Goal: Communication & Community: Answer question/provide support

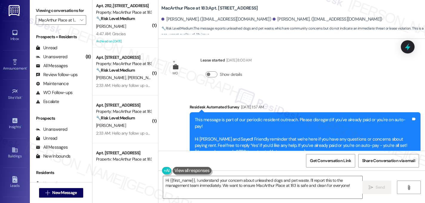
scroll to position [6413, 0]
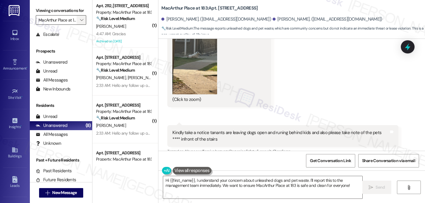
click at [79, 23] on span "" at bounding box center [82, 20] width 6 height 10
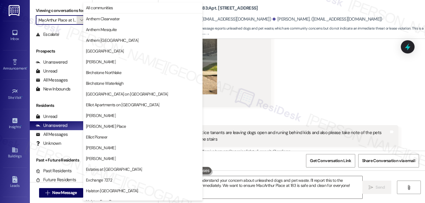
scroll to position [232, 0]
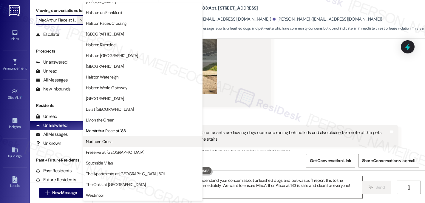
click at [112, 144] on span "Northern Cross" at bounding box center [99, 141] width 26 height 6
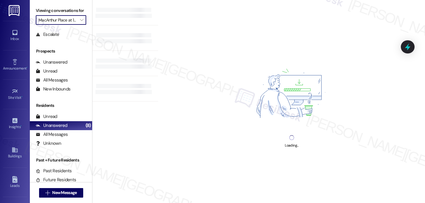
type input "Northern Cross"
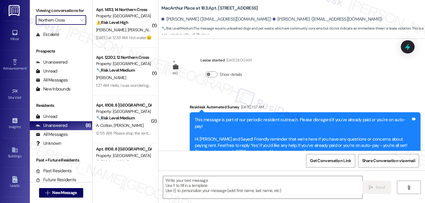
scroll to position [6413, 0]
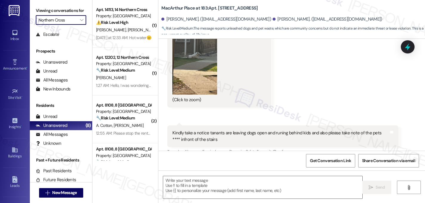
type textarea "Fetching suggested responses. Please feel free to read through the conversation…"
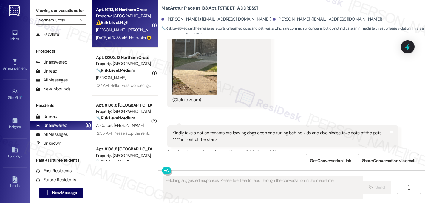
click at [128, 27] on span "M. Balducci" at bounding box center [143, 29] width 30 height 5
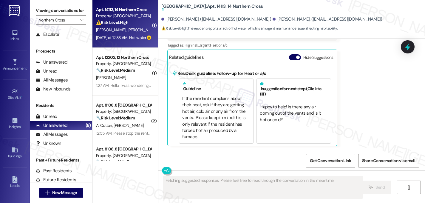
scroll to position [363, 0]
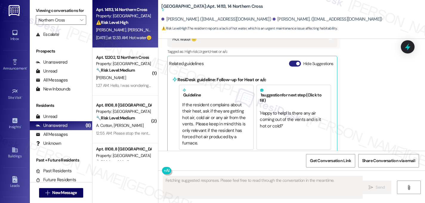
click at [296, 62] on span "button" at bounding box center [298, 64] width 4 height 4
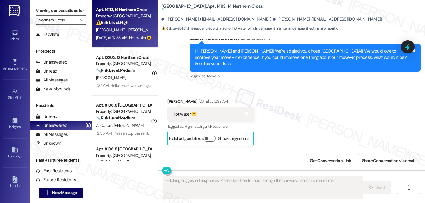
scroll to position [282, 0]
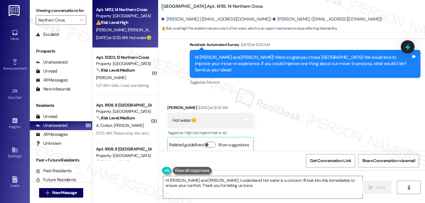
type textarea "Hi Elisabeth and Marcello, I understand hot water is a concern. I'll look into …"
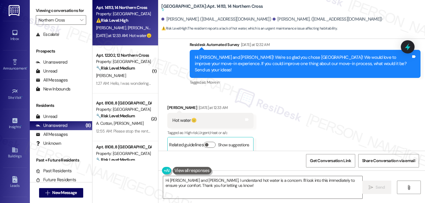
scroll to position [0, 0]
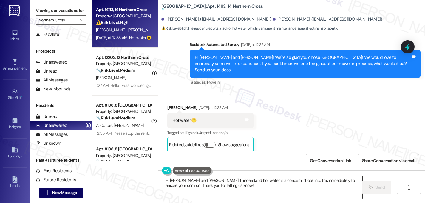
click at [228, 186] on textarea "Hi Elisabeth and Marcello, I understand hot water is a concern. I'll look into …" at bounding box center [262, 187] width 199 height 22
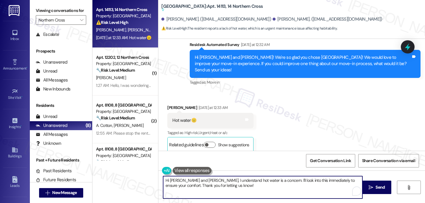
drag, startPoint x: 228, startPoint y: 186, endPoint x: 101, endPoint y: 169, distance: 127.7
click at [101, 169] on div "Apt. 14113, 14 Northern Cross Property: Northern Cross ⚠️ Risk Level: High The …" at bounding box center [258, 101] width 333 height 203
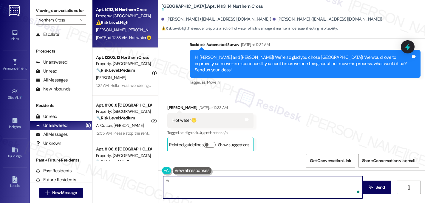
type textarea "H"
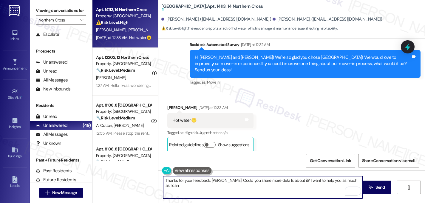
click at [247, 179] on textarea "Thanks for your feedback, Marcello. Could you share more details about it? I wa…" at bounding box center [262, 187] width 199 height 22
type textarea "Thanks for your feedback, Marcello. Could you share more details about it? I wa…"
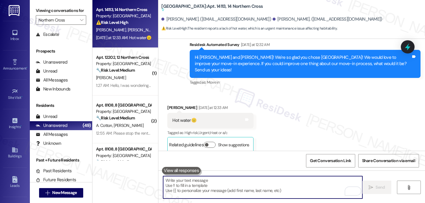
paste textarea "Thanks for sharing your feedback, Marcello. Could you tell me a bit more about …"
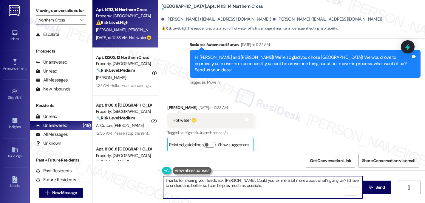
click at [325, 181] on textarea "Thanks for sharing your feedback, Marcello. Could you tell me a bit more about …" at bounding box center [262, 187] width 199 height 22
type textarea "Thanks for sharing your feedback, Marcello. Could you tell me a bit more about …"
click at [378, 188] on span "Send" at bounding box center [379, 187] width 9 height 6
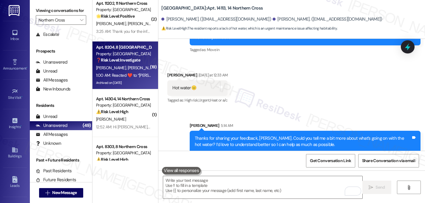
scroll to position [341, 0]
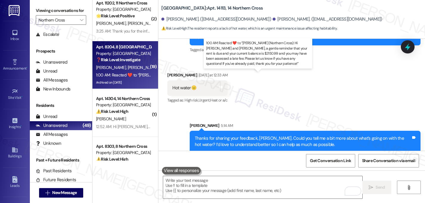
click at [120, 76] on div "1:00 AM: Reacted ❤️ to “Sarah (Northern Cross): Hi Brian and Elsa, a gentle rem…" at bounding box center [374, 74] width 556 height 5
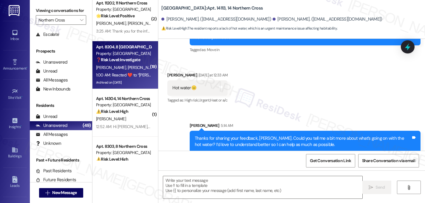
type textarea "Fetching suggested responses. Please feel free to read through the conversation…"
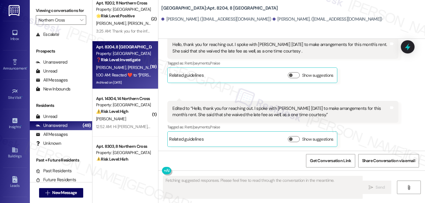
scroll to position [8455, 0]
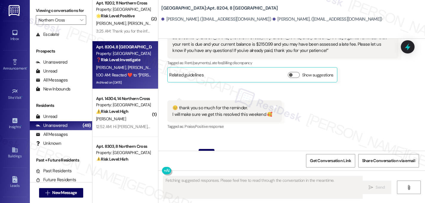
click at [296, 201] on span "button" at bounding box center [298, 203] width 4 height 4
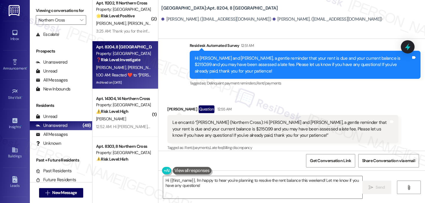
scroll to position [8374, 0]
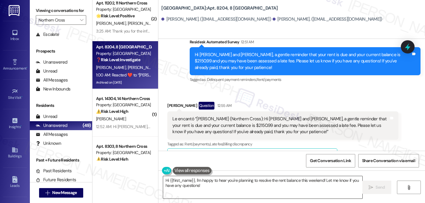
click at [192, 182] on textarea "Hi {{first_name}}, I'm happy to hear you're planning to resolve the rent balanc…" at bounding box center [262, 187] width 199 height 22
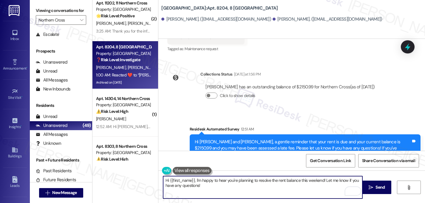
scroll to position [8286, 0]
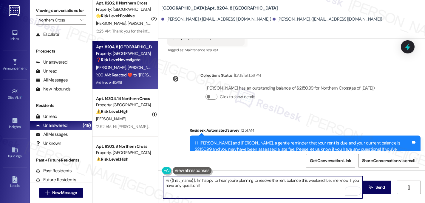
click at [203, 188] on textarea "Hi {{first_name}}, I'm happy to hear you're planning to resolve the rent balanc…" at bounding box center [262, 187] width 199 height 22
click at [323, 182] on textarea "Hi {{first_name}}, I'm happy to hear you're planning to resolve the rent balanc…" at bounding box center [262, 187] width 199 height 22
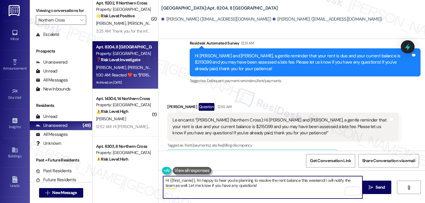
scroll to position [8374, 0]
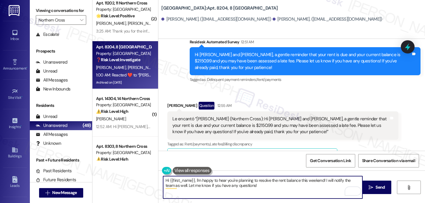
click at [265, 187] on textarea "Hi {{first_name}}, I'm happy to hear you're planning to resolve the rent balanc…" at bounding box center [262, 187] width 199 height 22
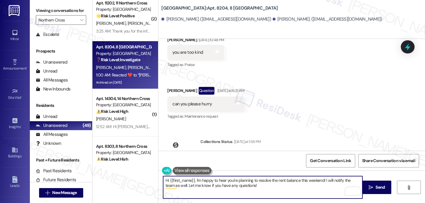
scroll to position [8199, 0]
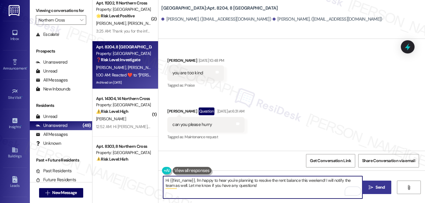
type textarea "Hi {{first_name}}, I'm happy to hear you're planning to resolve the rent balanc…"
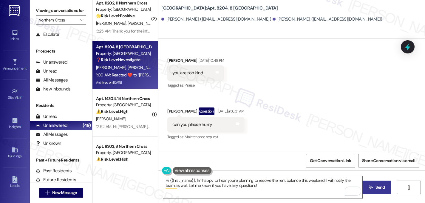
click at [381, 185] on span "Send" at bounding box center [379, 187] width 9 height 6
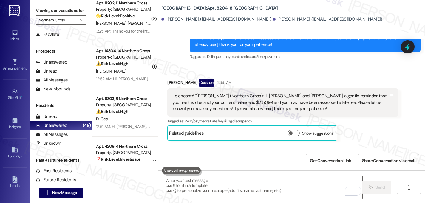
scroll to position [8422, 0]
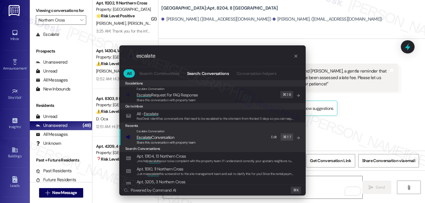
type input "escalate"
click at [164, 137] on span "Escalate Conversation" at bounding box center [156, 137] width 38 height 5
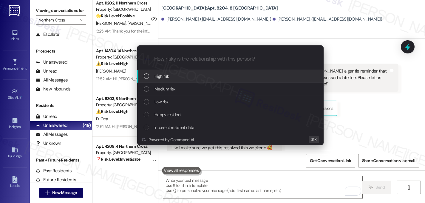
click at [152, 78] on div "High risk" at bounding box center [231, 76] width 174 height 7
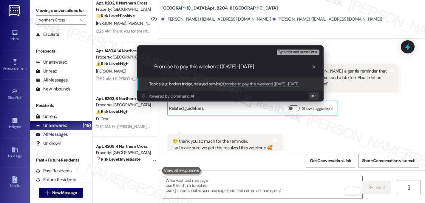
type input "Promise to pay this weekend (September 13-14th)"
click at [242, 69] on input "Promise to pay this weekend (September 13-14th)" at bounding box center [232, 67] width 157 height 6
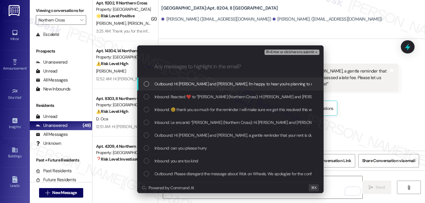
click at [143, 85] on div "Outbound: Hi Brian and Elsa, I'm happy to hear you're planning to resolve the r…" at bounding box center [230, 84] width 186 height 13
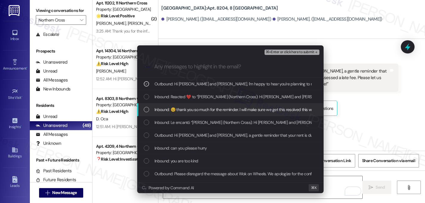
click at [148, 108] on div "List of options" at bounding box center [146, 109] width 5 height 5
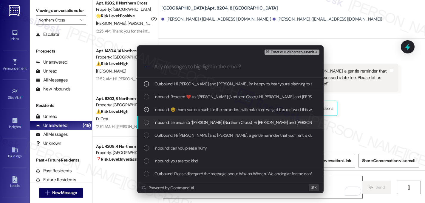
click at [147, 119] on div "Inbound: Le encantó “Sarah (Northern Cross): Hi Brian and Elsa, a gentle remind…" at bounding box center [230, 122] width 186 height 13
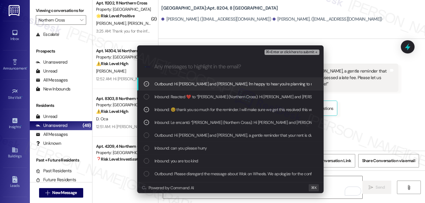
click at [308, 52] on span "⌘+Enter or click here to submit" at bounding box center [290, 52] width 48 height 4
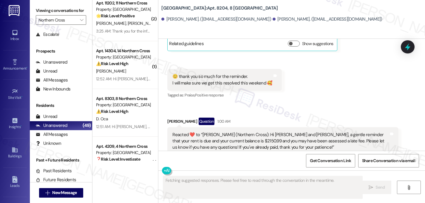
scroll to position [8512, 0]
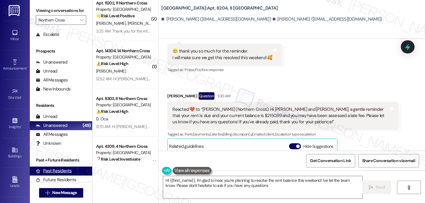
type textarea "Hi {{first_name}}, I'm glad to hear you're planning to resolve the rent balance…"
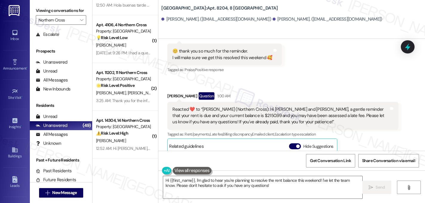
scroll to position [278, 0]
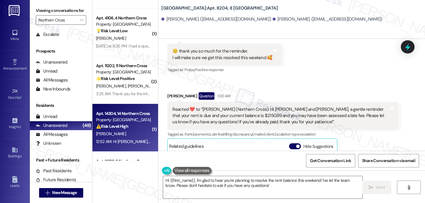
click at [121, 122] on div "Property: [GEOGRAPHIC_DATA]" at bounding box center [123, 120] width 55 height 6
type textarea "Fetching suggested responses. Please feel free to read through the conversation…"
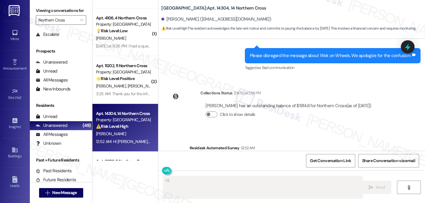
scroll to position [2256, 0]
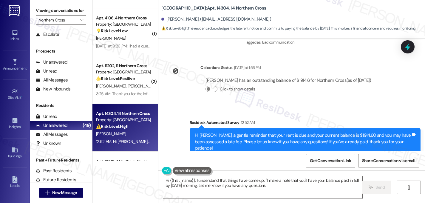
type textarea "Hi {{first_name}}, I understand that things have come up. I'll make a note that…"
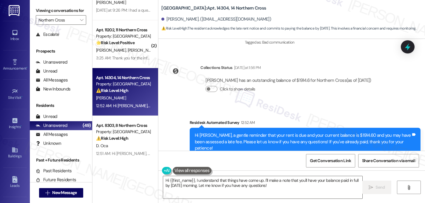
scroll to position [314, 0]
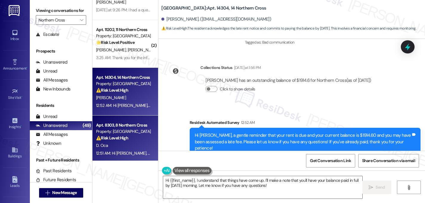
click at [113, 126] on div "Apt. 8303, 8 Northern Cross" at bounding box center [123, 125] width 55 height 6
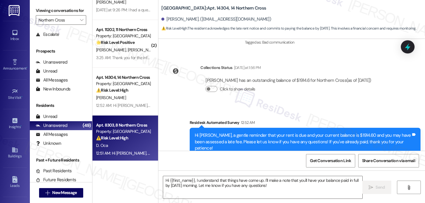
type textarea "Fetching suggested responses. Please feel free to read through the conversation…"
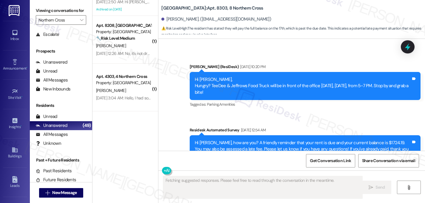
scroll to position [0, 0]
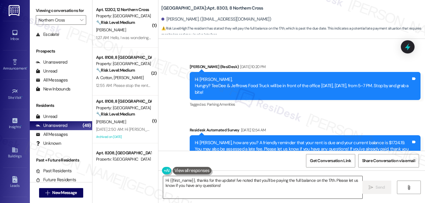
click at [225, 188] on textarea "Hi {{first_name}}, thanks for the update! I've noted that you'll be paying the …" at bounding box center [262, 187] width 199 height 22
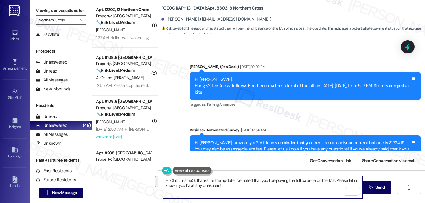
drag, startPoint x: 221, startPoint y: 186, endPoint x: 194, endPoint y: 179, distance: 28.4
click at [194, 179] on textarea "Hi {{first_name}}, thanks for the update! I've noted that you'll be paying the …" at bounding box center [262, 187] width 199 height 22
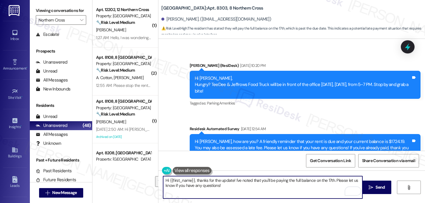
scroll to position [5189, 0]
drag, startPoint x: 226, startPoint y: 191, endPoint x: 223, endPoint y: 190, distance: 3.5
click at [226, 191] on textarea "Hi {{first_name}}, thanks for the update! I've noted that you'll be paying the …" at bounding box center [262, 187] width 199 height 22
drag, startPoint x: 193, startPoint y: 180, endPoint x: 157, endPoint y: 172, distance: 36.8
click at [158, 172] on div "Hi {{first_name}}, thanks for the update! I've noted that you'll be paying the …" at bounding box center [291, 192] width 267 height 45
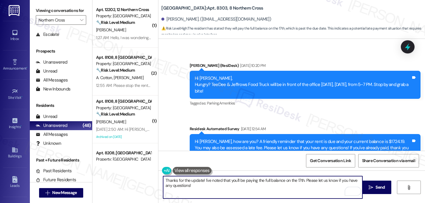
click at [200, 181] on textarea "Thanks for the update! I've noted that you'll be paying the full balance on the…" at bounding box center [262, 187] width 199 height 22
click at [219, 191] on textarea "Thanks for the update, Demi! I've noted that you'll be paying the full balance …" at bounding box center [262, 187] width 199 height 22
type textarea "Thanks for the update, Demi! I've noted that you'll be paying the full balance …"
click at [377, 188] on span "Send" at bounding box center [379, 187] width 9 height 6
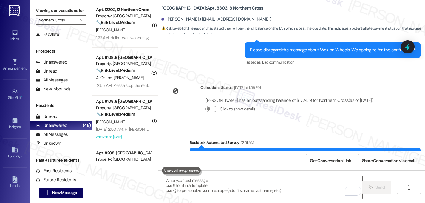
scroll to position [5516, 0]
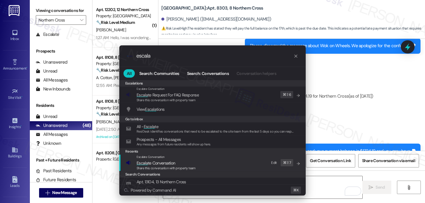
type input "escala"
click at [146, 160] on span "Escala" at bounding box center [142, 162] width 11 height 5
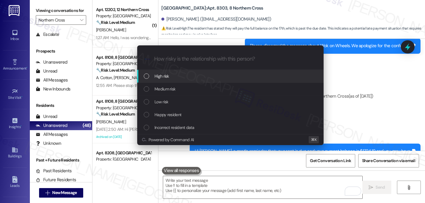
click at [179, 71] on div "High risk" at bounding box center [230, 76] width 186 height 13
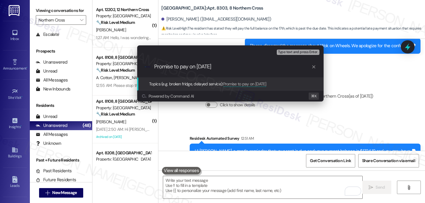
type input "Promise to pay on September 17th"
click at [182, 70] on div ".cls-1{fill:#0a055f;}.cls-2{fill:#0cc4c4;} resideskLogoBlueOrange Promise to pa…" at bounding box center [230, 66] width 186 height 21
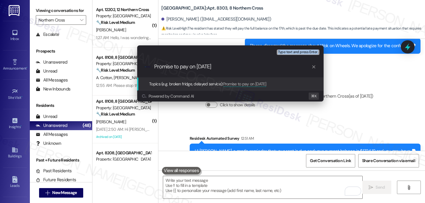
click at [182, 70] on div ".cls-1{fill:#0a055f;}.cls-2{fill:#0cc4c4;} resideskLogoBlueOrange Promise to pa…" at bounding box center [230, 66] width 186 height 21
click at [183, 67] on input "Promise to pay on September 17th" at bounding box center [232, 67] width 157 height 6
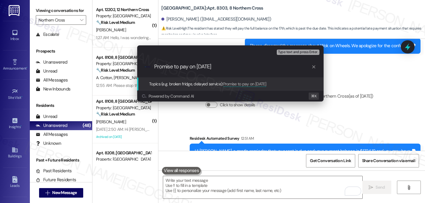
click at [183, 67] on input "Promise to pay on September 17th" at bounding box center [232, 67] width 157 height 6
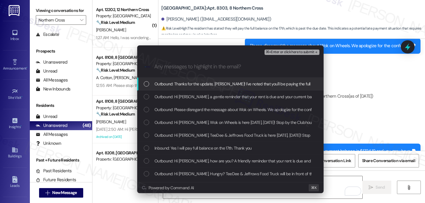
click at [150, 86] on div "Outbound: Thanks for the update, Demi! I've noted that you'll be paying the ful…" at bounding box center [231, 84] width 174 height 7
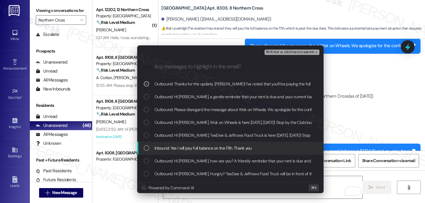
click at [146, 143] on div "Inbound: Yes I will pay full balance on the 17th. Thank you" at bounding box center [230, 148] width 186 height 13
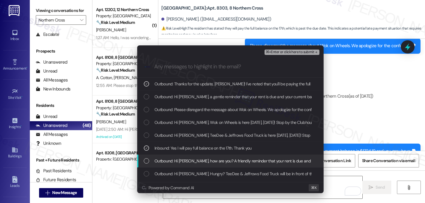
click at [147, 160] on div "List of options" at bounding box center [146, 160] width 5 height 5
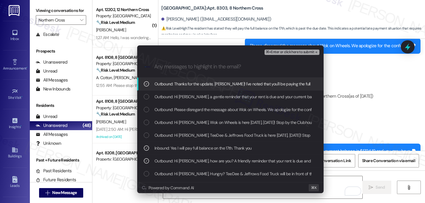
click at [306, 52] on span "⌘+Enter or click here to submit" at bounding box center [290, 52] width 48 height 4
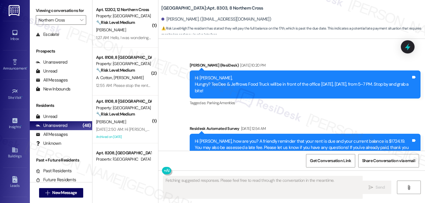
scroll to position [5188, 0]
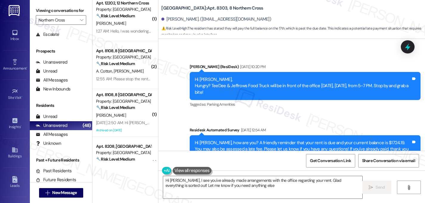
type textarea "Hi Demi, I see you've already made arrangements with the office regarding your …"
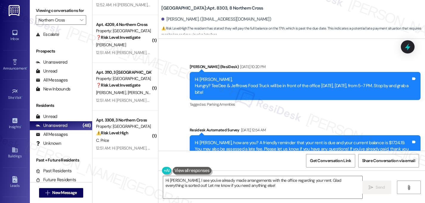
scroll to position [415, 0]
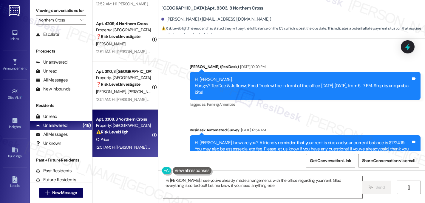
click at [118, 138] on div "C. Price" at bounding box center [123, 139] width 56 height 7
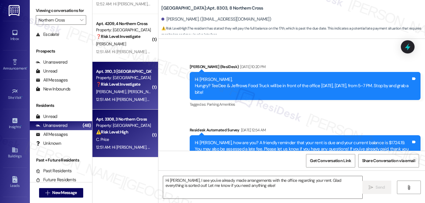
type textarea "Fetching suggested responses. Please feel free to read through the conversation…"
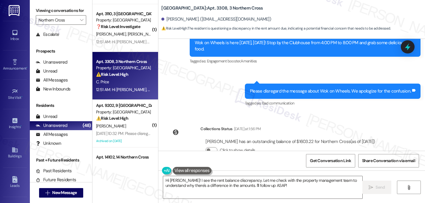
scroll to position [3286, 0]
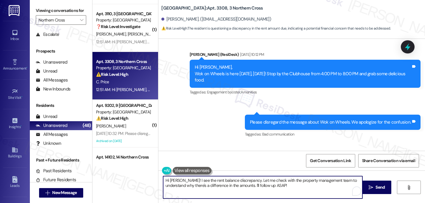
click at [267, 189] on textarea "Hi Clara! I see the rent balance discrepancy. Let me check with the property ma…" at bounding box center [262, 187] width 199 height 22
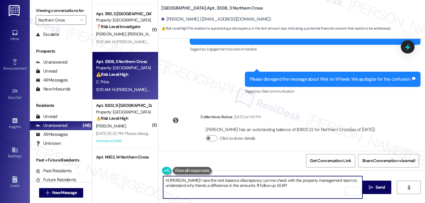
scroll to position [3346, 0]
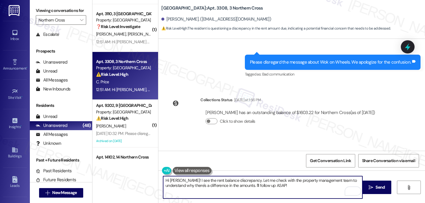
click at [186, 180] on textarea "Hi Clara! I see the rent balance discrepancy. Let me check with the property ma…" at bounding box center [262, 187] width 199 height 22
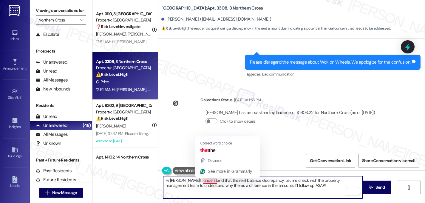
click at [214, 180] on textarea "Hi Clara! I understand that the rent balance discrepancy. Let me check with the…" at bounding box center [262, 187] width 199 height 22
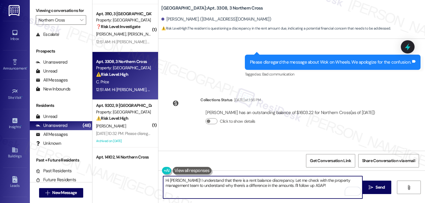
click at [270, 182] on textarea "Hi Clara! I understand that there is a rent balance discrepancy. Let me check w…" at bounding box center [262, 187] width 199 height 22
click at [269, 182] on textarea "Hi Clara! I understand that there is a rent balance discrepancy. Let me check w…" at bounding box center [262, 187] width 199 height 22
click at [303, 186] on textarea "Hi Clara! I understand that there is a rent balance discrepancy. Let me check w…" at bounding box center [262, 187] width 199 height 22
drag, startPoint x: 300, startPoint y: 186, endPoint x: 284, endPoint y: 183, distance: 16.9
click at [284, 183] on textarea "Hi Clara! I understand that there is a rent balance discrepancy. Let me check w…" at bounding box center [262, 187] width 199 height 22
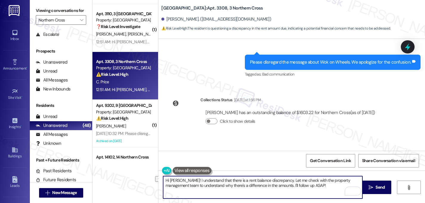
click at [287, 189] on textarea "Hi Clara! I understand that there is a rent balance discrepancy. Let me check w…" at bounding box center [262, 187] width 199 height 22
drag, startPoint x: 301, startPoint y: 186, endPoint x: 273, endPoint y: 184, distance: 27.8
click at [273, 184] on textarea "Hi Clara! I understand that there is a rent balance discrepancy. Let me check w…" at bounding box center [262, 187] width 199 height 22
type textarea "Hi Clara! I understand that there is a rent balance discrepancy. Let me check w…"
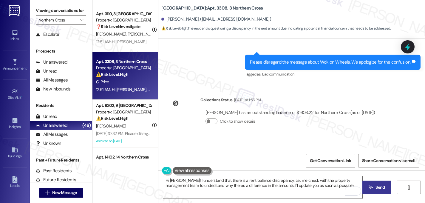
click at [377, 188] on span "Send" at bounding box center [379, 187] width 9 height 6
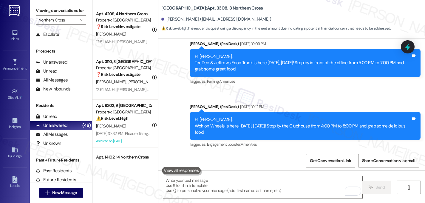
scroll to position [3394, 0]
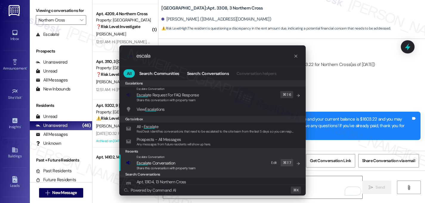
type input "escala"
click at [144, 162] on span "Escala" at bounding box center [142, 162] width 11 height 5
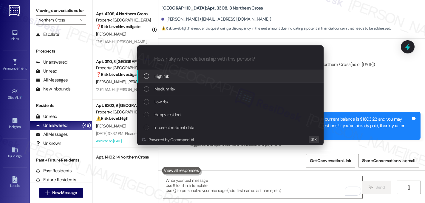
click at [170, 75] on div "High risk" at bounding box center [231, 76] width 174 height 7
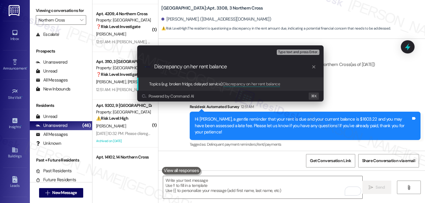
click at [219, 68] on input "Discrepancy on her rent balance" at bounding box center [232, 67] width 157 height 6
click at [259, 70] on div ".cls-1{fill:#0a055f;}.cls-2{fill:#0cc4c4;} resideskLogoBlueOrange Discrepancy o…" at bounding box center [230, 66] width 186 height 21
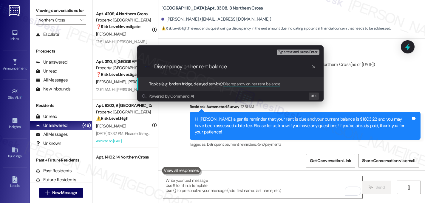
click at [252, 68] on input "Discrepancy on her rent balance" at bounding box center [232, 67] width 157 height 6
type input "Discrepancy on her rent balance ($1450 instead of $1603.22)"
click at [272, 66] on input "Discrepancy on her rent balance ($1450 instead of $1603.22)" at bounding box center [232, 67] width 157 height 6
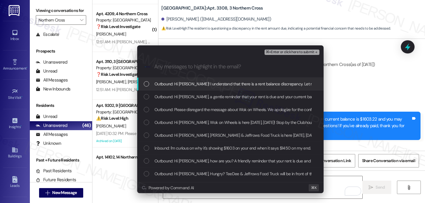
click at [147, 82] on div "List of options" at bounding box center [146, 83] width 5 height 5
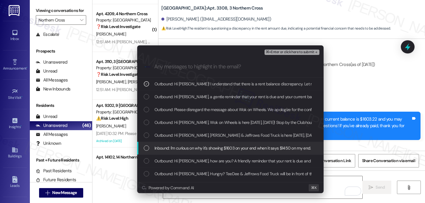
click at [146, 146] on div "List of options" at bounding box center [146, 147] width 5 height 5
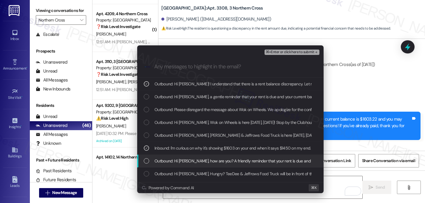
click at [147, 157] on div "Outbound: Hi Clara, how are you? A friendly reminder that your rent is due and …" at bounding box center [230, 160] width 186 height 13
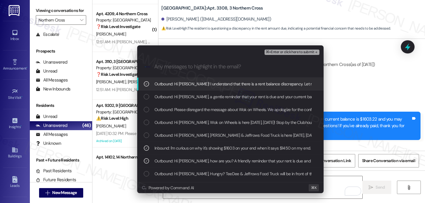
click at [310, 55] on button "⌘+Enter or click here to submit" at bounding box center [292, 52] width 55 height 5
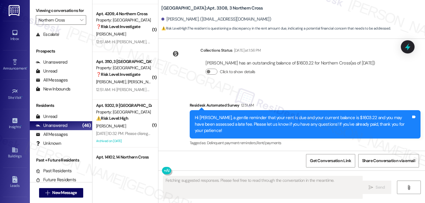
scroll to position [3403, 0]
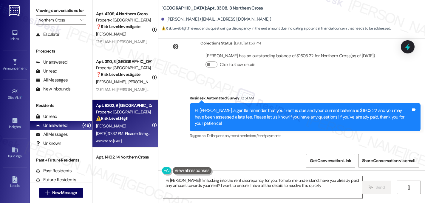
type textarea "Hi Clara! I'm looking into the rent discrepancy for you. To help me understand,…"
click at [130, 117] on div "⚠️ Risk Level: High The resident is responding to a rent reminder and stating t…" at bounding box center [123, 118] width 55 height 6
type textarea "Fetching suggested responses. Please feel free to read through the conversation…"
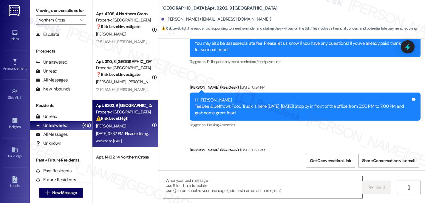
scroll to position [8041, 0]
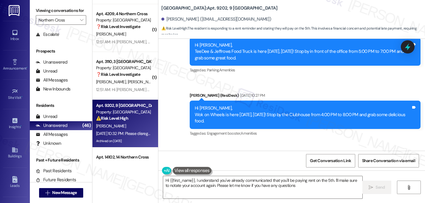
type textarea "Hi {{first_name}}, I understand you've already communicated that you'll be payi…"
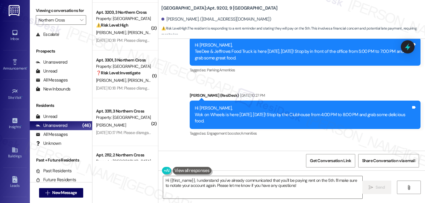
scroll to position [1764, 0]
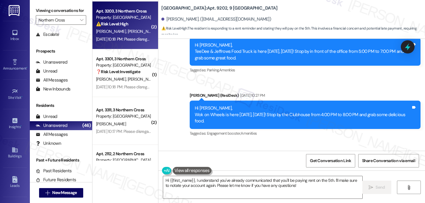
click at [122, 24] on strong "⚠️ Risk Level: High" at bounding box center [112, 23] width 32 height 5
type textarea "Fetching suggested responses. Please feel free to read through the conversation…"
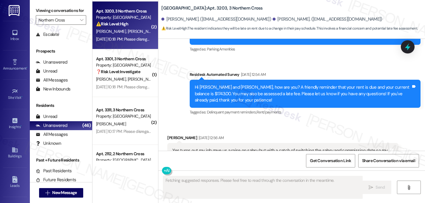
scroll to position [2095, 0]
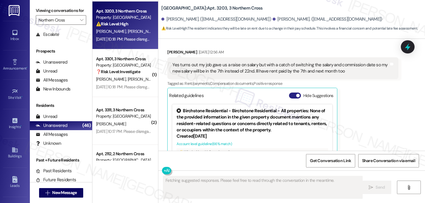
click at [296, 94] on span "button" at bounding box center [298, 96] width 4 height 4
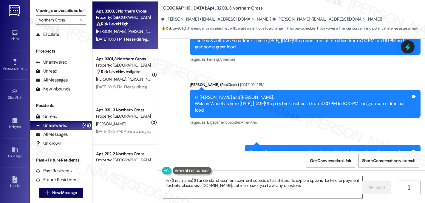
type textarea "Hi {{first_name}}! I understand your rent payment schedule has shifted. To expl…"
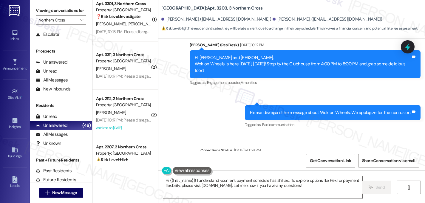
scroll to position [1881, 0]
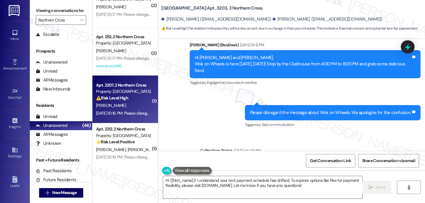
click at [133, 103] on div "D. Chang" at bounding box center [123, 105] width 56 height 7
type textarea "Fetching suggested responses. Please feel free to read through the conversation…"
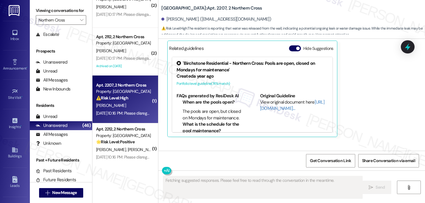
scroll to position [3466, 0]
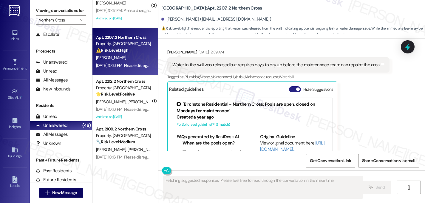
click at [289, 86] on div "Hide Suggestions" at bounding box center [312, 89] width 47 height 6
click at [296, 87] on span "button" at bounding box center [298, 89] width 4 height 4
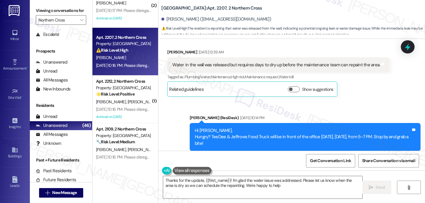
type textarea "Thanks for the update, {{first_name}}! I'm glad the water issue was addressed. …"
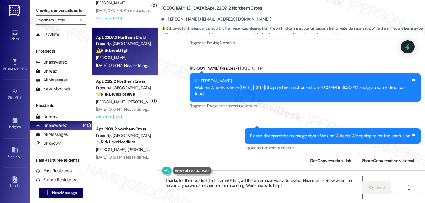
scroll to position [3671, 0]
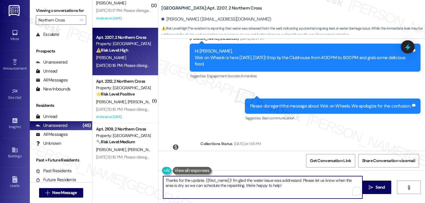
click at [266, 187] on textarea "Thanks for the update, {{first_name}}! I'm glad the water issue was addressed. …" at bounding box center [262, 187] width 199 height 22
drag, startPoint x: 280, startPoint y: 186, endPoint x: 150, endPoint y: 171, distance: 131.1
click at [150, 171] on div "( 1 ) Apt. 3301, 3 Northern Cross Property: Northern Cross ❓ Risk Level: Invest…" at bounding box center [258, 101] width 333 height 203
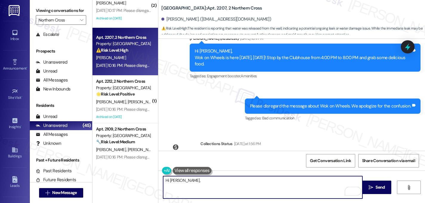
scroll to position [3670, 0]
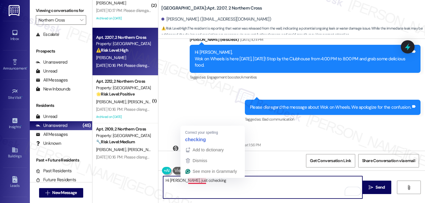
click at [186, 180] on textarea "Hi Diana, just cchecking" at bounding box center [262, 187] width 199 height 22
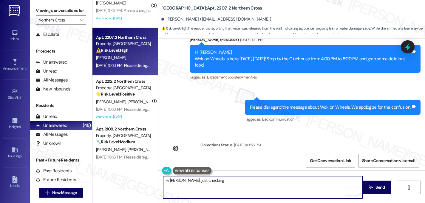
click at [215, 183] on textarea "Hi Diana, just checking" at bounding box center [262, 187] width 199 height 22
type textarea "Hi Diana, just checking in about the patched"
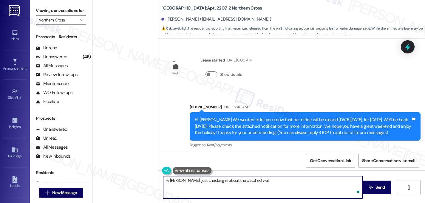
scroll to position [3670, 0]
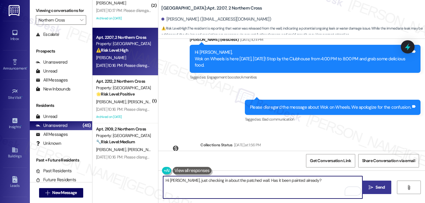
type textarea "Hi Diana, just checking in about the patched wall. Has it been painted already?"
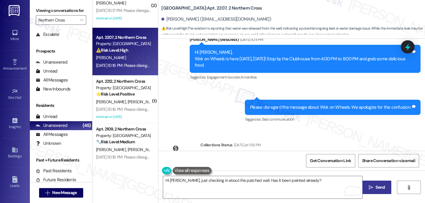
click at [376, 188] on span "Send" at bounding box center [379, 187] width 9 height 6
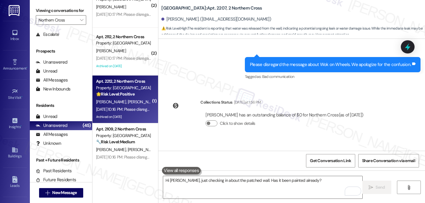
scroll to position [1891, 0]
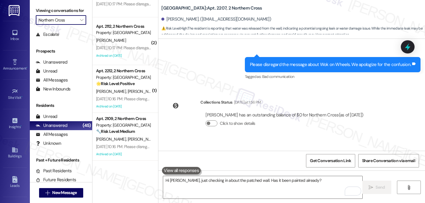
click at [64, 25] on input "Northern Cross" at bounding box center [57, 20] width 38 height 10
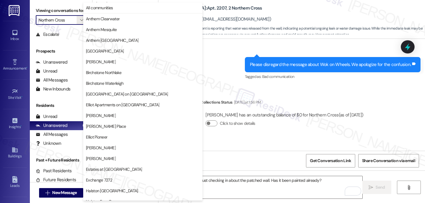
scroll to position [232, 0]
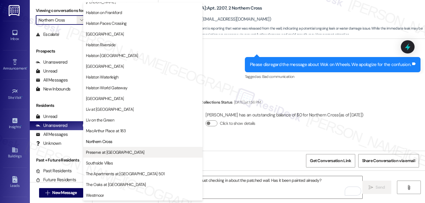
click at [108, 153] on span "Preserve at Preston" at bounding box center [115, 152] width 58 height 6
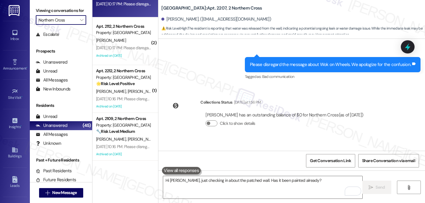
type input "Preserve at Preston"
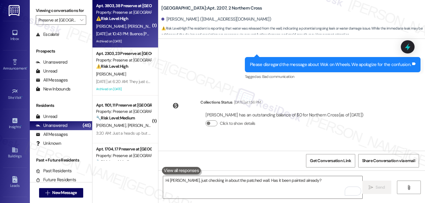
click at [128, 27] on span "J. Portillo" at bounding box center [143, 26] width 30 height 5
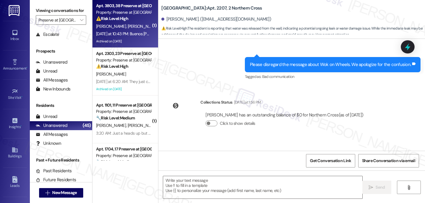
type textarea "Fetching suggested responses. Please feel free to read through the conversation…"
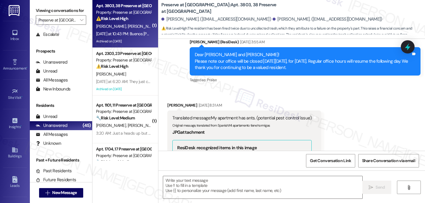
type textarea "Fetching suggested responses. Please feel free to read through the conversation…"
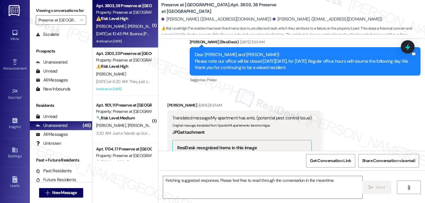
scroll to position [4375, 0]
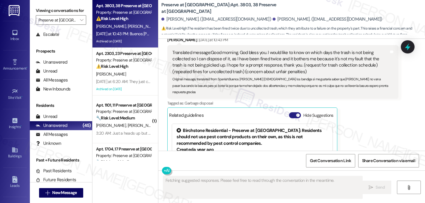
click at [296, 113] on span "button" at bounding box center [298, 115] width 4 height 4
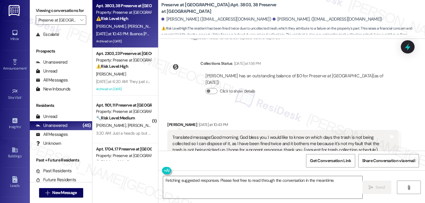
scroll to position [4294, 0]
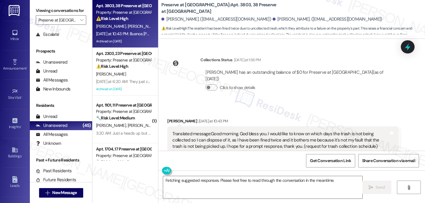
click at [288, 193] on button "Show suggestions" at bounding box center [294, 196] width 12 height 6
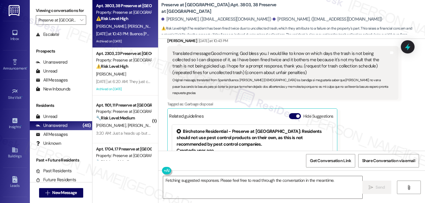
scroll to position [4374, 0]
click at [296, 115] on span "button" at bounding box center [298, 117] width 4 height 4
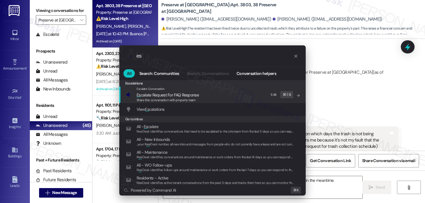
type input "e"
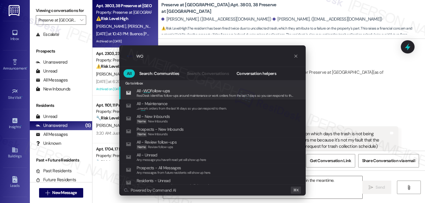
type input "w"
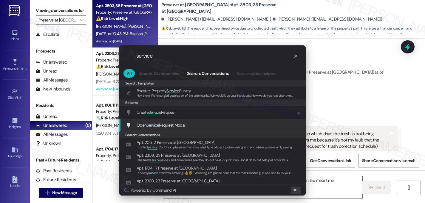
type input "service"
click at [157, 124] on span "Service" at bounding box center [152, 124] width 13 height 5
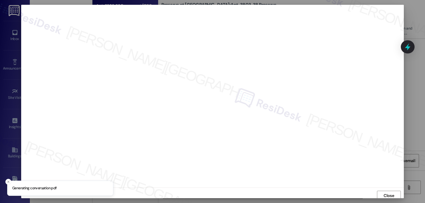
scroll to position [2, 0]
click at [386, 193] on span "Close" at bounding box center [389, 193] width 10 height 6
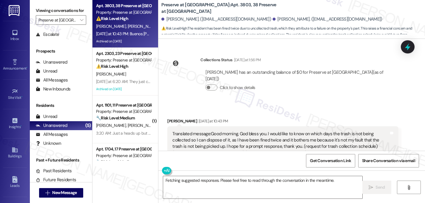
click at [288, 193] on button "Show suggestions" at bounding box center [294, 196] width 12 height 6
click at [209, 182] on textarea "Fetching suggested responses. Please feel free to read through the conversation…" at bounding box center [262, 187] width 199 height 22
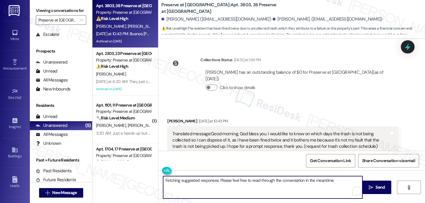
click at [209, 182] on textarea "Fetching suggested responses. Please feel free to read through the conversation…" at bounding box center [262, 187] width 199 height 22
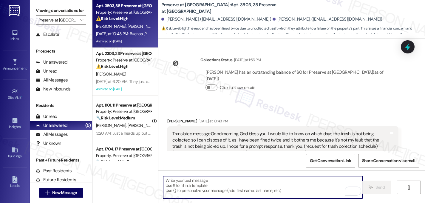
click at [202, 182] on textarea "To enrich screen reader interactions, please activate Accessibility in Grammarl…" at bounding box center [262, 187] width 199 height 22
click at [201, 182] on textarea "To enrich screen reader interactions, please activate Accessibility in Grammarl…" at bounding box center [262, 187] width 199 height 22
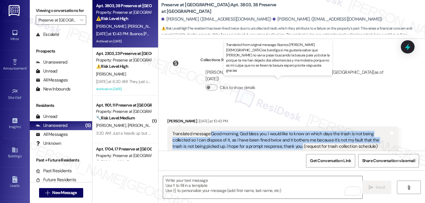
drag, startPoint x: 209, startPoint y: 82, endPoint x: 264, endPoint y: 96, distance: 56.9
click at [264, 131] on div "Translated message: Good morning, God bless you. I would like to know on which …" at bounding box center [280, 144] width 216 height 26
copy div "Good morning, God bless you. I would like to know on which days the trash is no…"
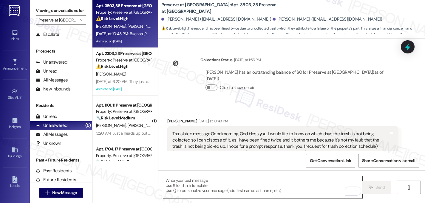
click at [193, 183] on textarea "To enrich screen reader interactions, please activate Accessibility in Grammarl…" at bounding box center [262, 187] width 199 height 22
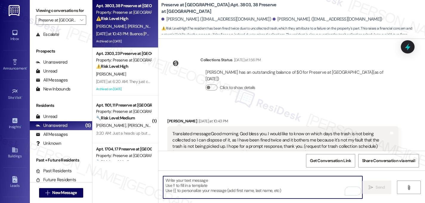
paste textarea "Good morning, and thank you for letting us know. I understand how frustrating t…"
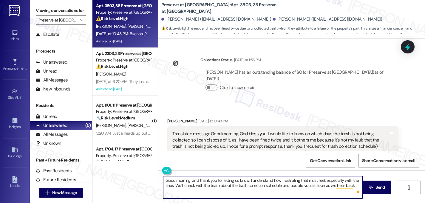
click at [190, 181] on textarea "Good morning, and thank you for letting us know. I understand how frustrating t…" at bounding box center [262, 187] width 199 height 22
click at [188, 180] on textarea "Hi Maria, and thank you for letting us know. I understand how frustrating that …" at bounding box center [262, 187] width 199 height 22
click at [352, 180] on textarea "Hi Maria, thank you for letting us know. I understand how frustrating that must…" at bounding box center [262, 187] width 199 height 22
click at [313, 186] on textarea "Hi Maria, thank you for letting us know. I understand how frustrating that must…" at bounding box center [262, 187] width 199 height 22
click at [330, 186] on textarea "Hi Maria, thank you for letting us know. I understand how frustrating that must…" at bounding box center [262, 187] width 199 height 22
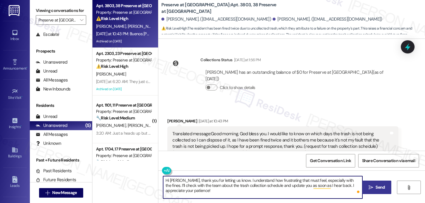
type textarea "Hi Maria, thank you for letting us know. I understand how frustrating that must…"
click at [373, 187] on span " Send" at bounding box center [376, 187] width 19 height 6
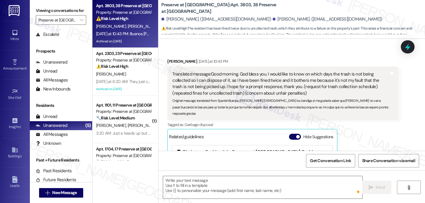
scroll to position [4375, 0]
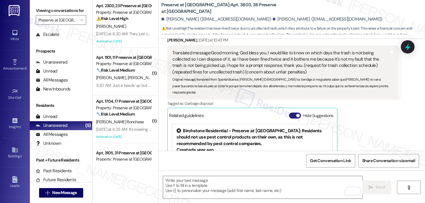
click at [296, 114] on span "button" at bounding box center [298, 116] width 4 height 4
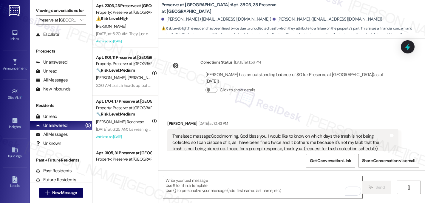
scroll to position [4290, 0]
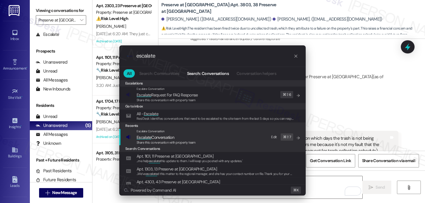
type input "escalate"
click at [148, 137] on span "Escalate" at bounding box center [144, 137] width 15 height 5
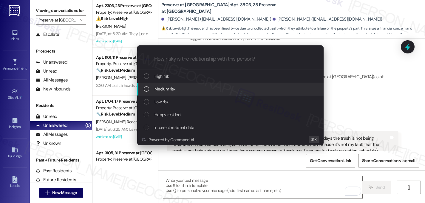
click at [149, 88] on div "Medium risk" at bounding box center [231, 89] width 174 height 7
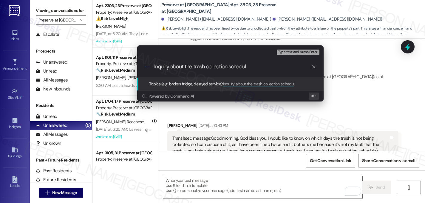
type input "Inquiry about the trash collection schedule"
click at [229, 66] on input "Inquiry about the trash collection schedule" at bounding box center [232, 67] width 157 height 6
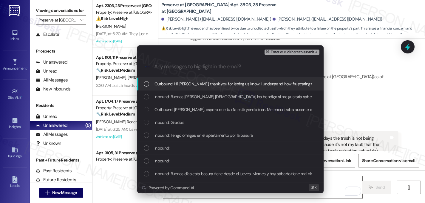
click at [148, 89] on div "Outbound: Hi Maria, thank you for letting us know. I understand how frustrating…" at bounding box center [230, 84] width 186 height 13
click at [147, 83] on icon "List of options" at bounding box center [146, 84] width 4 height 4
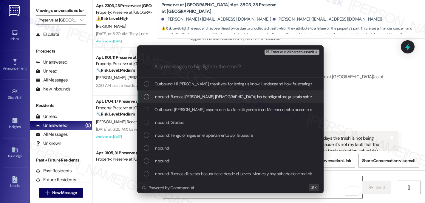
click at [363, 85] on div "Escalate Conversation Medium risk Inquiry about the trash collection schedule A…" at bounding box center [212, 101] width 425 height 203
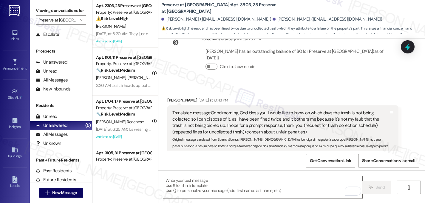
scroll to position [4342, 0]
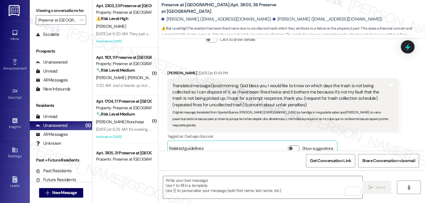
click at [292, 186] on div "Hi Maria, thank you for letting us know. I understand how frustrating that must…" at bounding box center [303, 195] width 216 height 19
copy div "Hi Maria, thank you for letting us know. I understand how frustrating that must…"
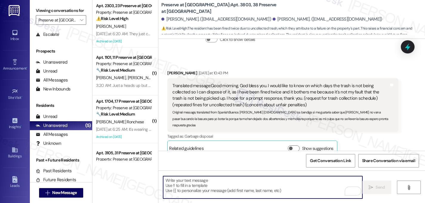
click at [239, 186] on textarea "To enrich screen reader interactions, please activate Accessibility in Grammarl…" at bounding box center [262, 187] width 199 height 22
paste textarea "Hi Maria, thank you for letting us know. I understand how frustrating that must…"
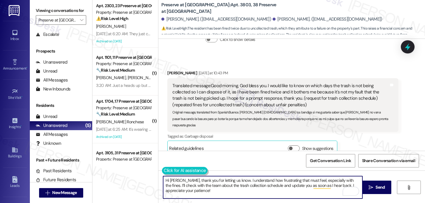
type textarea "Hi Maria, thank you for letting us know. I understand how frustrating that must…"
click at [165, 172] on button at bounding box center [185, 170] width 46 height 7
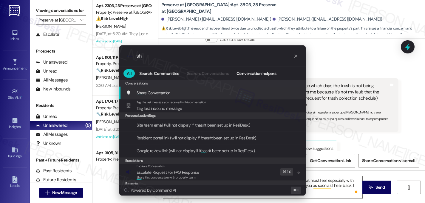
type input "s"
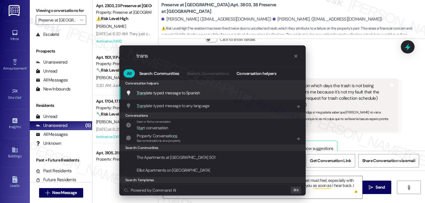
type input "trans"
click at [147, 94] on span "Trans late typed message to Spanish" at bounding box center [168, 92] width 63 height 5
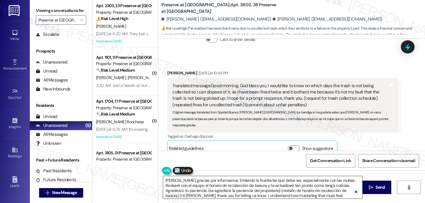
type textarea "Hola María, gracias por informarnos. Entiendo lo frustrante que debe ser, espec…"
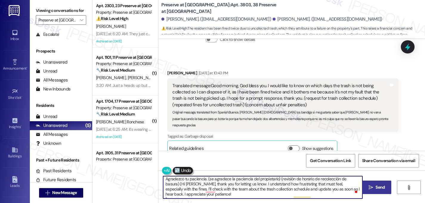
click at [376, 187] on span "Send" at bounding box center [379, 187] width 9 height 6
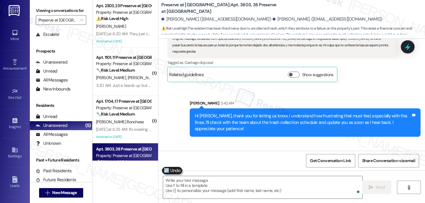
scroll to position [4416, 0]
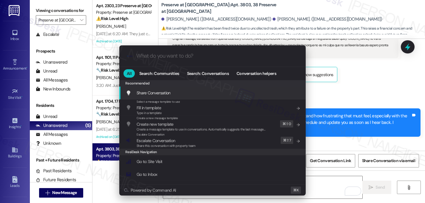
type input "r"
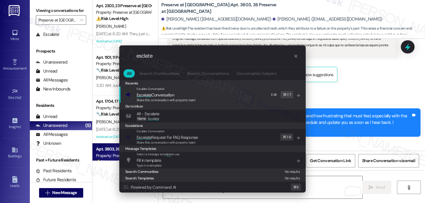
type input "esclate"
click at [143, 95] on span "Esc a late Conversation" at bounding box center [156, 94] width 38 height 5
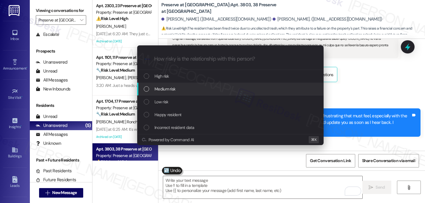
click at [146, 88] on div "List of options" at bounding box center [146, 88] width 5 height 5
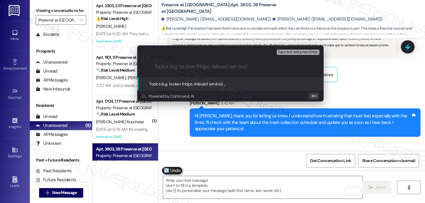
paste input "Hi Maria, thank you for letting us know. I understand how frustrating that must…"
type input "Hi Maria, thank you for letting us know. I understand how frustrating that must…"
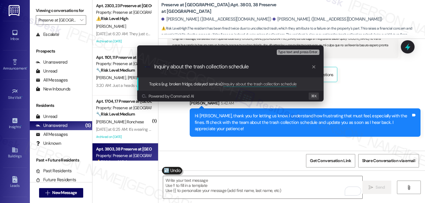
click at [204, 67] on input "Inquiry about the trash collection schedule" at bounding box center [232, 67] width 157 height 6
click at [273, 64] on input "Inquiry about the trash collection schedule" at bounding box center [232, 67] width 157 height 6
type input "Inquiry about the trash collection schedule"
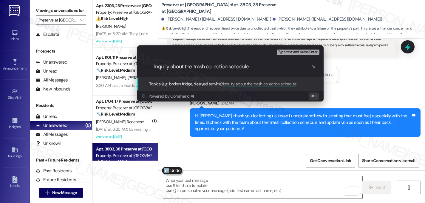
click at [313, 52] on span "Type text and press Enter." at bounding box center [298, 52] width 40 height 4
click at [281, 69] on input "Inquiry about the trash collection schedule" at bounding box center [232, 67] width 157 height 6
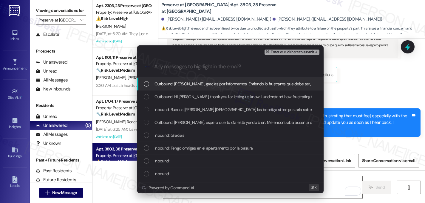
click at [149, 84] on div "List of options" at bounding box center [146, 83] width 5 height 5
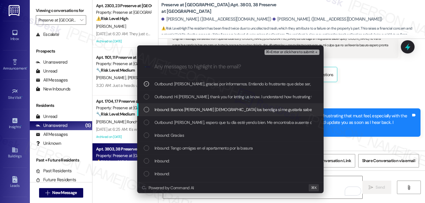
click at [149, 108] on div "List of options" at bounding box center [146, 109] width 5 height 5
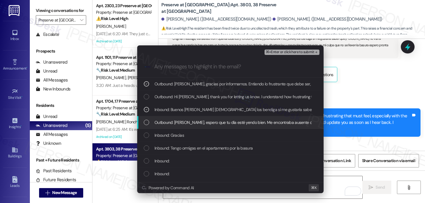
click at [148, 124] on div "List of options" at bounding box center [146, 122] width 5 height 5
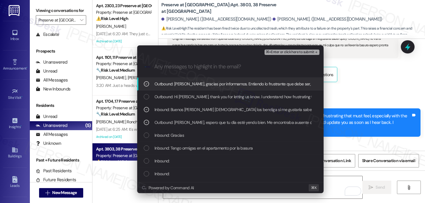
click at [310, 52] on span "⌘+Enter or click here to submit" at bounding box center [290, 52] width 48 height 4
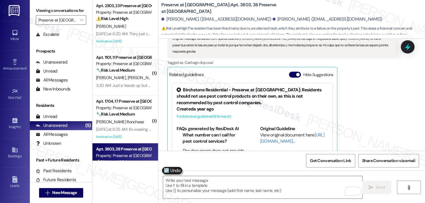
scroll to position [4497, 0]
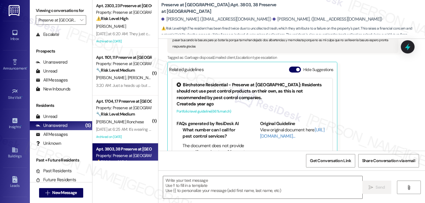
type textarea "Fetching suggested responses. Please feel free to read through the conversation…"
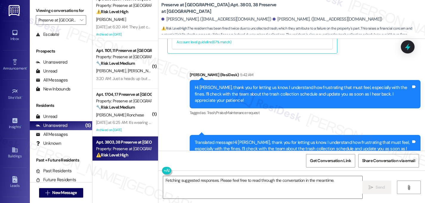
scroll to position [0, 0]
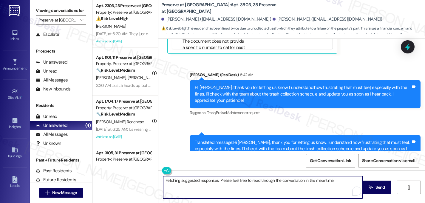
drag, startPoint x: 340, startPoint y: 181, endPoint x: 113, endPoint y: 180, distance: 226.4
click at [113, 180] on div "Apt. 2303, 23 Preserve at Preston Property: Preserve at Preston ⚠️ Risk Level: …" at bounding box center [258, 101] width 333 height 203
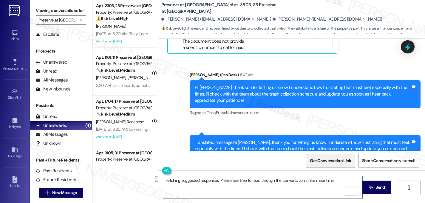
click at [334, 165] on span "Get Conversation Link" at bounding box center [331, 160] width 44 height 13
click at [68, 25] on input "Preserve at Preston" at bounding box center [57, 20] width 38 height 10
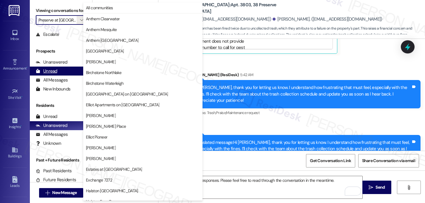
scroll to position [232, 0]
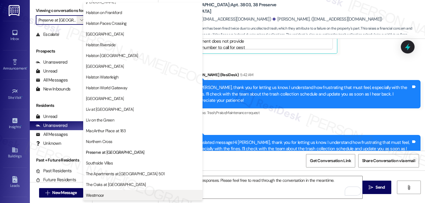
click at [98, 194] on span "Westmoor" at bounding box center [95, 195] width 18 height 6
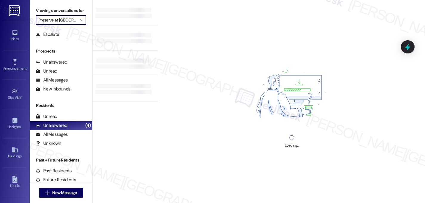
type input "Westmoor"
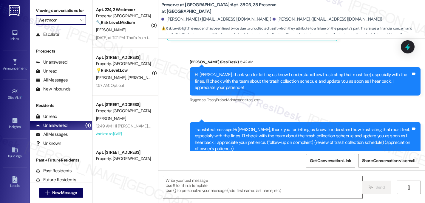
type textarea "Fetching suggested responses. Please feel free to read through the conversation…"
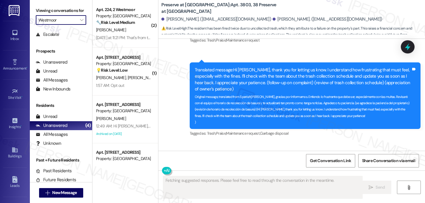
scroll to position [4598, 0]
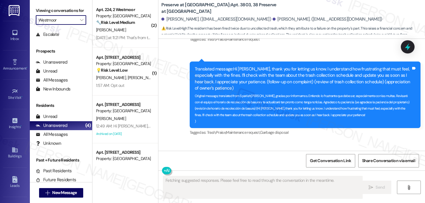
click at [13, 56] on div "Announcement • Send A Text Announcement" at bounding box center [15, 64] width 24 height 29
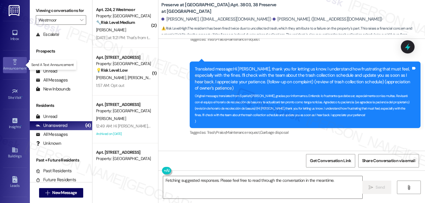
click at [12, 63] on icon at bounding box center [15, 62] width 7 height 7
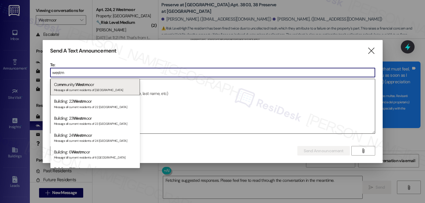
type input "westm"
click at [81, 91] on div "Message all current residents of Westmoor" at bounding box center [95, 89] width 82 height 5
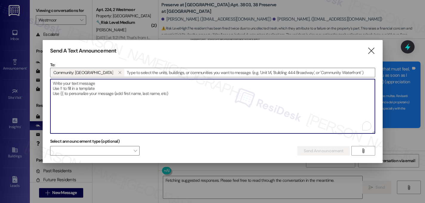
click at [124, 89] on textarea "To enrich screen reader interactions, please activate Accessibility in Grammarl…" at bounding box center [212, 106] width 324 height 54
paste textarea "Hi {{first_name}}, 📢 Crime Watch Meeting! Join us tomorrow, Thursday, September…"
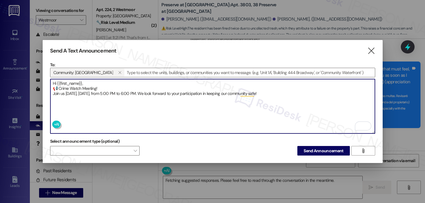
click at [57, 87] on textarea "Hi {{first_name}}, 📢 Crime Watch Meeting! Join us tomorrow, Thursday, September…" at bounding box center [212, 106] width 324 height 54
type textarea "Hi {{first_name}}, 📢 Crime Watch Meeting! Join us tomorrow, Thursday, September…"
click at [129, 147] on span at bounding box center [94, 151] width 89 height 10
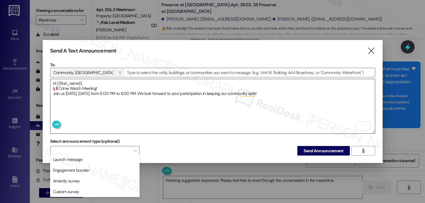
click at [131, 110] on textarea "Hi {{first_name}}, 📢 Crime Watch Meeting! Join us tomorrow, Thursday, September…" at bounding box center [212, 106] width 324 height 54
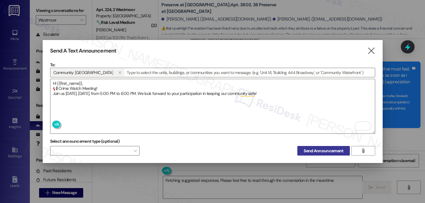
click at [325, 149] on span "Send Announcement" at bounding box center [324, 151] width 40 height 6
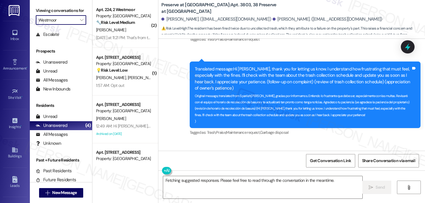
click at [66, 25] on input "Westmoor" at bounding box center [57, 20] width 38 height 10
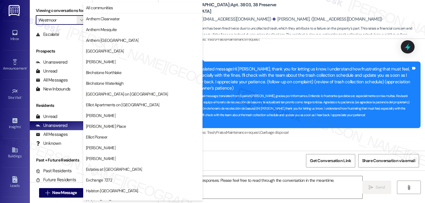
scroll to position [232, 0]
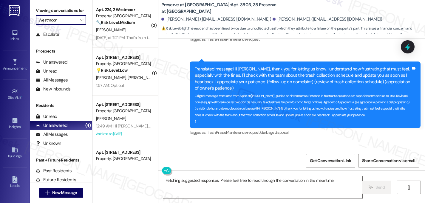
click at [57, 25] on input "Westmoor" at bounding box center [57, 20] width 38 height 10
click at [70, 25] on input "Westmoor" at bounding box center [57, 20] width 38 height 10
click at [79, 23] on span "" at bounding box center [82, 20] width 6 height 10
click at [60, 25] on input "Westmoor" at bounding box center [57, 20] width 38 height 10
click at [79, 25] on span "" at bounding box center [82, 20] width 6 height 10
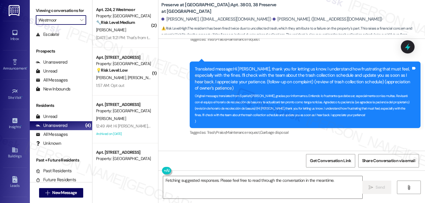
click at [64, 24] on input "Westmoor" at bounding box center [57, 20] width 38 height 10
click at [72, 25] on input "Westmoor" at bounding box center [57, 20] width 38 height 10
click at [80, 22] on icon "" at bounding box center [81, 20] width 3 height 5
click at [77, 25] on button "" at bounding box center [82, 20] width 10 height 10
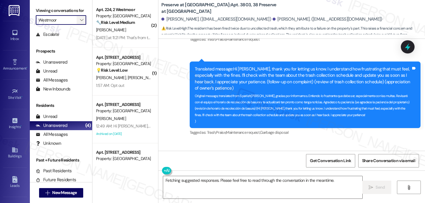
click at [80, 22] on icon "" at bounding box center [81, 20] width 3 height 5
click at [64, 24] on input "Westmoor" at bounding box center [57, 20] width 38 height 10
click at [80, 22] on icon "" at bounding box center [81, 20] width 3 height 5
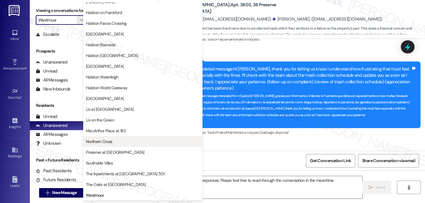
click at [111, 143] on span "Northern Cross" at bounding box center [99, 141] width 26 height 6
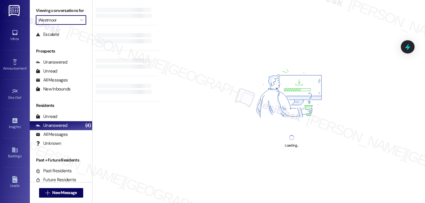
type input "Northern Cross"
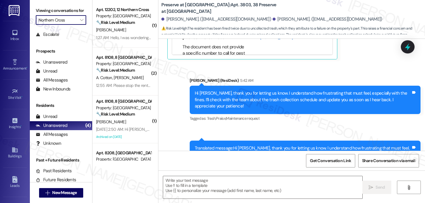
type textarea "Fetching suggested responses. Please feel free to read through the conversation…"
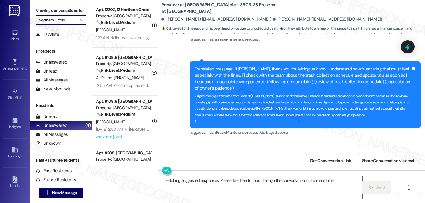
click at [73, 25] on input "Northern Cross" at bounding box center [57, 20] width 38 height 10
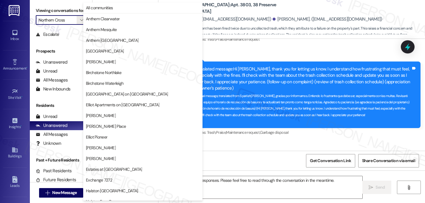
scroll to position [232, 0]
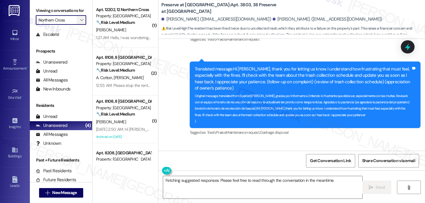
click at [80, 22] on icon "" at bounding box center [81, 20] width 3 height 5
click at [77, 25] on button "" at bounding box center [82, 20] width 10 height 10
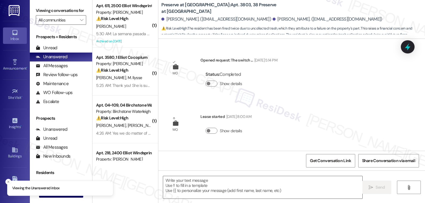
scroll to position [4598, 0]
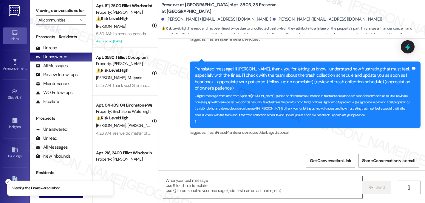
type textarea "Fetching suggested responses. Please feel free to read through the conversation…"
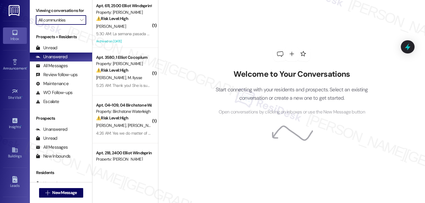
click at [68, 25] on input "All communities" at bounding box center [57, 20] width 38 height 10
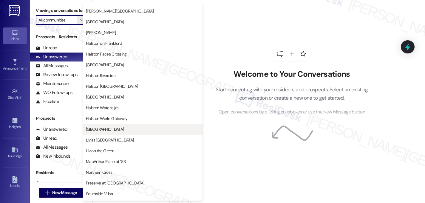
scroll to position [204, 0]
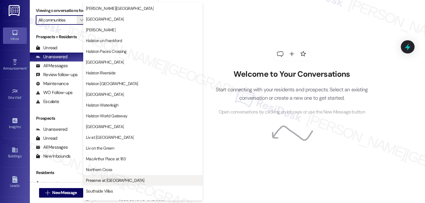
click at [101, 179] on span "Preserve at [GEOGRAPHIC_DATA]" at bounding box center [115, 180] width 58 height 6
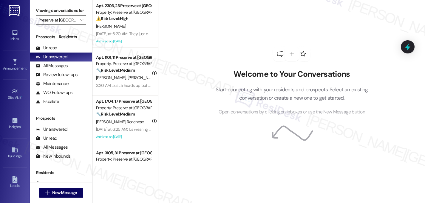
click at [60, 25] on input "Preserve at [GEOGRAPHIC_DATA]" at bounding box center [57, 20] width 38 height 10
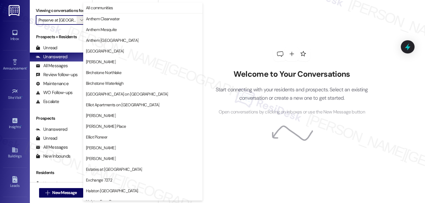
scroll to position [232, 0]
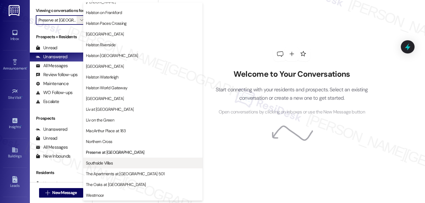
click at [105, 163] on span "Southside Villas" at bounding box center [99, 163] width 27 height 6
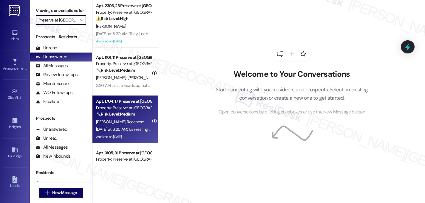
type input "Southside Villas"
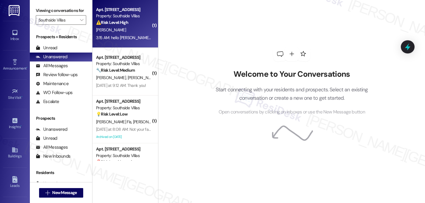
click at [135, 25] on div "⚠️ Risk Level: High The resident is requesting a payment arrangement due to a n…" at bounding box center [123, 22] width 55 height 6
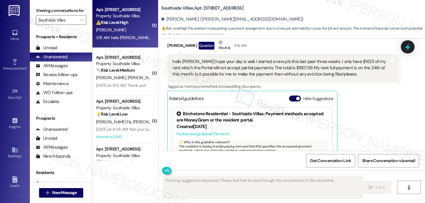
scroll to position [3107, 0]
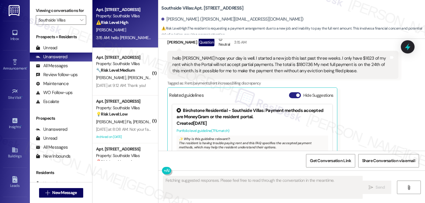
click at [293, 92] on button "Hide Suggestions" at bounding box center [295, 95] width 12 height 6
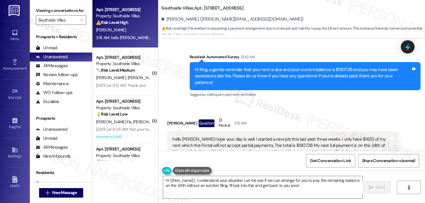
type textarea "Hi {{first_name}}, I understand your situation. Let me see if we can arrange fo…"
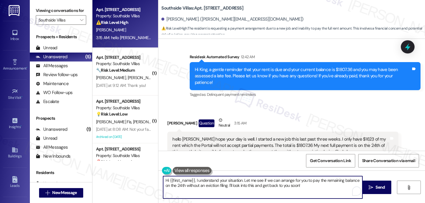
drag, startPoint x: 307, startPoint y: 187, endPoint x: 132, endPoint y: 176, distance: 175.1
click at [132, 176] on div "Apt. 115, 1 Southside Villas Property: Southside Villas ⚠️ Risk Level: High The…" at bounding box center [258, 101] width 333 height 203
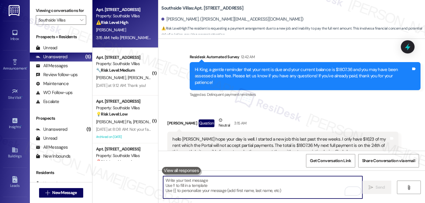
paste textarea "Thanks for the update! I've noted that you'll be paying on (date). Please let u…"
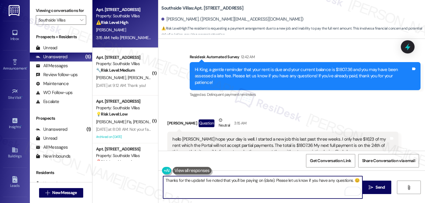
click at [164, 180] on textarea "Thanks for the update! I've noted that you'll be paying on (date). Please let u…" at bounding box center [262, 187] width 199 height 22
drag, startPoint x: 273, startPoint y: 181, endPoint x: 337, endPoint y: 184, distance: 63.6
click at [336, 184] on textarea "Thanks for the update! I've noted that you'll be paying on (date). Please let u…" at bounding box center [262, 187] width 199 height 22
click at [337, 184] on textarea "Thanks for the update! I've noted that you'll be paying on (date). Please let u…" at bounding box center [262, 187] width 199 height 22
drag, startPoint x: 340, startPoint y: 182, endPoint x: 352, endPoint y: 183, distance: 12.3
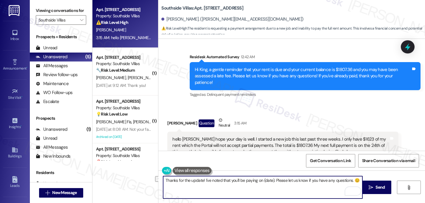
click at [353, 184] on textarea "Thanks for the update! I've noted that you'll be paying on (date). Please let u…" at bounding box center [262, 187] width 199 height 22
click at [352, 183] on textarea "Thanks for the update! I've noted that you'll be paying on (date). Please let u…" at bounding box center [262, 187] width 199 height 22
drag, startPoint x: 349, startPoint y: 182, endPoint x: 277, endPoint y: 177, distance: 71.7
click at [277, 177] on textarea "Thanks for the update! I've noted that you'll be paying on (date). Please let u…" at bounding box center [262, 187] width 199 height 22
click at [271, 183] on textarea "Thanks for the update! I've noted that you'll be paying on (date). Hoping for a…" at bounding box center [262, 187] width 199 height 22
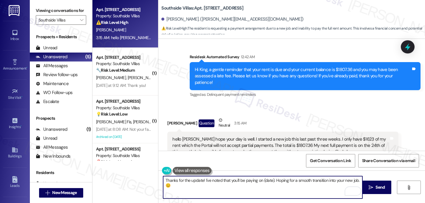
click at [270, 182] on textarea "Thanks for the update! I've noted that you'll be paying on (date). Hoping for a…" at bounding box center [262, 187] width 199 height 22
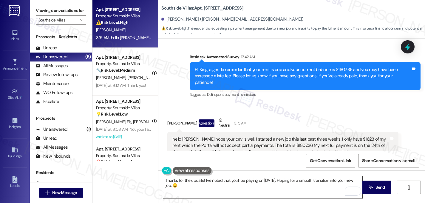
click at [291, 180] on textarea "Thanks for the update! I've noted that you'll be paying on September 24th. Hopi…" at bounding box center [262, 187] width 199 height 22
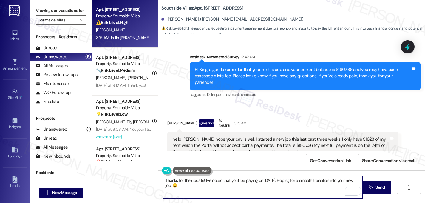
click at [219, 181] on textarea "Thanks for the update! I've noted that you'll be paying on September 24th. Hopi…" at bounding box center [262, 187] width 199 height 22
click at [302, 182] on textarea "Thanks for the update! I'll notify the team that you'll be paying on September …" at bounding box center [262, 187] width 199 height 22
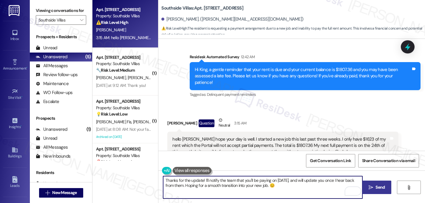
type textarea "Thanks for the update! I'll notify the team that you'll be paying on September …"
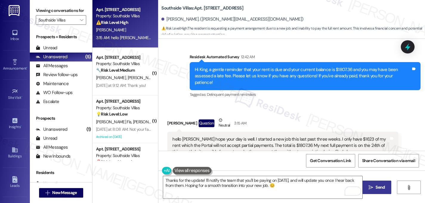
click at [373, 187] on span " Send" at bounding box center [376, 187] width 19 height 6
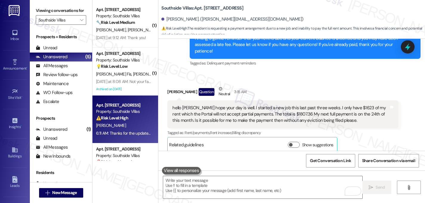
scroll to position [3074, 0]
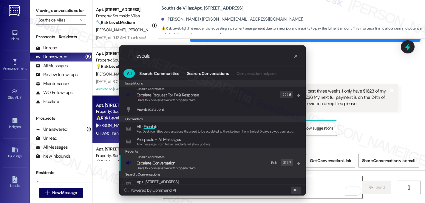
type input "escala"
click at [150, 163] on span "Escala te Conversation" at bounding box center [156, 162] width 38 height 5
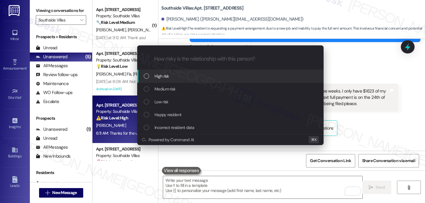
click at [172, 78] on div "High risk" at bounding box center [231, 76] width 174 height 7
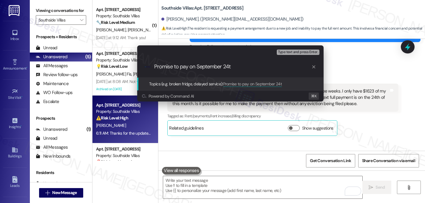
type input "Promise to pay on September 24th"
click at [212, 67] on input "Promise to pay on September 24th" at bounding box center [232, 67] width 157 height 6
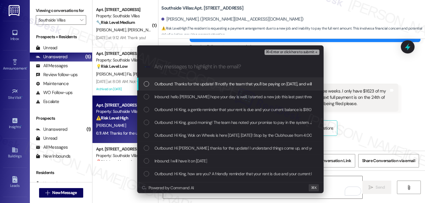
click at [143, 83] on div "Outbound: Thanks for the update! I'll notify the team that you'll be paying on …" at bounding box center [230, 84] width 186 height 13
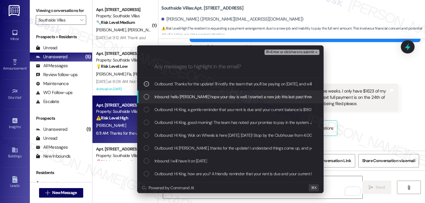
click at [149, 96] on div "Inbound: hello Sarah hope your day is well. I started a new job this last past …" at bounding box center [231, 96] width 174 height 7
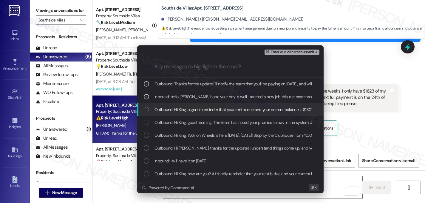
click at [150, 111] on div "Outbound: Hi King, a gentle reminder that your rent is due and your current bal…" at bounding box center [231, 109] width 174 height 7
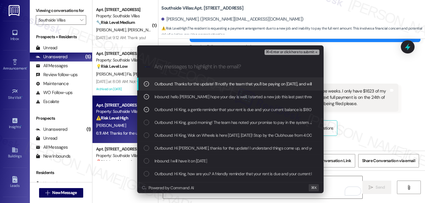
click at [309, 55] on div "⌘+Enter or click here to submit" at bounding box center [293, 52] width 56 height 8
click at [310, 53] on span "⌘+Enter or click here to submit" at bounding box center [290, 52] width 48 height 4
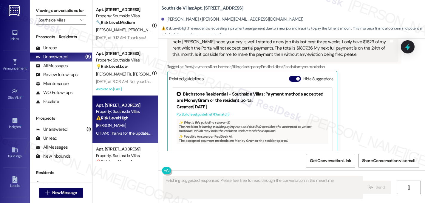
scroll to position [3164, 0]
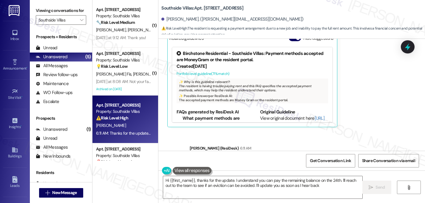
type textarea "Hi {{first_name}}, thanks for the update. I understand you can pay the remainin…"
click at [51, 25] on input "Southside Villas" at bounding box center [57, 20] width 38 height 10
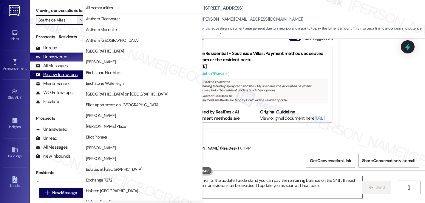
scroll to position [232, 0]
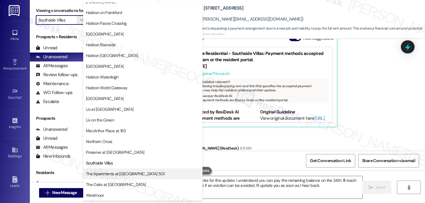
click at [109, 173] on span "The Apartments at Midtown 501" at bounding box center [125, 174] width 79 height 6
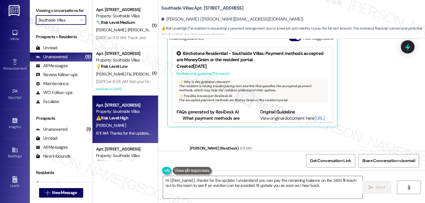
type input "The Apartments at Midtown 501"
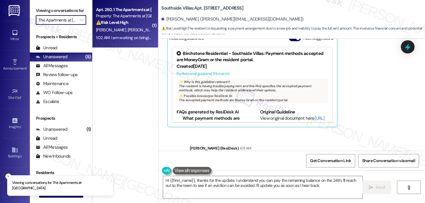
click at [130, 29] on div "B. Hall B. Nunn" at bounding box center [123, 29] width 56 height 7
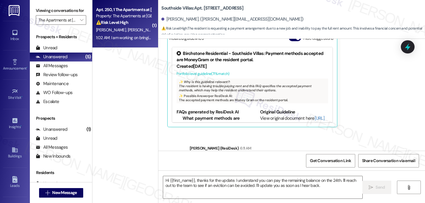
type textarea "Fetching suggested responses. Please feel free to read through the conversation…"
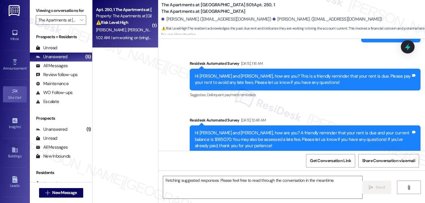
scroll to position [3865, 0]
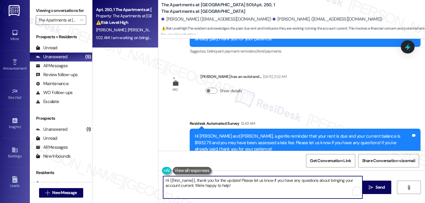
drag, startPoint x: 232, startPoint y: 186, endPoint x: 149, endPoint y: 176, distance: 83.9
click at [149, 176] on div "Apt. 250, 1 The Apartments at Midtown 501 Property: The Apartments at Midtown 5…" at bounding box center [258, 101] width 333 height 203
click at [214, 195] on textarea "Hi {{first_name}}, thank you for the update! Please let us know if you have any…" at bounding box center [262, 187] width 199 height 22
click at [195, 181] on textarea "Hi {{first_name}}, thank you for the update! Please let us know if you have any…" at bounding box center [262, 187] width 199 height 22
click at [207, 180] on textarea "Thank you for the update! Please let us know if you have any questions about br…" at bounding box center [262, 187] width 199 height 22
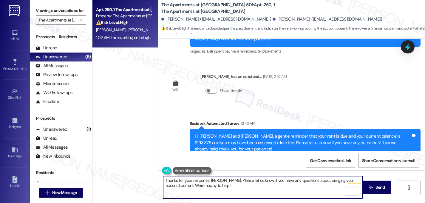
click at [204, 182] on textarea "Thanks for your response, Brian. Please let us know if you have any questions a…" at bounding box center [262, 187] width 199 height 22
click at [203, 184] on textarea "Thanks for your response, Brian. Please let us know if you have any questions a…" at bounding box center [262, 187] width 199 height 22
type textarea "Thanks for your response, Brian. Please let us know if you have any questions a…"
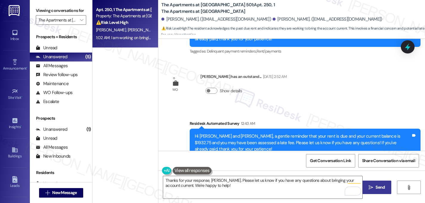
click at [378, 188] on span "Send" at bounding box center [379, 187] width 9 height 6
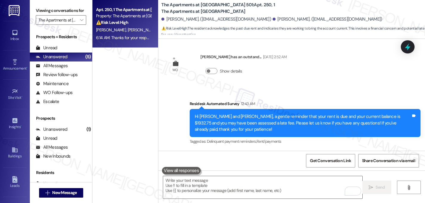
scroll to position [3912, 0]
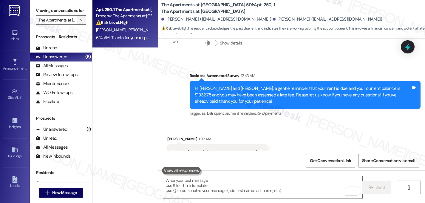
click at [77, 25] on button "" at bounding box center [82, 20] width 10 height 10
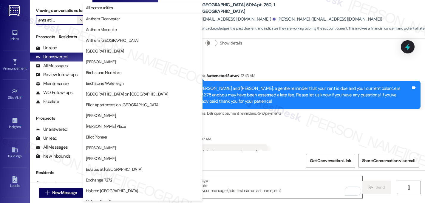
scroll to position [232, 0]
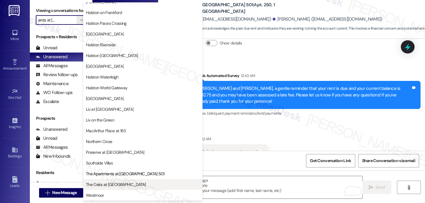
click at [110, 185] on span "The Oaks at Valley Ranch" at bounding box center [116, 184] width 60 height 6
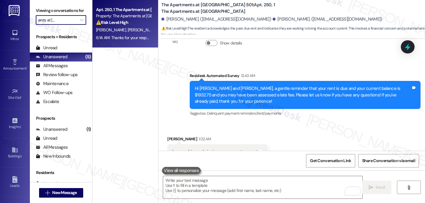
type input "The Oaks at Valley Ranch"
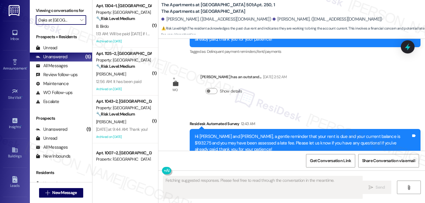
scroll to position [3864, 0]
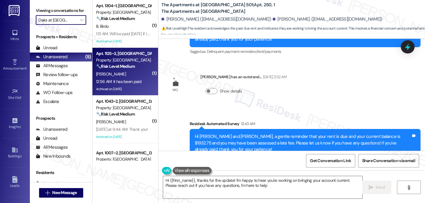
type textarea "Hi {{first_name}}, thanks for the update! I'm happy to hear you're working on b…"
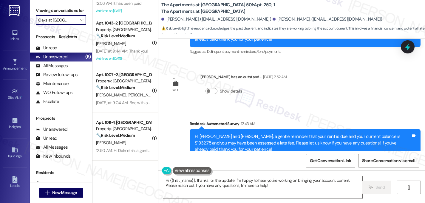
click at [66, 25] on input "The Oaks at Valley Ranch" at bounding box center [57, 20] width 38 height 10
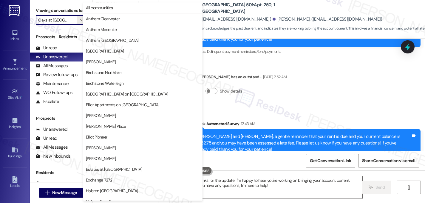
scroll to position [232, 0]
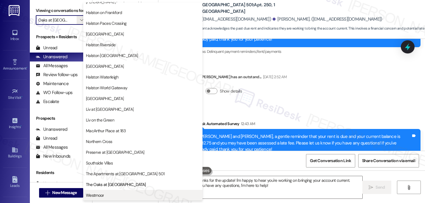
click at [107, 194] on span "Westmoor" at bounding box center [143, 195] width 114 height 6
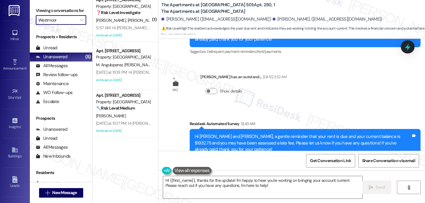
scroll to position [221, 0]
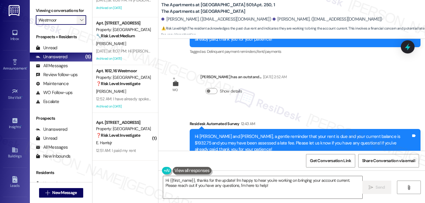
click at [79, 25] on span "" at bounding box center [82, 20] width 6 height 10
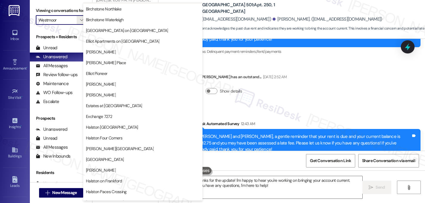
scroll to position [183, 0]
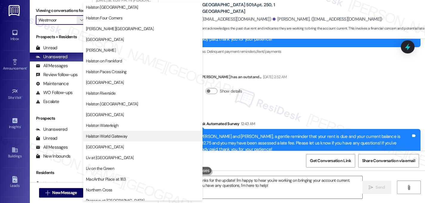
click at [126, 137] on span "Halston World Gateway" at bounding box center [106, 136] width 41 height 6
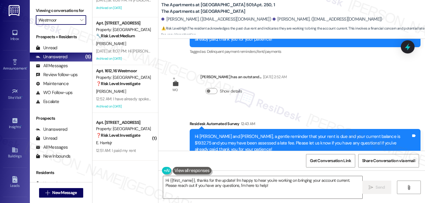
type input "Halston World Gateway"
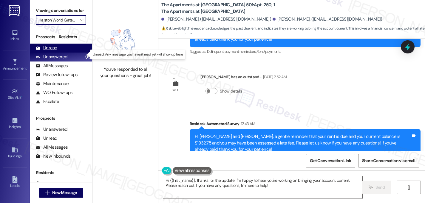
click at [52, 51] on div "Unread" at bounding box center [46, 48] width 21 height 6
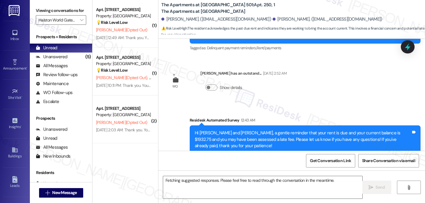
scroll to position [3864, 0]
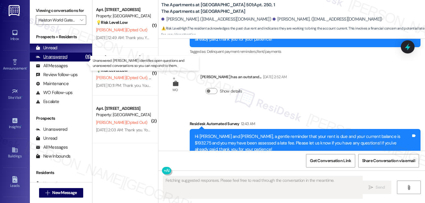
click at [64, 60] on div "Unanswered" at bounding box center [52, 57] width 32 height 6
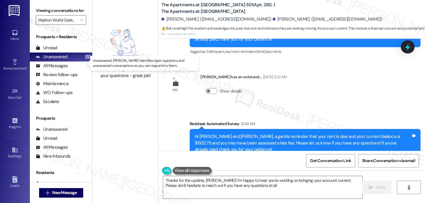
type textarea "Thanks for the update, Brian! I'm happy to hear you're working on bringing your…"
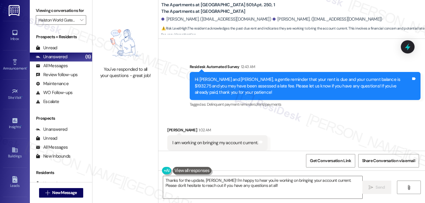
scroll to position [3921, 0]
click at [80, 22] on icon "" at bounding box center [81, 20] width 3 height 5
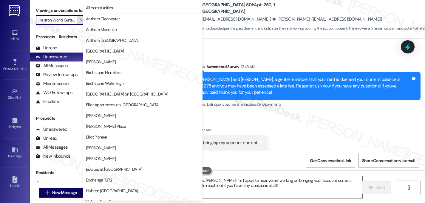
scroll to position [232, 0]
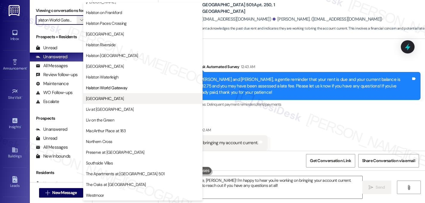
click at [103, 97] on span "[GEOGRAPHIC_DATA]" at bounding box center [105, 98] width 38 height 6
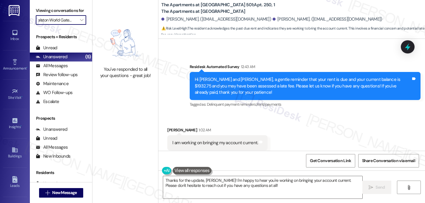
type input "[GEOGRAPHIC_DATA]"
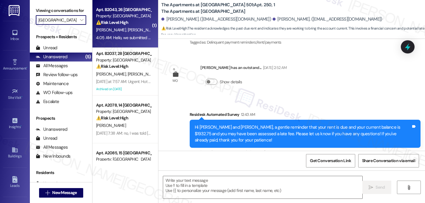
type textarea "Fetching suggested responses. Please feel free to read through the conversation…"
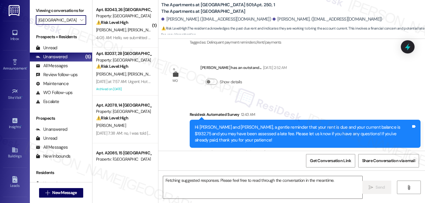
scroll to position [3864, 0]
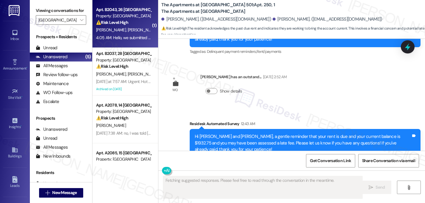
click at [128, 28] on span "O. Pickoski" at bounding box center [143, 29] width 30 height 5
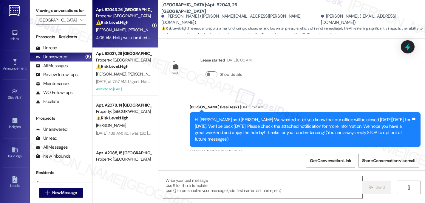
scroll to position [2780, 0]
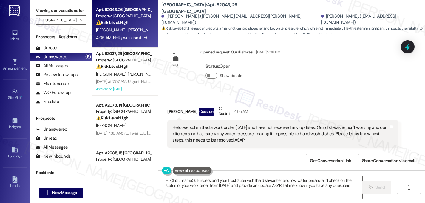
type textarea "Hi {{first_name}}, I understand your frustration with the dishwasher and low wa…"
click at [296, 163] on span "button" at bounding box center [298, 165] width 4 height 4
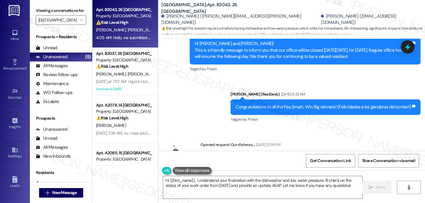
scroll to position [2699, 0]
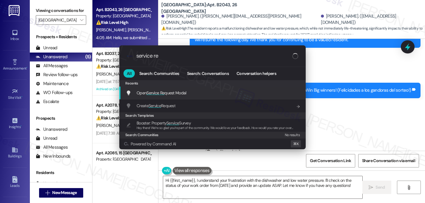
type input "service re"
click at [150, 93] on span "Service Re" at bounding box center [155, 92] width 18 height 5
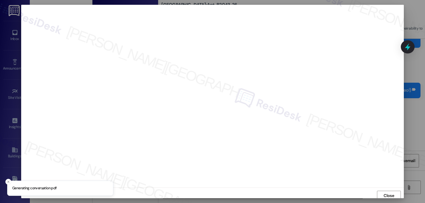
scroll to position [2, 0]
click at [384, 191] on span "Close" at bounding box center [389, 193] width 10 height 6
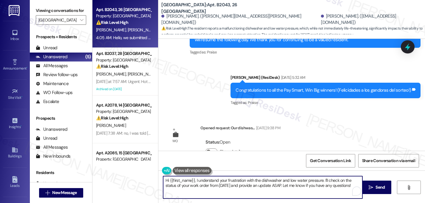
click at [242, 180] on textarea "Hi {{first_name}}, I understand your frustration with the dishwasher and low wa…" at bounding box center [262, 187] width 199 height 22
drag, startPoint x: 242, startPoint y: 180, endPoint x: 201, endPoint y: 181, distance: 41.5
click at [201, 181] on textarea "Hi {{first_name}}, I understand your frustration with the dishwasher and low wa…" at bounding box center [262, 187] width 199 height 22
click at [242, 181] on textarea "Hi {{first_name}}, I'm sorry to hear about with the dishwasher and low water pr…" at bounding box center [262, 187] width 199 height 22
click at [240, 182] on textarea "Hi {{first_name}}, I'm sorry to hear about the dishwasher and low water pressur…" at bounding box center [262, 187] width 199 height 22
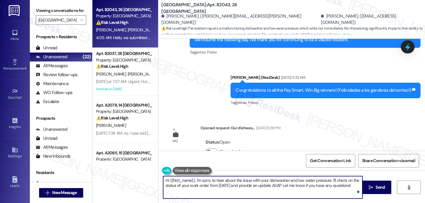
click at [163, 185] on textarea "Hi {{first_name}}, I'm sorry to hear about the issue with your dishwasher and l…" at bounding box center [262, 187] width 199 height 22
drag, startPoint x: 354, startPoint y: 186, endPoint x: 289, endPoint y: 187, distance: 64.7
click at [289, 187] on textarea "Hi {{first_name}}, I'm sorry to hear about the issue with your dishwasher and l…" at bounding box center [262, 187] width 199 height 22
click at [301, 194] on textarea "Hi {{first_name}}, I'm sorry to hear about the issue with your dishwasher and l…" at bounding box center [262, 187] width 199 height 22
type textarea "Hi {{first_name}}, I'm sorry to hear about the issue with your dishwasher and l…"
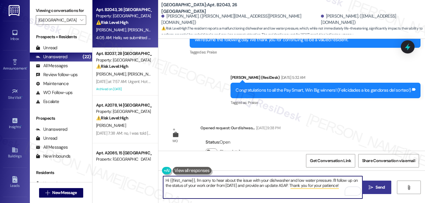
click at [375, 188] on span "Send" at bounding box center [380, 187] width 12 height 6
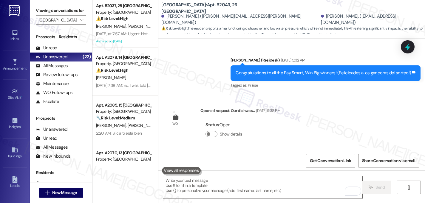
scroll to position [2747, 0]
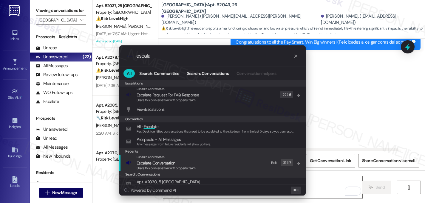
type input "escala"
click at [147, 161] on span "Escala" at bounding box center [142, 162] width 11 height 5
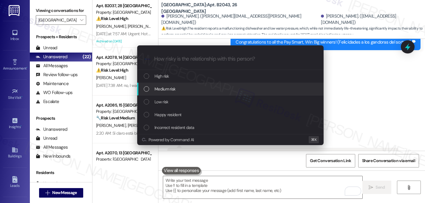
click at [164, 87] on span "Medium risk" at bounding box center [164, 89] width 21 height 7
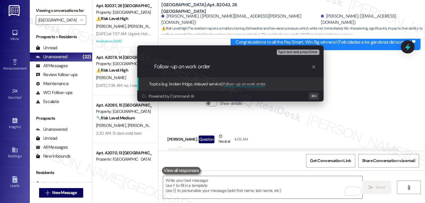
paste input "16130819"
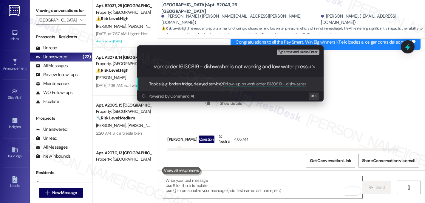
type input "Follow-up on work order 16130819 - dishwasher is not working and low water pres…"
click at [278, 65] on input "Follow-up on work order 16130819 - dishwasher is not working and low water pres…" at bounding box center [232, 67] width 157 height 6
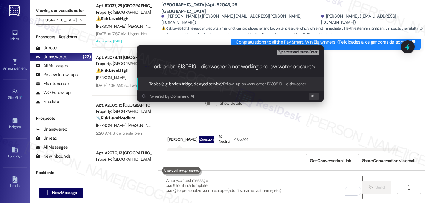
click at [278, 65] on input "Follow-up on work order 16130819 - dishwasher is not working and low water pres…" at bounding box center [232, 67] width 157 height 6
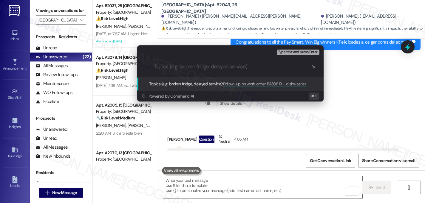
scroll to position [0, 0]
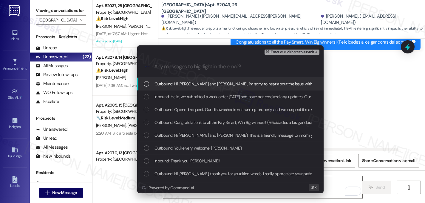
click at [149, 81] on div "List of options" at bounding box center [146, 83] width 5 height 5
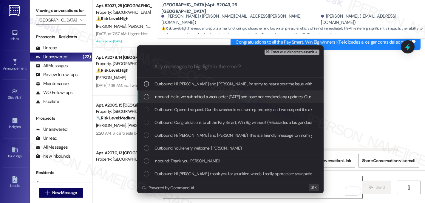
click at [149, 93] on div "Inbound: Hello, we submitted a work order on Sunday and have not received any u…" at bounding box center [230, 96] width 186 height 13
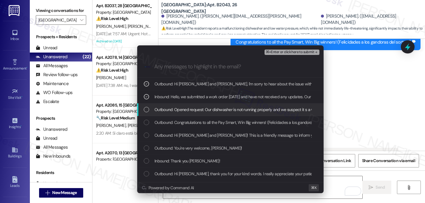
click at [151, 111] on div "Outbound: Opened request: Our dishwasher is not running properly and we suspect…" at bounding box center [231, 109] width 174 height 7
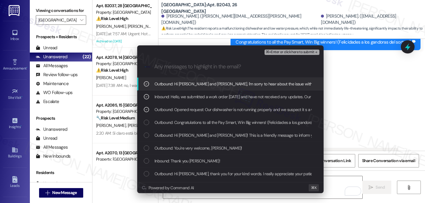
click at [313, 53] on span "⌘+Enter or click here to submit" at bounding box center [290, 52] width 48 height 4
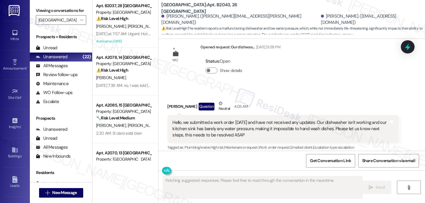
scroll to position [2837, 0]
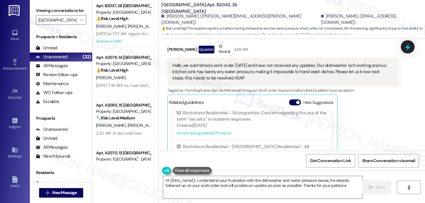
type textarea "Hi {{first_name}}, I understand your frustration with the dishwasher and water …"
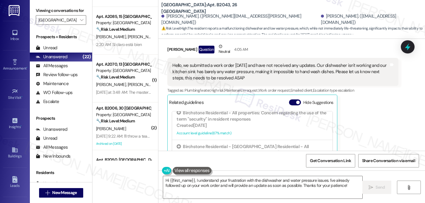
scroll to position [89, 0]
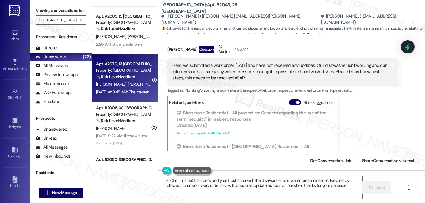
click at [128, 75] on strong "🔧 Risk Level: Medium" at bounding box center [115, 76] width 39 height 5
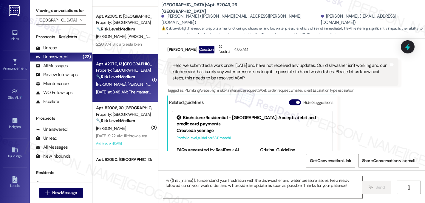
type textarea "Fetching suggested responses. Please feel free to read through the conversation…"
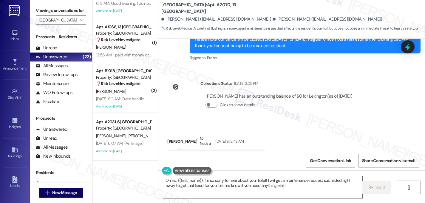
scroll to position [5459, 0]
click at [203, 183] on textarea "Oh no, {{first_name}}, I'm so sorry to hear about your toilet! I will get a mai…" at bounding box center [262, 187] width 199 height 22
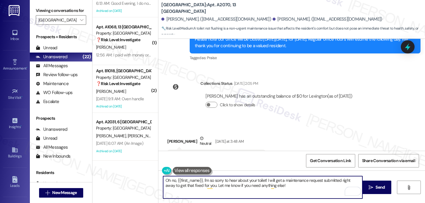
click at [265, 181] on textarea "Oh no, {{first_name}}, I'm so sorry to hear about your toilet! I will get a mai…" at bounding box center [262, 187] width 199 height 22
click at [357, 180] on textarea "Oh no, {{first_name}}, I'm so sorry to hear about your toilet! I will get a mai…" at bounding box center [262, 187] width 199 height 22
click at [171, 186] on textarea "Oh no, {{first_name}}, I'm so sorry to hear about your toilet! I will get a mai…" at bounding box center [262, 187] width 199 height 22
drag, startPoint x: 243, startPoint y: 188, endPoint x: 161, endPoint y: 185, distance: 82.0
click at [163, 185] on textarea "Oh no, {{first_name}}, I'm so sorry to hear about your toilet! I will get a mai…" at bounding box center [262, 187] width 199 height 22
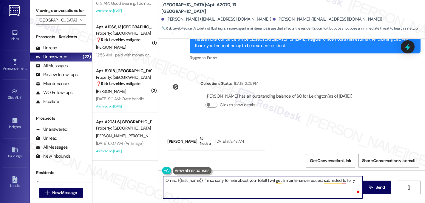
type textarea "Oh no, {{first_name}}, I'm so sorry to hear about your toilet! I will get a mai…"
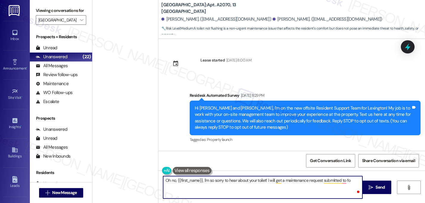
scroll to position [5459, 0]
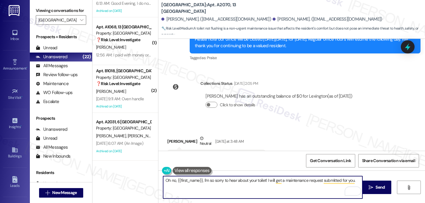
click at [319, 181] on textarea "Oh no, {{first_name}}, I'm so sorry to hear about your toilet! I will get a mai…" at bounding box center [262, 187] width 199 height 22
click at [336, 182] on textarea "Oh no, {{first_name}}, I'm so sorry to hear about your toilet! I will get a wor…" at bounding box center [262, 187] width 199 height 22
paste textarea "Do we have your permission to enter your unit while you're away (in case it's n…"
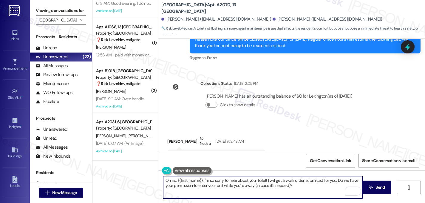
click at [336, 179] on textarea "Oh no, {{first_name}}, I'm so sorry to hear about your toilet! I will get a wor…" at bounding box center [262, 187] width 199 height 22
paste textarea "When you press the handle, does the toilet make any sound or try to flush at al…"
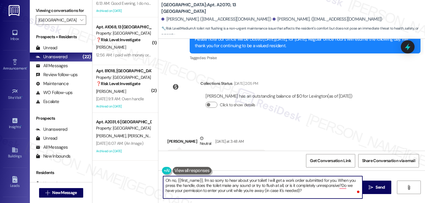
drag, startPoint x: 338, startPoint y: 180, endPoint x: 332, endPoint y: 184, distance: 7.5
click at [338, 180] on textarea "Oh no, {{first_name}}, I'm so sorry to hear about your toilet! I will get a wor…" at bounding box center [262, 187] width 199 height 22
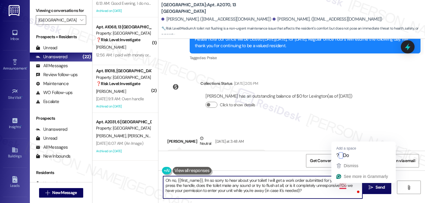
click at [341, 186] on textarea "Oh no, {{first_name}}, I'm so sorry to hear about your toilet! I will get a wor…" at bounding box center [262, 187] width 199 height 22
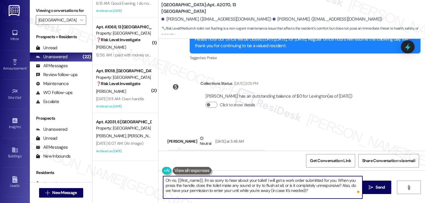
click at [305, 193] on textarea "Oh no, {{first_name}}, I'm so sorry to hear about your toilet! I will get a wor…" at bounding box center [262, 187] width 199 height 22
click at [199, 181] on textarea "Oh no, {{first_name}}, I'm so sorry to hear about your toilet! I will get a wor…" at bounding box center [262, 187] width 199 height 22
type textarea "Hi [PERSON_NAME], I'm so sorry to hear about your toilet! I will get a work ord…"
click at [371, 189] on icon "" at bounding box center [371, 187] width 4 height 5
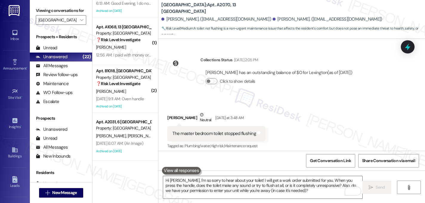
scroll to position [5513, 0]
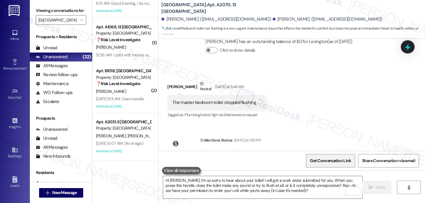
click at [341, 164] on span "Get Conversation Link" at bounding box center [331, 160] width 44 height 13
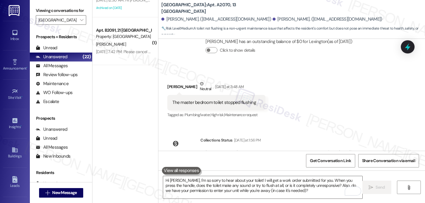
scroll to position [842, 0]
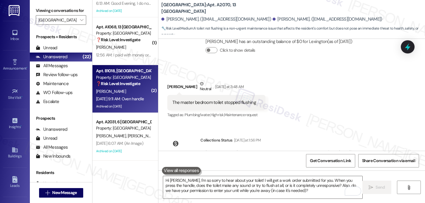
click at [120, 102] on div "[DATE] 9:11 AM: Oven handle [DATE] 9:11 AM: Oven handle" at bounding box center [123, 98] width 56 height 7
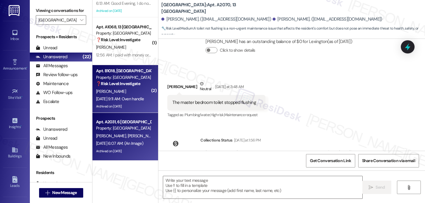
type textarea "Fetching suggested responses. Please feel free to read through the conversation…"
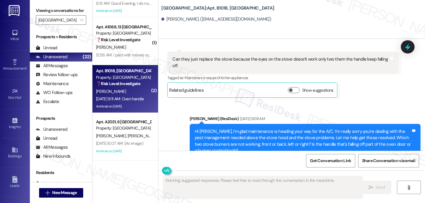
scroll to position [14775, 0]
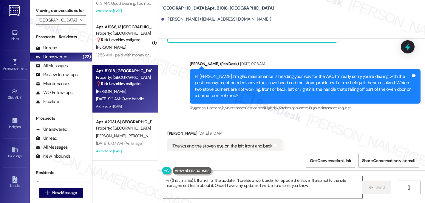
type textarea "Hi {{first_name}}, thanks for the update! I'll create a work order to replace t…"
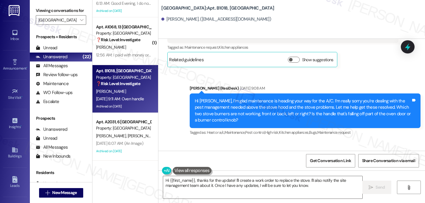
scroll to position [14677, 0]
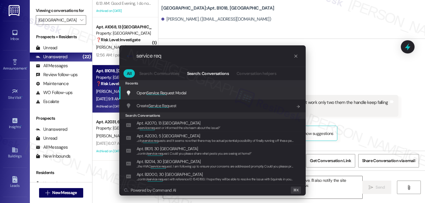
type input "service req"
click at [155, 93] on span "Service Req" at bounding box center [156, 92] width 20 height 5
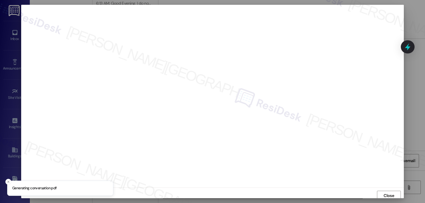
scroll to position [2, 0]
click at [384, 194] on span "Close" at bounding box center [389, 193] width 10 height 6
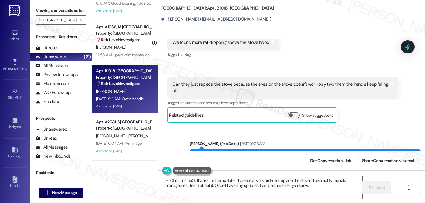
scroll to position [14694, 0]
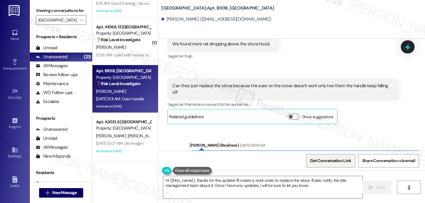
click at [330, 161] on span "Get Conversation Link" at bounding box center [330, 160] width 41 height 6
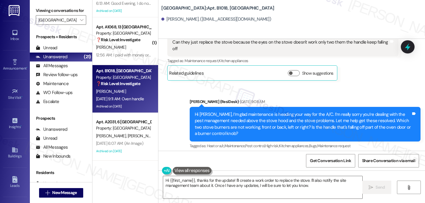
scroll to position [14775, 0]
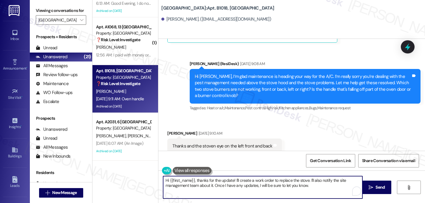
drag, startPoint x: 308, startPoint y: 186, endPoint x: 142, endPoint y: 161, distance: 168.0
click at [142, 161] on div "Apt. B1023, 29 Lexington Property: Lexington [PERSON_NAME] [PERSON_NAME] [DATE]…" at bounding box center [258, 101] width 333 height 203
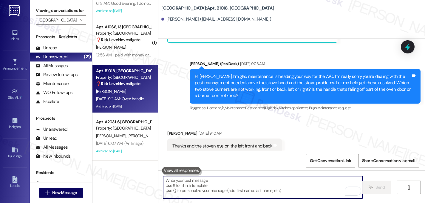
click at [191, 186] on textarea "To enrich screen reader interactions, please activate Accessibility in Grammarl…" at bounding box center [262, 187] width 199 height 22
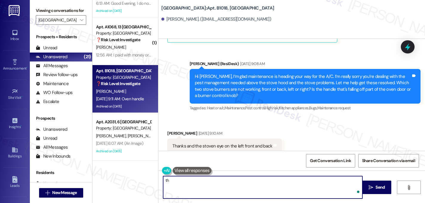
type textarea "t"
paste textarea "Do we have your permission to enter your unit while you're away (in case it's n…"
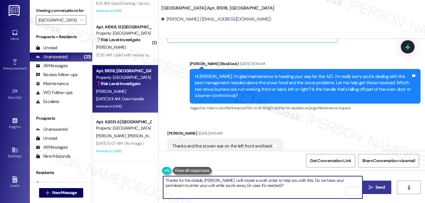
type textarea "Thanks for the details, [PERSON_NAME]. I will create a work order to help you w…"
click at [374, 191] on button " Send" at bounding box center [376, 186] width 29 height 13
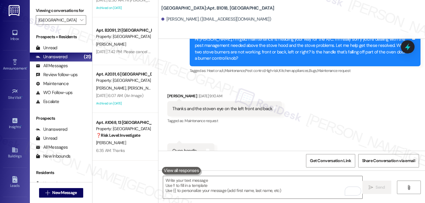
scroll to position [14823, 0]
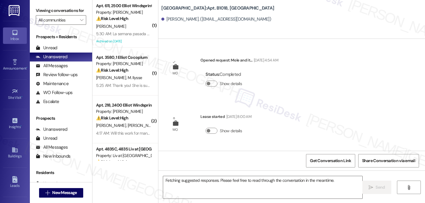
scroll to position [14775, 0]
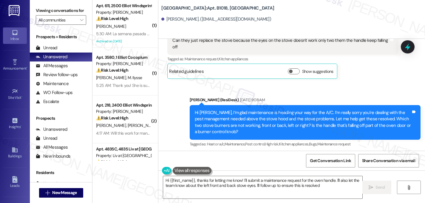
type textarea "Hi {{first_name}}, thanks for letting me know! I'll submit a maintenance reques…"
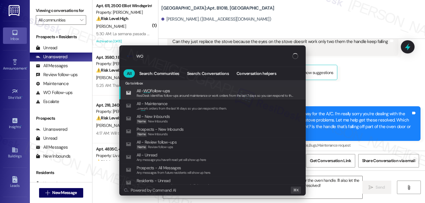
type input "w"
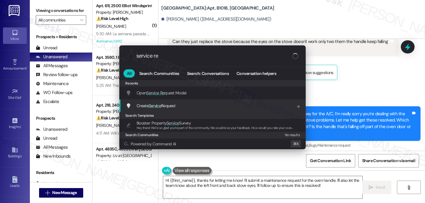
type input "service re"
click at [153, 105] on span "Service" at bounding box center [155, 105] width 13 height 5
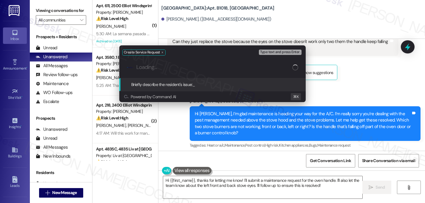
type input "t"
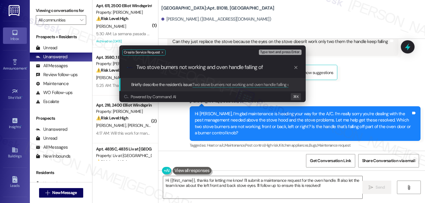
type input "Two stove burners not working and oven handle falling off"
click at [231, 67] on input "Two stove burners not working and oven handle falling off" at bounding box center [214, 67] width 157 height 6
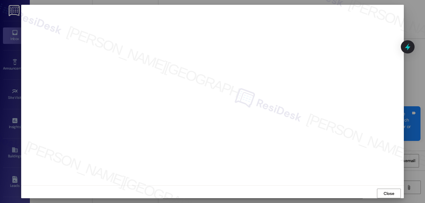
scroll to position [14720, 0]
click at [386, 193] on span "Close" at bounding box center [389, 193] width 10 height 6
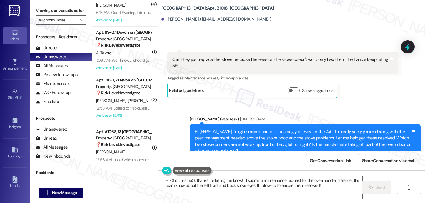
scroll to position [2225, 0]
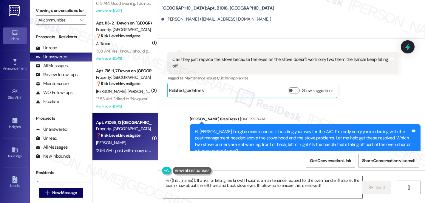
click at [113, 141] on div "[PERSON_NAME]" at bounding box center [123, 142] width 56 height 7
type textarea "Fetching suggested responses. Please feel free to read through the conversation…"
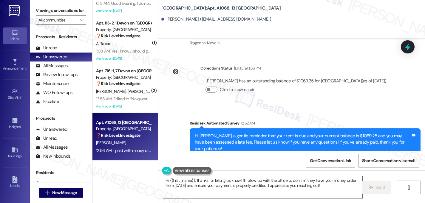
scroll to position [3558, 0]
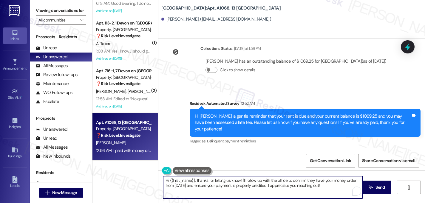
click at [195, 180] on textarea "Hi {{first_name}}, thanks for letting us know! I'll follow up with the office t…" at bounding box center [262, 187] width 199 height 22
drag, startPoint x: 195, startPoint y: 180, endPoint x: 171, endPoint y: 175, distance: 24.8
click at [171, 175] on div "Hi {{first_name}}, thanks for letting us know! I'll follow up with the office t…" at bounding box center [291, 192] width 267 height 45
click at [292, 188] on textarea "Thanks for letting us know! I'll follow up with the office to confirm they have…" at bounding box center [262, 187] width 199 height 22
drag, startPoint x: 294, startPoint y: 188, endPoint x: 242, endPoint y: 185, distance: 51.4
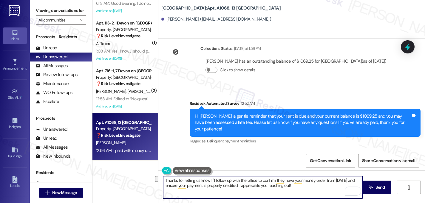
click at [242, 185] on textarea "Thanks for letting us know! I'll follow up with the office to confirm they have…" at bounding box center [262, 187] width 199 height 22
type textarea "Thanks for letting us know! I'll follow up with the office to confirm they have…"
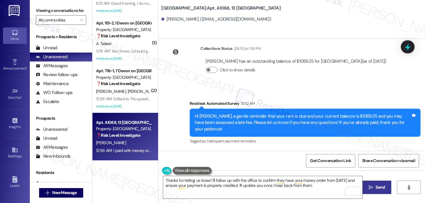
click at [378, 185] on span "Send" at bounding box center [379, 187] width 9 height 6
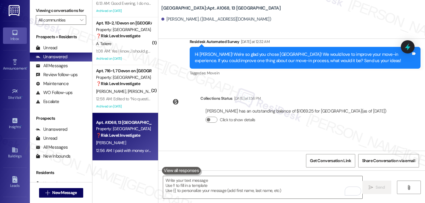
scroll to position [3606, 0]
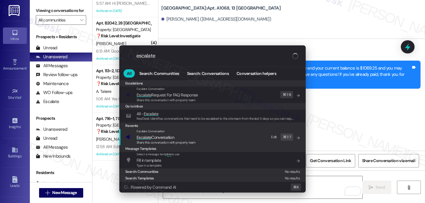
type input "escalate"
click at [141, 137] on span "Escalate" at bounding box center [144, 137] width 15 height 5
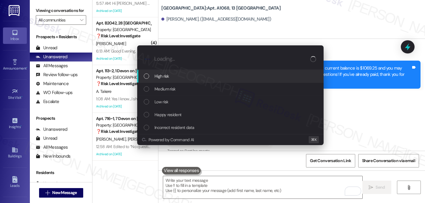
click at [148, 78] on div "List of options" at bounding box center [146, 75] width 5 height 5
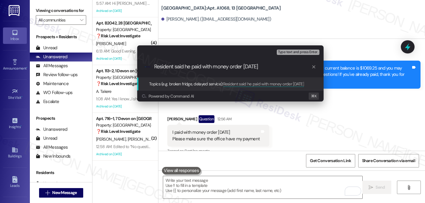
type input "Resident said he paid with money order last Friday"
click at [197, 66] on input "Resident said he paid with money order last Friday" at bounding box center [232, 67] width 157 height 6
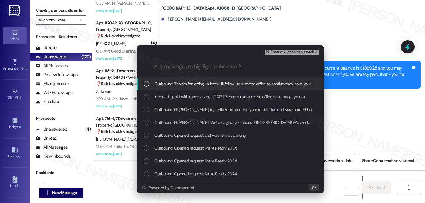
click at [148, 82] on div "List of options" at bounding box center [146, 83] width 5 height 5
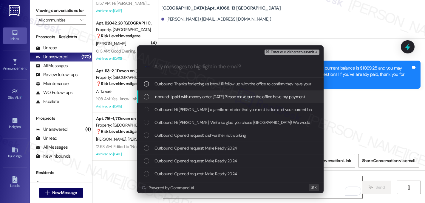
click at [149, 96] on div "Inbound: I paid with money order last Friday Please make sure the office have m…" at bounding box center [231, 96] width 174 height 7
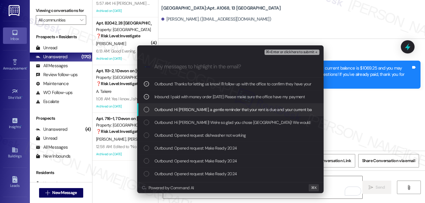
click at [151, 106] on div "Outbound: Hi Mahmoud, a gentle reminder that your rent is due and your current …" at bounding box center [231, 109] width 174 height 7
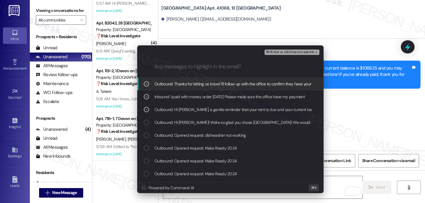
click at [311, 55] on button "⌘+Enter or click here to submit" at bounding box center [292, 52] width 55 height 5
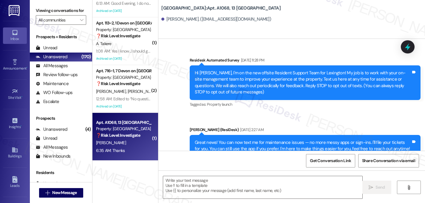
scroll to position [3664, 0]
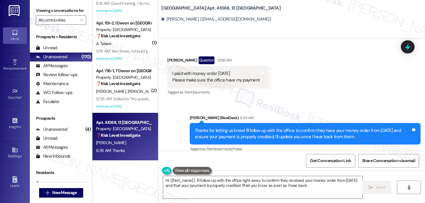
type textarea "Hi {{first_name}}, I'll follow up with the office right away to confirm they re…"
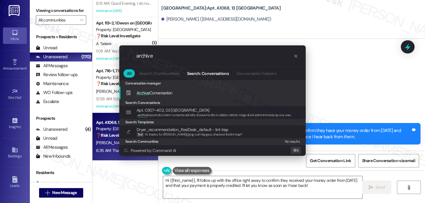
type input "archive"
click at [296, 57] on icon "progress bar" at bounding box center [295, 56] width 3 height 3
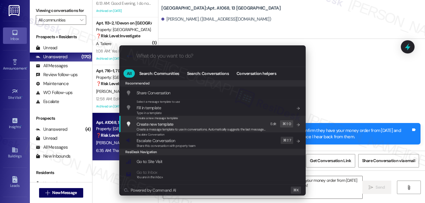
click at [344, 125] on div ".cls-1{fill:#0a055f;}.cls-2{fill:#0cc4c4;} resideskLogoBlueOrange All Search: C…" at bounding box center [212, 101] width 425 height 203
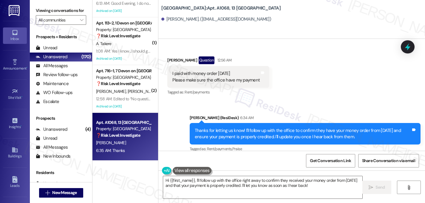
scroll to position [3665, 0]
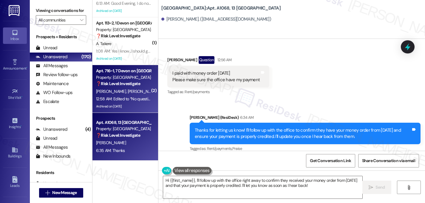
click at [128, 92] on span "C. Bailey" at bounding box center [143, 91] width 30 height 5
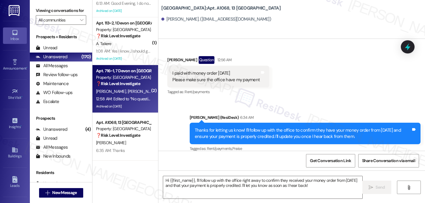
type textarea "Fetching suggested responses. Please feel free to read through the conversation…"
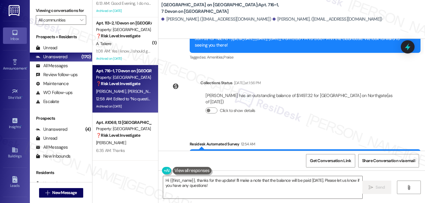
scroll to position [6236, 0]
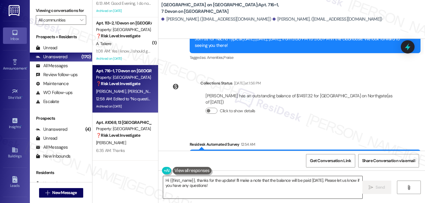
click at [195, 180] on textarea "Hi {{first_name}}, thanks for the update! I'll make a note that the balance wil…" at bounding box center [262, 187] width 199 height 22
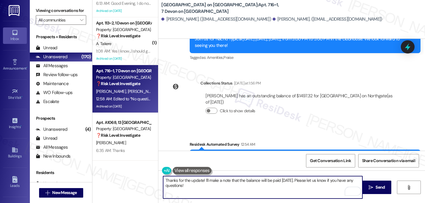
click at [201, 181] on textarea "Thanks for the update! I'll make a note that the balance will be paid tomorrow,…" at bounding box center [262, 187] width 199 height 22
drag, startPoint x: 315, startPoint y: 180, endPoint x: 318, endPoint y: 184, distance: 5.5
click at [318, 184] on textarea "Thanks for the update, Elaine. I'll make a note that the balance will be paid t…" at bounding box center [262, 187] width 199 height 22
type textarea "Thanks for the update, Elaine. I'll make a note that the balance will be paid t…"
click at [376, 184] on span "Send" at bounding box center [379, 187] width 9 height 6
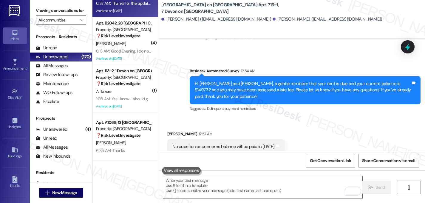
scroll to position [6322, 0]
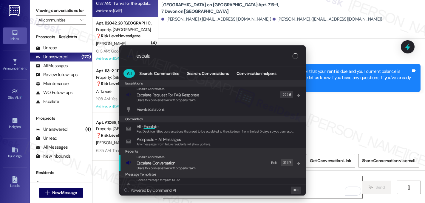
type input "escala"
click at [154, 161] on span "Escala te Conversation" at bounding box center [156, 162] width 38 height 5
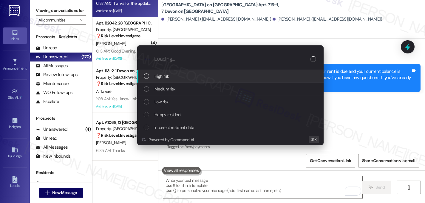
click at [147, 75] on div "List of options" at bounding box center [146, 75] width 5 height 5
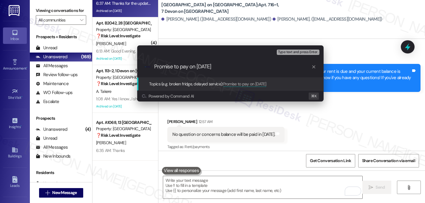
type input "Promise to pay on September 11th"
click at [187, 70] on div ".cls-1{fill:#0a055f;}.cls-2{fill:#0cc4c4;} resideskLogoBlueOrange Promise to pa…" at bounding box center [230, 66] width 186 height 21
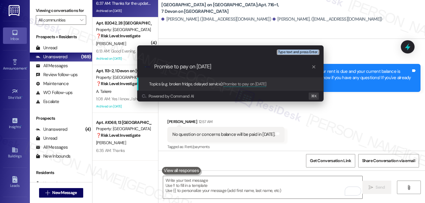
click at [187, 70] on div ".cls-1{fill:#0a055f;}.cls-2{fill:#0cc4c4;} resideskLogoBlueOrange Promise to pa…" at bounding box center [230, 66] width 186 height 21
click at [186, 69] on input "Promise to pay on September 11th" at bounding box center [232, 67] width 157 height 6
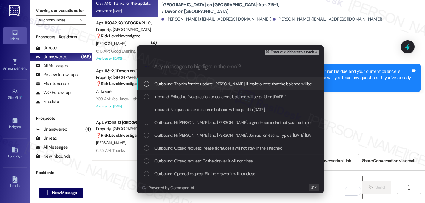
click at [176, 84] on span "Outbound: Thanks for the update, Elaine. I'll make a note that the balance will…" at bounding box center [259, 84] width 211 height 7
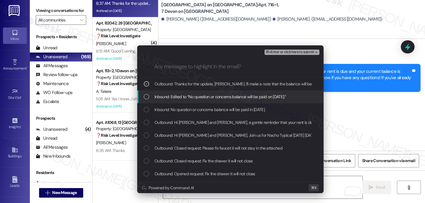
click at [163, 96] on span "Inbound: Edited to “No question or concerns balance will be paid on tomorrow 9/…" at bounding box center [220, 96] width 132 height 7
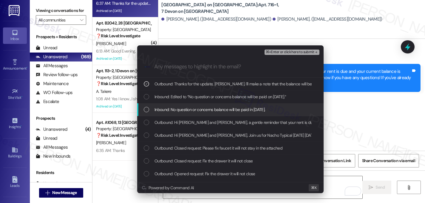
click at [151, 108] on div "Inbound: No question or concerns balance will be paid in tomorrow 9/11." at bounding box center [231, 109] width 174 height 7
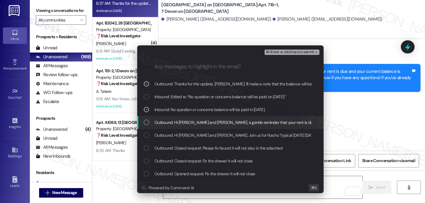
click at [151, 121] on div "Outbound: Hi Elaine and Cory, a gentle reminder that your rent is due and your …" at bounding box center [231, 122] width 174 height 7
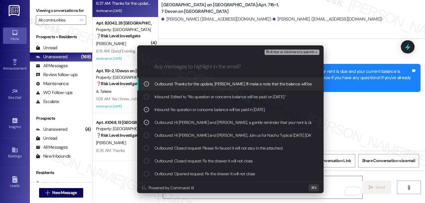
click at [311, 52] on span "⌘+Enter or click here to submit" at bounding box center [290, 52] width 48 height 4
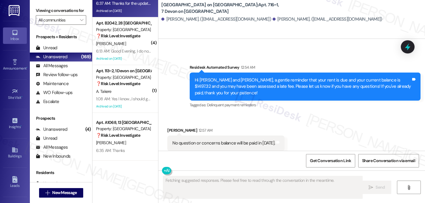
scroll to position [6330, 0]
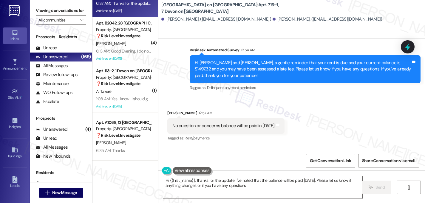
type textarea "Hi {{first_name}}, thanks for the update! I've noted that the balance will be p…"
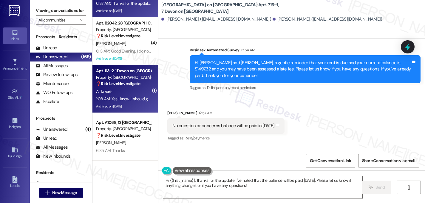
click at [128, 96] on div "1:08 AM: Yes I know...I should get paid on Thursday with direct deposit hopeful…" at bounding box center [175, 98] width 159 height 5
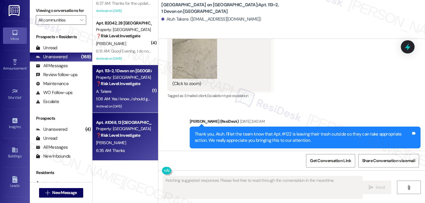
scroll to position [11414, 0]
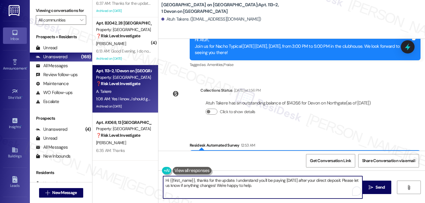
click at [195, 180] on textarea "Hi {{first_name}}, thanks for the update. I understand you'll be paying on Thur…" at bounding box center [262, 187] width 199 height 22
drag, startPoint x: 319, startPoint y: 180, endPoint x: 324, endPoint y: 186, distance: 7.4
click at [324, 186] on textarea "Thanks for the update. I understand you'll be paying on Thursday after your dir…" at bounding box center [262, 187] width 199 height 22
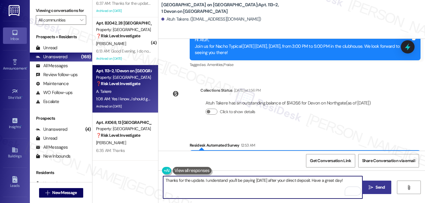
type textarea "Thanks for the update. I understand you'll be paying on Thursday after your dir…"
click at [374, 182] on button " Send" at bounding box center [376, 186] width 29 height 13
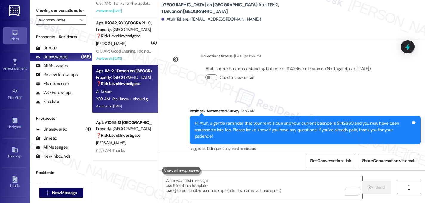
scroll to position [11456, 0]
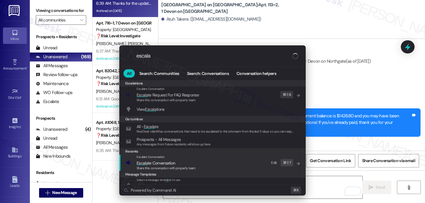
type input "escala"
click at [154, 163] on span "Escala te Conversation" at bounding box center [156, 162] width 38 height 5
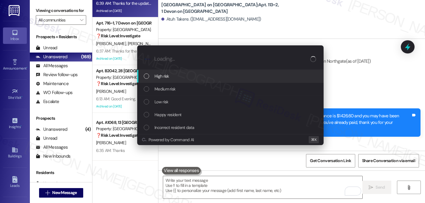
click at [148, 77] on div "List of options" at bounding box center [146, 75] width 5 height 5
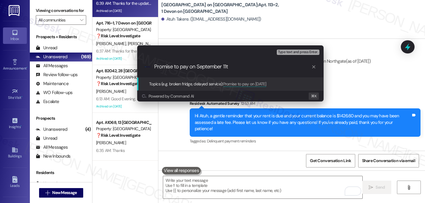
type input "Promise to pay on September 11th"
click at [179, 67] on input "Promise to pay on September 11th" at bounding box center [232, 67] width 157 height 6
click at [179, 66] on input "Promise to pay on September 11th" at bounding box center [232, 67] width 157 height 6
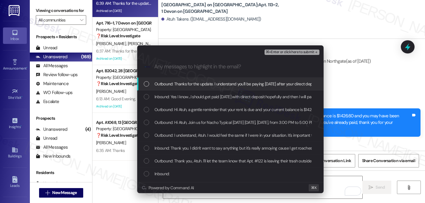
click at [183, 81] on span "Outbound: Thanks for the update. I understand you'll be paying on Thursday afte…" at bounding box center [252, 84] width 197 height 7
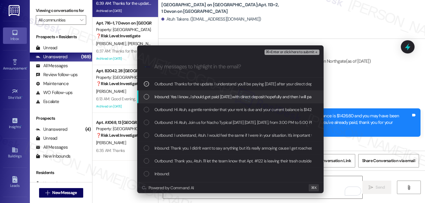
click at [148, 98] on div "List of options" at bounding box center [146, 96] width 5 height 5
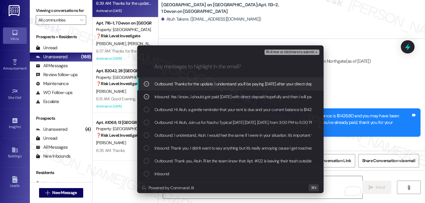
click at [148, 107] on div "List of options" at bounding box center [146, 109] width 5 height 5
click at [309, 53] on span "⌘+Enter or click here to submit" at bounding box center [290, 52] width 48 height 4
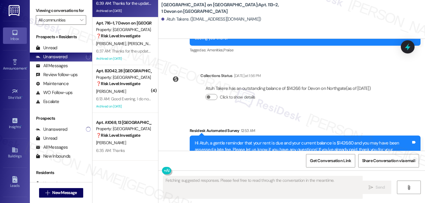
scroll to position [11465, 0]
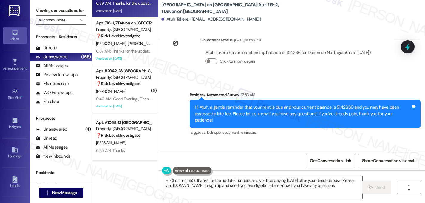
type textarea "Hi {{first_name}}, thanks for the update! I understand you'll be paying on Thur…"
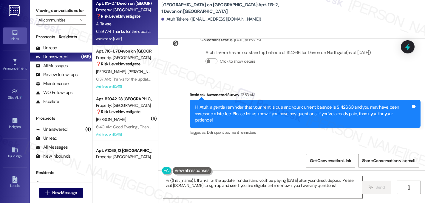
scroll to position [2225, 0]
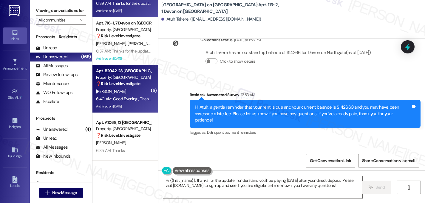
click at [118, 96] on div "6:40 AM: Good Evening , Thank you, it's back on. 🦋 6:40 AM: Good Evening , Than…" at bounding box center [140, 98] width 89 height 5
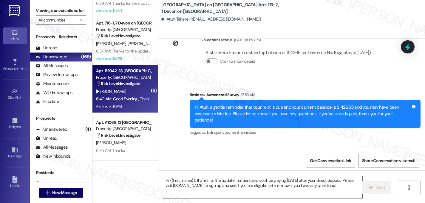
type textarea "Fetching suggested responses. Please feel free to read through the conversation…"
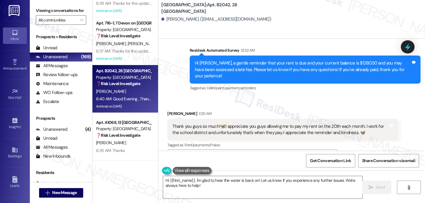
scroll to position [6865, 0]
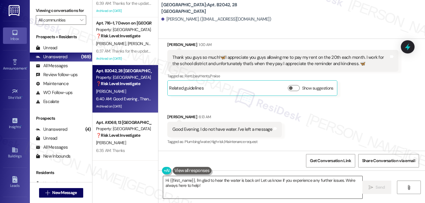
click at [215, 188] on textarea "Hi {{first_name}}, I'm glad to hear the water is back on! Let us know if you ex…" at bounding box center [262, 187] width 199 height 22
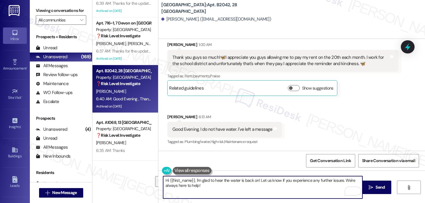
drag, startPoint x: 202, startPoint y: 186, endPoint x: 176, endPoint y: 180, distance: 26.8
click at [176, 180] on textarea "Hi {{first_name}}, I'm glad to hear the water is back on! Let us know if you ex…" at bounding box center [262, 187] width 199 height 22
click at [206, 188] on textarea "Hi {{first_name}}, I'm glad to hear the water is back on! Let us know if you ex…" at bounding box center [262, 187] width 199 height 22
click at [191, 181] on textarea "Hi {{first_name}}, I'm glad to hear the water is back on! Let us know if you ex…" at bounding box center [262, 187] width 199 height 22
click at [207, 189] on textarea "Hi {{first_name}}, I'm glad to hear the water is back on! Let us know if you ex…" at bounding box center [262, 187] width 199 height 22
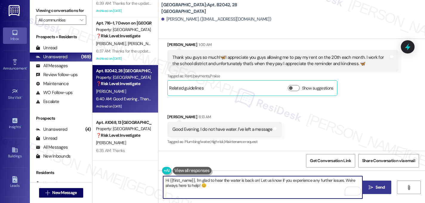
type textarea "Hi {{first_name}}, I'm glad to hear the water is back on! Let us know if you ex…"
click at [376, 188] on span "Send" at bounding box center [379, 187] width 9 height 6
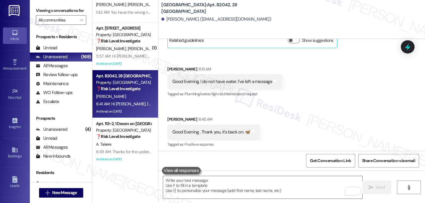
scroll to position [2123, 0]
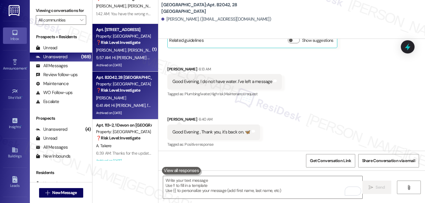
click at [120, 41] on strong "❓ Risk Level: Investigate" at bounding box center [118, 42] width 44 height 5
type textarea "Fetching suggested responses. Please feel free to read through the conversation…"
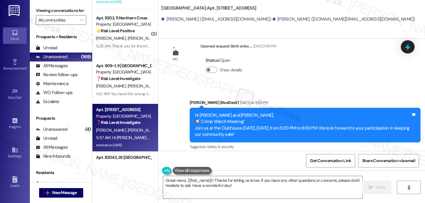
scroll to position [8356, 0]
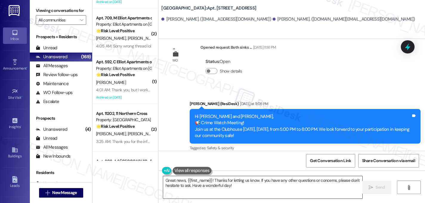
click at [232, 184] on textarea "Great news, {{first_name}}! Thanks for letting us know. If you have any other q…" at bounding box center [262, 187] width 199 height 22
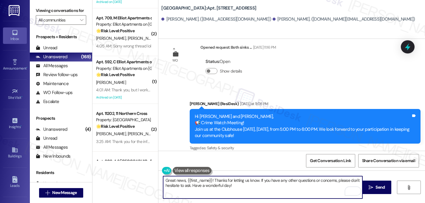
click at [210, 180] on textarea "Great news, {{first_name}}! Thanks for letting us know. If you have any other q…" at bounding box center [262, 187] width 199 height 22
click at [208, 180] on textarea "Thanks for letting us know. If you have any other questions or concerns, please…" at bounding box center [262, 187] width 199 height 22
click at [226, 181] on textarea "Thanks for confirming you've made a payment, Myra. If you have any other questi…" at bounding box center [262, 187] width 199 height 22
click at [226, 179] on textarea "Thanks for confirming you've made a rent payment, Myra. If you have any other q…" at bounding box center [262, 187] width 199 height 22
click at [246, 188] on textarea "Thanks for confirming you've made a rent payment, Myra. If you have any other q…" at bounding box center [262, 187] width 199 height 22
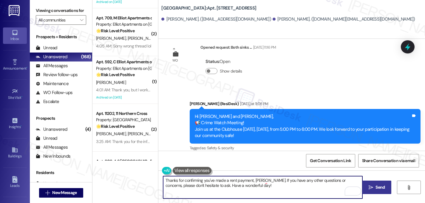
type textarea "Thanks for confirming you've made a rent payment, Myra. If you have any other q…"
click at [372, 189] on icon "" at bounding box center [371, 187] width 4 height 5
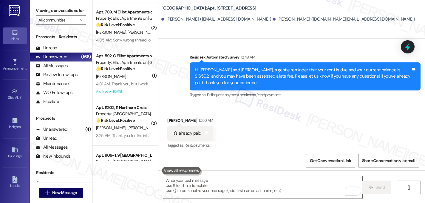
scroll to position [2087, 0]
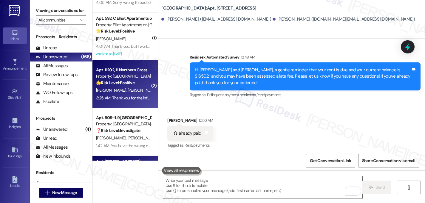
click at [118, 86] on div "Apt. 11202, 11 Northern Cross Property: Northern Cross 🌟 Risk Level: Positive R…" at bounding box center [123, 76] width 56 height 20
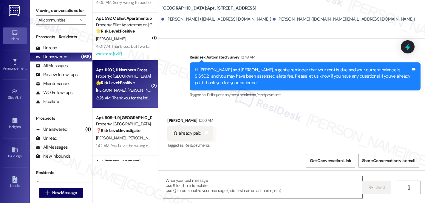
type textarea "Fetching suggested responses. Please feel free to read through the conversation…"
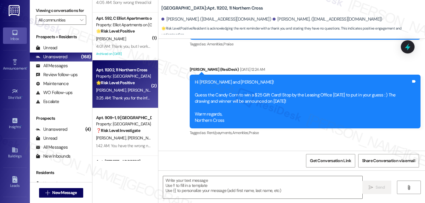
scroll to position [8184, 0]
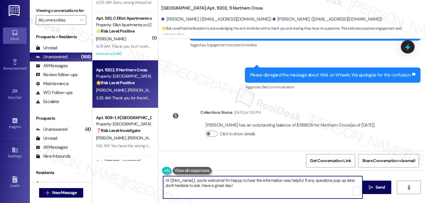
click at [196, 181] on textarea "Hi {{first_name}}, you're welcome! I'm happy to hear the information was helpfu…" at bounding box center [262, 187] width 199 height 22
drag, startPoint x: 270, startPoint y: 181, endPoint x: 195, endPoint y: 181, distance: 75.2
click at [194, 181] on textarea "You're welcome! I'm happy to hear the information was helpful. If any questions…" at bounding box center [262, 187] width 199 height 22
click at [232, 184] on textarea "You're welcome! I'm happy to hear the information was helpful. If any questions…" at bounding box center [262, 187] width 199 height 22
drag, startPoint x: 270, startPoint y: 181, endPoint x: 191, endPoint y: 179, distance: 78.8
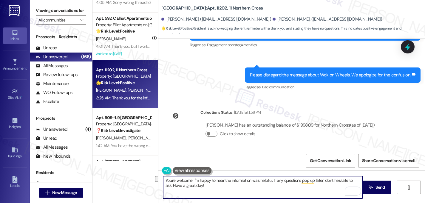
click at [191, 179] on textarea "You're welcome! I'm happy to hear the information was helpful. If any questions…" at bounding box center [262, 187] width 199 height 22
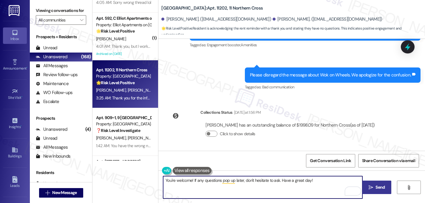
type textarea "You're welcome! If any questions pop up later, don't hesitate to ask. Have a gr…"
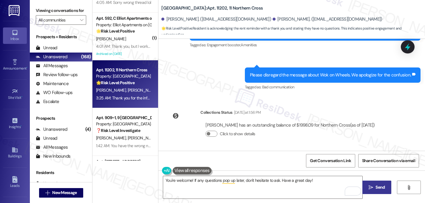
click at [370, 186] on icon "" at bounding box center [371, 187] width 4 height 5
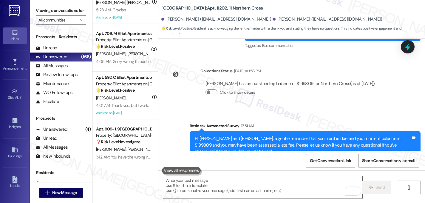
scroll to position [2029, 0]
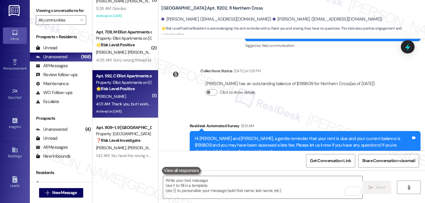
click at [117, 99] on div "K. Dean" at bounding box center [123, 96] width 56 height 7
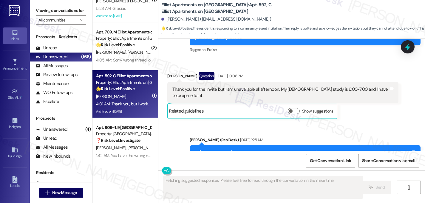
scroll to position [6952, 0]
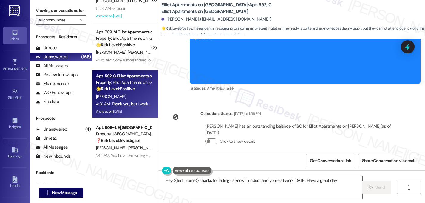
type textarea "Hey {{first_name}}, thanks for letting us know! I understand you're at work tod…"
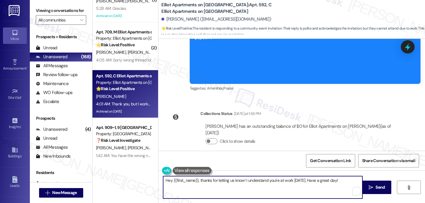
drag, startPoint x: 336, startPoint y: 181, endPoint x: 267, endPoint y: 178, distance: 68.3
click at [267, 178] on textarea "Hey {{first_name}}, thanks for letting us know! I understand you're at work tod…" at bounding box center [262, 187] width 199 height 22
click at [269, 183] on textarea "Hey {{first_name}}, thanks for letting us know! I understand you're at work tod…" at bounding box center [262, 187] width 199 height 22
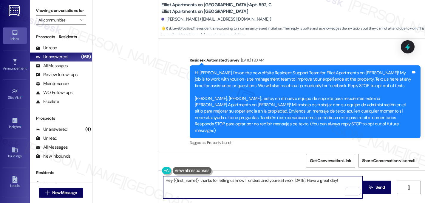
scroll to position [6952, 0]
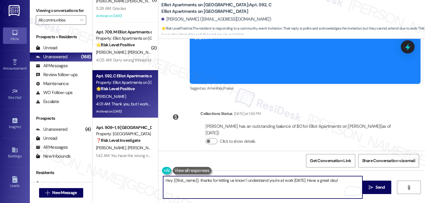
click at [199, 180] on textarea "Hey {{first_name}}, thanks for letting us know! I understand you're at work [DA…" at bounding box center [262, 187] width 199 height 22
click at [208, 182] on textarea "Thanks for letting us know! I understand you're at work [DATE]. Have a great da…" at bounding box center [262, 187] width 199 height 22
click at [247, 182] on textarea "Thanks for letting us know. I understand you're at work [DATE]. Have a great da…" at bounding box center [262, 187] width 199 height 22
type textarea "Thanks for letting us know. I understand you're at work [DATE]. Have a great da…"
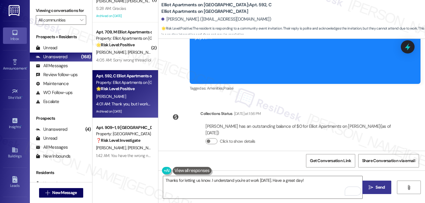
click at [373, 185] on span " Send" at bounding box center [376, 187] width 19 height 6
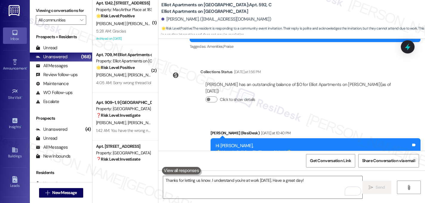
scroll to position [2005, 0]
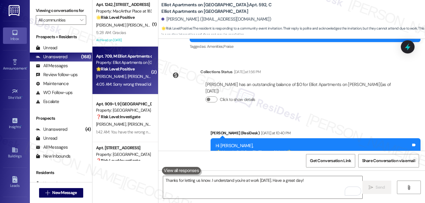
click at [119, 69] on strong "🌟 Risk Level: Positive" at bounding box center [115, 68] width 38 height 5
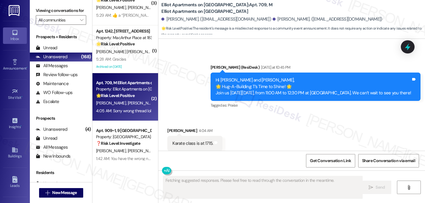
scroll to position [1978, 0]
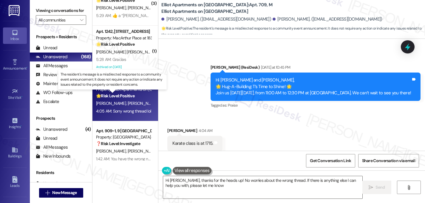
type textarea "Hi [PERSON_NAME], thanks for the heads up! No worries about the wrong thread. I…"
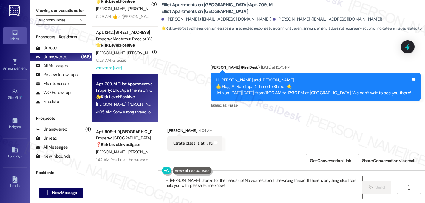
scroll to position [1977, 0]
click at [70, 24] on input "All communities" at bounding box center [57, 20] width 38 height 10
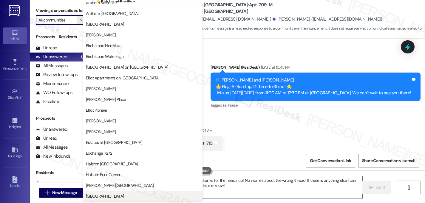
scroll to position [108, 0]
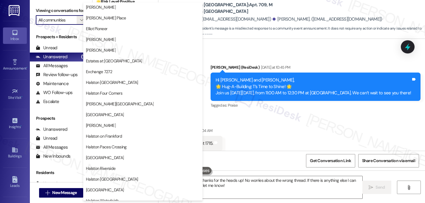
click at [238, 114] on div "Received via SMS [PERSON_NAME] 4:04 AM Karate class is at 1715. Tags and notes …" at bounding box center [291, 151] width 267 height 75
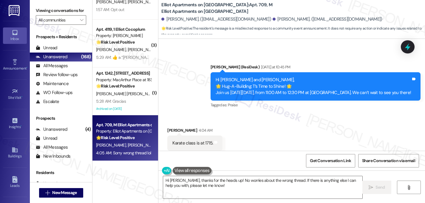
scroll to position [1934, 0]
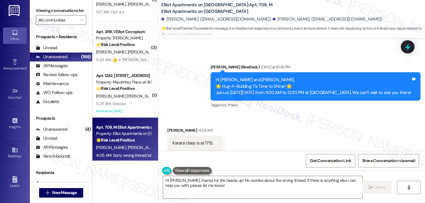
click at [56, 15] on label "Viewing conversations for" at bounding box center [61, 10] width 50 height 9
click at [60, 25] on input "All communities" at bounding box center [57, 20] width 38 height 10
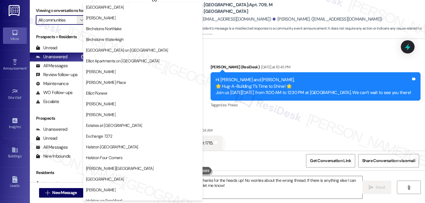
scroll to position [232, 0]
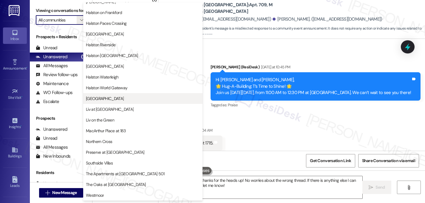
click at [106, 99] on span "[GEOGRAPHIC_DATA]" at bounding box center [143, 98] width 114 height 6
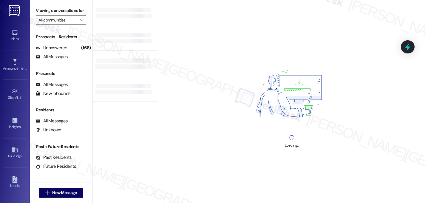
type input "[GEOGRAPHIC_DATA]"
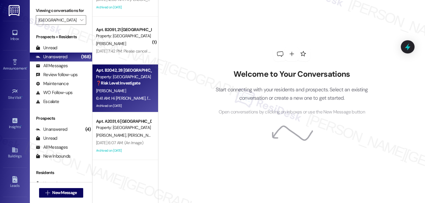
scroll to position [794, 0]
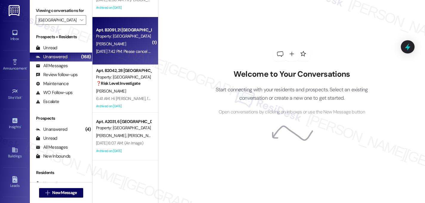
click at [115, 37] on div "Property: [GEOGRAPHIC_DATA]" at bounding box center [123, 36] width 55 height 6
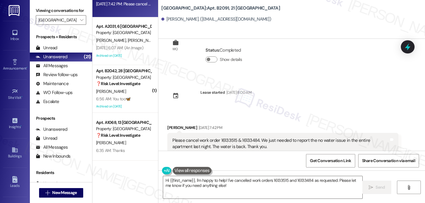
scroll to position [33, 0]
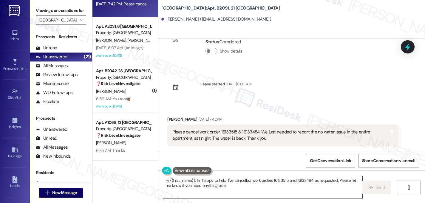
click at [248, 181] on textarea "Hi {{first_name}}, I'm happy to help! I've cancelled work orders 16133515 and 1…" at bounding box center [262, 187] width 199 height 22
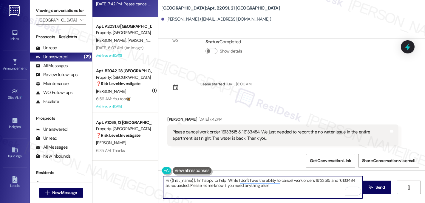
click at [311, 181] on textarea "Hi {{first_name}}, I'm happy to help! While I don't have the ability to cancel …" at bounding box center [262, 187] width 199 height 22
click at [265, 187] on textarea "Hi {{first_name}}, I'm happy to help! While I don't have the ability to cancel …" at bounding box center [262, 187] width 199 height 22
click at [324, 188] on textarea "Hi {{first_name}}, I'm happy to help! While I don't have the ability to cancel …" at bounding box center [262, 187] width 199 height 22
click at [325, 188] on textarea "Hi {{first_name}}, I'm happy to help! While I don't have the ability to cancel …" at bounding box center [262, 187] width 199 height 22
click at [224, 181] on textarea "Hi {{first_name}}, I'm happy to help! While I don't have the ability to cancel …" at bounding box center [262, 187] width 199 height 22
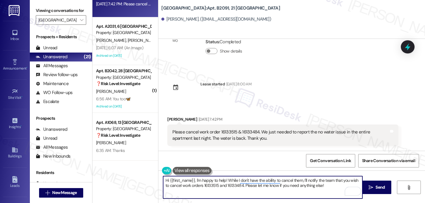
click at [332, 186] on textarea "Hi {{first_name}}, I'm happy to help! While I don't have the ability to cancel …" at bounding box center [262, 187] width 199 height 22
type textarea "Hi {{first_name}}, I'm happy to help! While I don't have the ability to cancel …"
click at [369, 189] on icon "" at bounding box center [371, 187] width 4 height 5
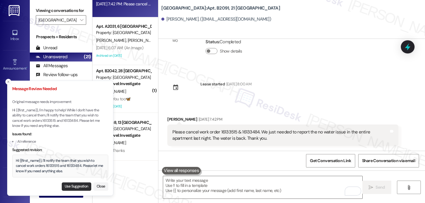
click at [75, 187] on button "Use Suggestion" at bounding box center [77, 186] width 30 height 8
type textarea "Hi {{first_name}}, I'll notify the team that you wish to cancel work orders 161…"
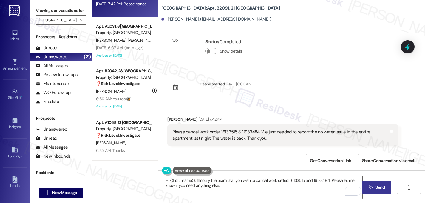
click at [373, 187] on span " Send" at bounding box center [376, 187] width 19 height 6
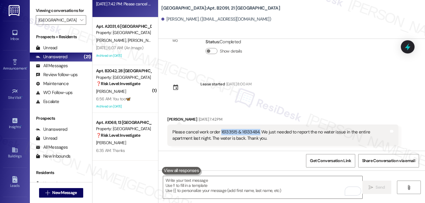
drag, startPoint x: 255, startPoint y: 132, endPoint x: 217, endPoint y: 130, distance: 38.8
click at [217, 130] on div "Please cancel work order 16133515 & 16133484. We just needed to report the no w…" at bounding box center [280, 135] width 216 height 13
copy div "16133515 & 16133484."
click at [290, 89] on div "WO Opened request: a/c needs p... [DATE] 5:36 PM Status : Completed Show detail…" at bounding box center [291, 95] width 267 height 112
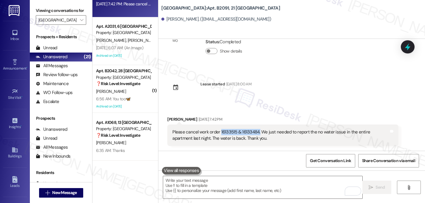
click at [291, 92] on div "WO Opened request: a/c needs p... [DATE] 5:36 PM Status : Completed Show detail…" at bounding box center [291, 95] width 267 height 112
click at [312, 157] on span "Get Conversation Link" at bounding box center [330, 160] width 41 height 6
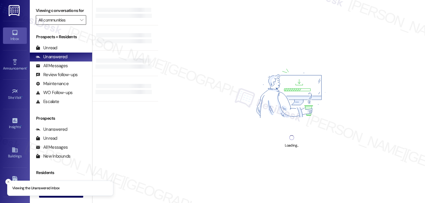
click at [59, 25] on input "All communities" at bounding box center [57, 20] width 38 height 10
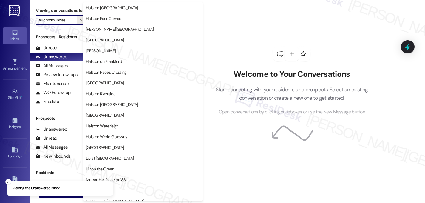
scroll to position [183, 0]
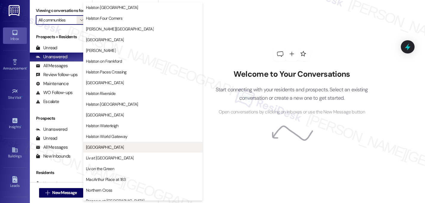
click at [103, 146] on span "[GEOGRAPHIC_DATA]" at bounding box center [143, 147] width 114 height 6
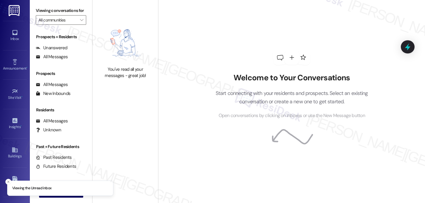
type input "[GEOGRAPHIC_DATA]"
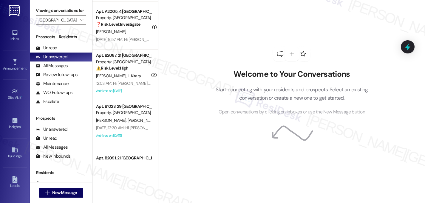
scroll to position [672, 0]
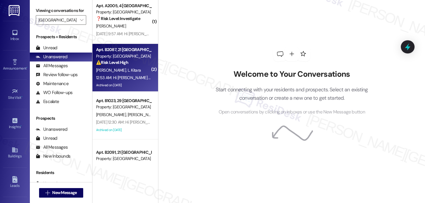
click at [110, 71] on span "[PERSON_NAME]" at bounding box center [112, 69] width 32 height 5
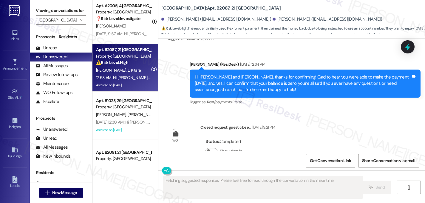
scroll to position [10755, 0]
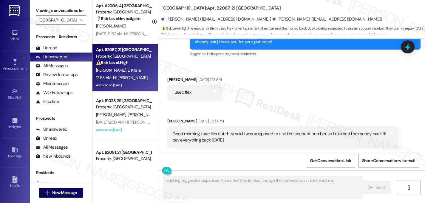
click at [294, 161] on button "Hide Suggestions" at bounding box center [295, 164] width 12 height 6
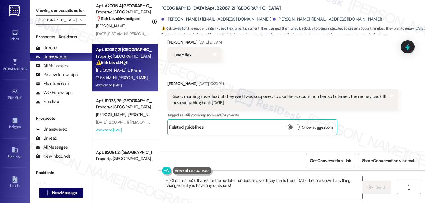
scroll to position [10791, 0]
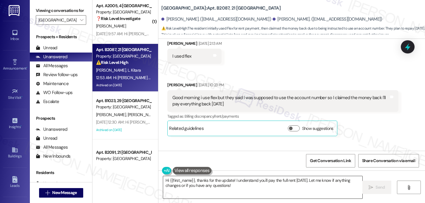
click at [196, 180] on textarea "Hi {{first_name}}, thanks for the update! I understand you'll pay the full rent…" at bounding box center [262, 187] width 199 height 22
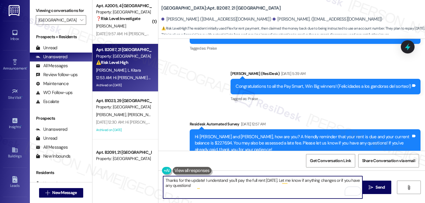
scroll to position [10647, 0]
click at [201, 183] on textarea "Thanks for the update! I understand you'll pay the full rent [DATE]. Let me kno…" at bounding box center [262, 187] width 199 height 22
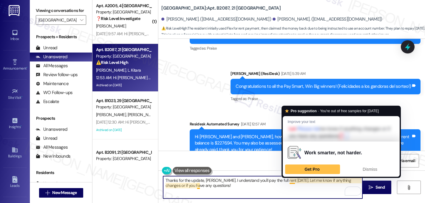
click at [282, 192] on textarea "Thanks for the update, [PERSON_NAME]. I understand you'll pay the full rent [DA…" at bounding box center [262, 187] width 199 height 22
click at [247, 192] on textarea "Thanks for the update, [PERSON_NAME]. I understand you'll pay the full rent [DA…" at bounding box center [262, 187] width 199 height 22
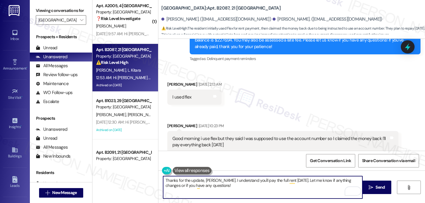
scroll to position [10792, 0]
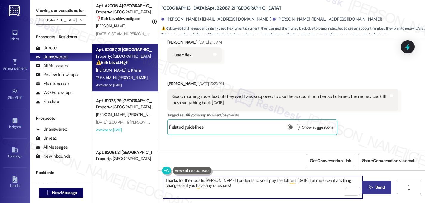
type textarea "Thanks for the update, [PERSON_NAME]. I understand you'll pay the full rent [DA…"
click at [384, 188] on span "Send" at bounding box center [379, 187] width 9 height 6
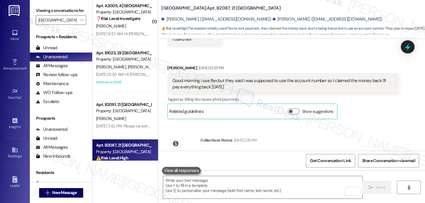
scroll to position [10840, 0]
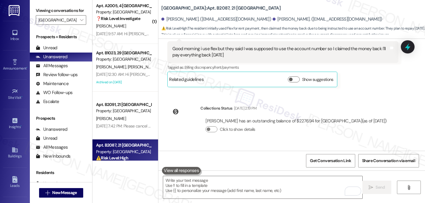
click at [242, 196] on div "Tagged as: Delinquent payment reminders Click to highlight conversations about …" at bounding box center [305, 200] width 231 height 9
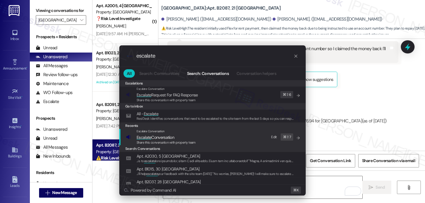
type input "escalate"
click at [144, 137] on span "Escalate" at bounding box center [144, 137] width 15 height 5
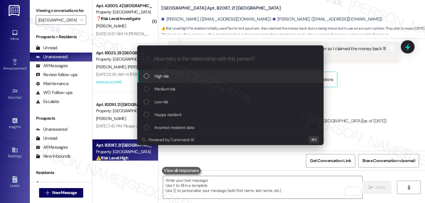
click at [148, 77] on div "List of options" at bounding box center [146, 75] width 5 height 5
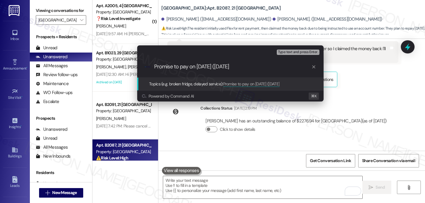
type input "Promise to pay on September 12th (Friday)"
click at [245, 68] on input "Promise to pay on September 12th (Friday)" at bounding box center [232, 67] width 157 height 6
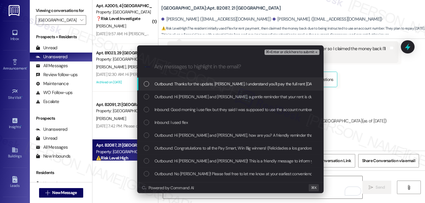
click at [190, 81] on span "Outbound: Thanks for the update, Lilly. I understand you'll pay the full rent o…" at bounding box center [290, 84] width 272 height 7
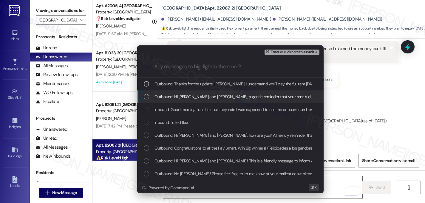
click at [192, 103] on div "Outbound: Hi Lilly and Oketa Robert, a gentle reminder that your rent is due an…" at bounding box center [230, 96] width 186 height 13
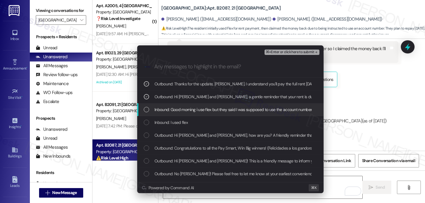
click at [193, 110] on span "Inbound: Good morning i use flex but they said I was supposed to use the accoun…" at bounding box center [284, 109] width 260 height 7
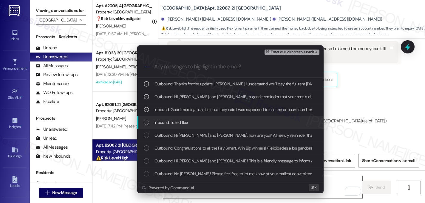
click at [168, 127] on div "Inbound: I used flex" at bounding box center [230, 122] width 186 height 13
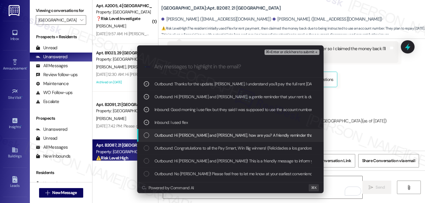
click at [176, 139] on div "Outbound: Hi Lilly and Oketa Robert, how are you? A friendly reminder that your…" at bounding box center [230, 135] width 186 height 13
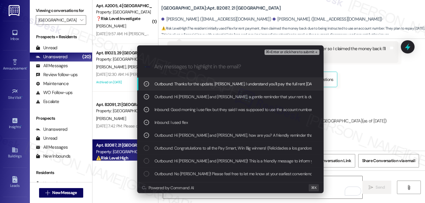
click at [314, 52] on icon "remove-block-⌘+enter-or click here to submit" at bounding box center [316, 52] width 4 height 4
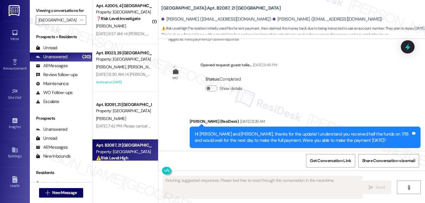
scroll to position [10755, 0]
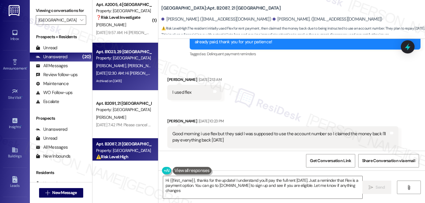
type textarea "Hi {{first_name}}, thanks for the update! I understand you'll pay the full rent…"
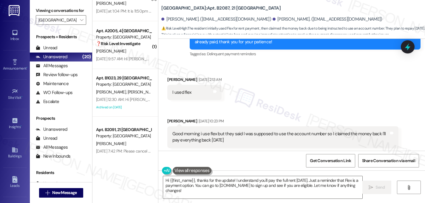
scroll to position [614, 0]
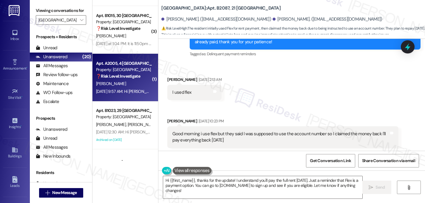
click at [111, 63] on div "Apt. A2005, 4 [GEOGRAPHIC_DATA]" at bounding box center [123, 63] width 55 height 6
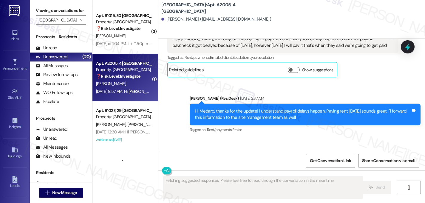
scroll to position [3580, 0]
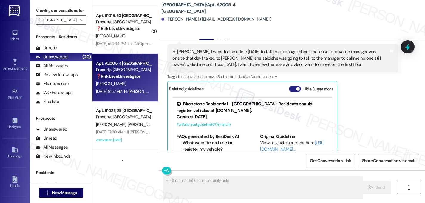
click at [296, 87] on span "button" at bounding box center [298, 89] width 4 height 4
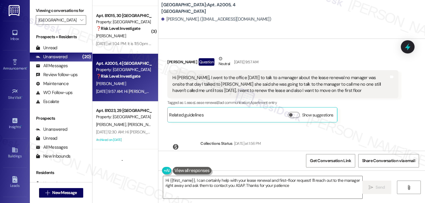
type textarea "Hi {{first_name}}, I can certainly help with your lease renewal and first-floor…"
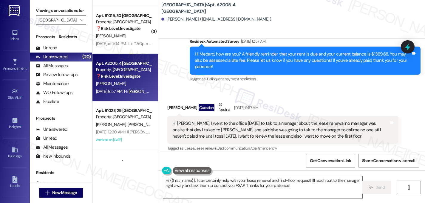
scroll to position [3508, 0]
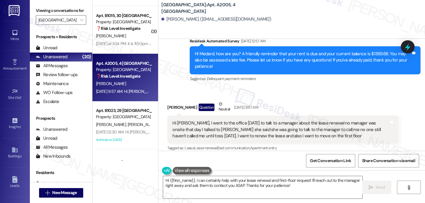
click at [268, 120] on div "Hi Sarah, I went to the office 3 weeks ago to talk to a manager about the lease…" at bounding box center [280, 129] width 216 height 19
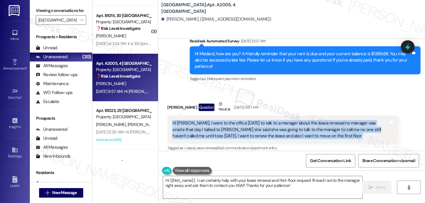
click at [268, 120] on div "Hi Sarah, I went to the office 3 weeks ago to talk to a manager about the lease…" at bounding box center [280, 129] width 216 height 19
copy div "Hi Sarah, I went to the office 3 weeks ago to talk to a manager about the lease…"
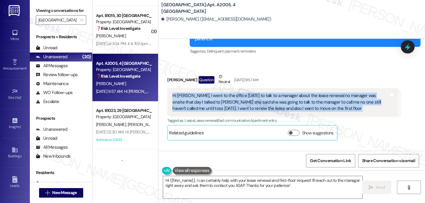
scroll to position [3554, 0]
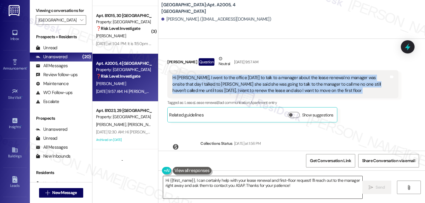
click at [200, 183] on textarea "Hi {{first_name}}, I can certainly help with your lease renewal and first-floor…" at bounding box center [262, 187] width 199 height 22
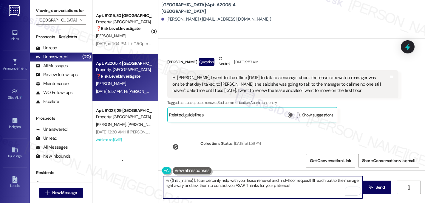
drag, startPoint x: 301, startPoint y: 186, endPoint x: 109, endPoint y: 163, distance: 192.8
click at [109, 163] on div "( 4 ) Apt. B2074, 22 Lexington Property: Lexington 🔧 Risk Level: Medium The res…" at bounding box center [258, 101] width 333 height 203
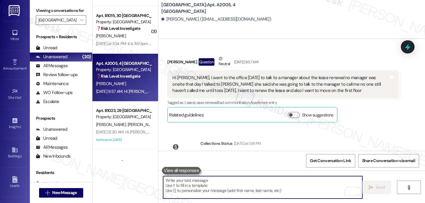
paste textarea "Hi, thank you for reaching out and sharing this. I understand how frustrating i…"
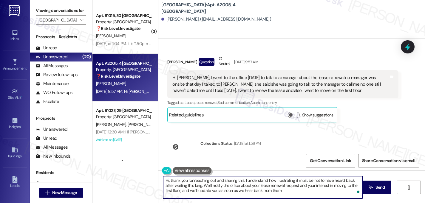
click at [169, 182] on textarea "Hi, thank you for reaching out and sharing this. I understand how frustrating i…" at bounding box center [262, 187] width 199 height 22
click at [209, 178] on textarea "Thank you for reaching out and sharing this. I understand how frustrating it mu…" at bounding box center [262, 187] width 199 height 22
click at [216, 181] on textarea "Thank you for reaching out and sharing this. I understand how frustrating it mu…" at bounding box center [262, 187] width 199 height 22
click at [257, 181] on textarea "Thank you for sharing this. I understand how frustrating it must be not to have…" at bounding box center [262, 187] width 199 height 22
click at [168, 187] on textarea "Thank you for sharing this. I understand how frustrating it must be not to have…" at bounding box center [262, 187] width 199 height 22
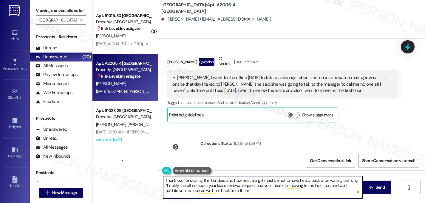
click at [337, 186] on textarea "Thank you for sharing this. I understand how frustrating it must be not to have…" at bounding box center [262, 187] width 199 height 22
click at [341, 186] on textarea "Thank you for sharing this. I understand how frustrating it must be not to have…" at bounding box center [262, 187] width 199 height 22
click at [197, 191] on textarea "Thank you for sharing this. I understand how frustrating it must be not to have…" at bounding box center [262, 187] width 199 height 22
click at [187, 191] on textarea "Thank you for sharing this. I understand how frustrating it must be not to have…" at bounding box center [262, 187] width 199 height 22
click at [225, 190] on textarea "Thank you for sharing this. I understand how frustrating it must be not to have…" at bounding box center [262, 187] width 199 height 22
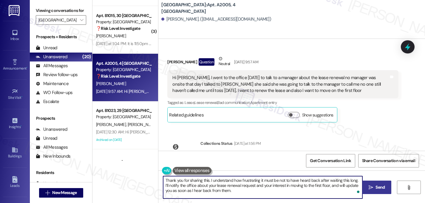
type textarea "Thank you for sharing this. I understand how frustrating it must be not to have…"
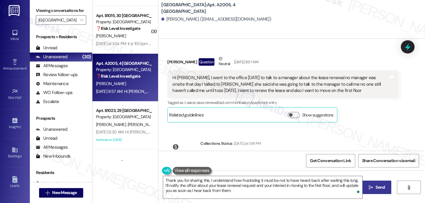
click at [371, 187] on icon "" at bounding box center [371, 187] width 4 height 5
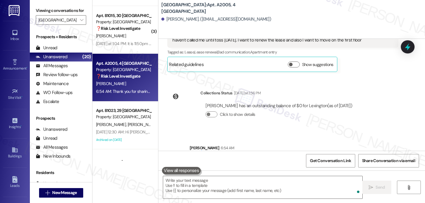
scroll to position [3608, 0]
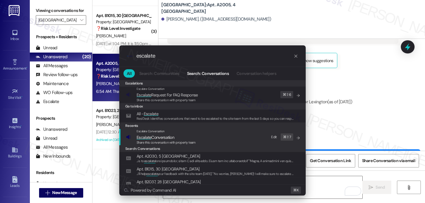
type input "escalate"
click at [145, 137] on span "Escalate" at bounding box center [144, 137] width 15 height 5
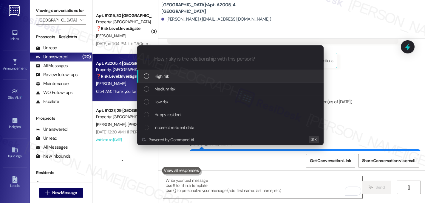
click at [158, 76] on span "High risk" at bounding box center [161, 76] width 15 height 7
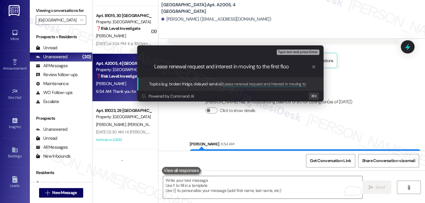
type input "Lease renewal request and interest in moving to the first floor"
click at [184, 68] on input "Lease renewal request and interest in moving to the first floor" at bounding box center [232, 67] width 157 height 6
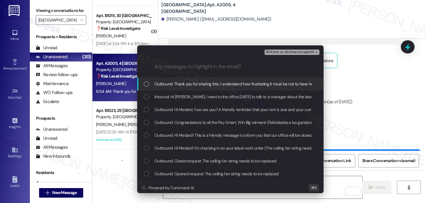
click at [141, 83] on div "Outbound: Thank you for sharing this. I understand how frustrating it must be n…" at bounding box center [230, 84] width 186 height 13
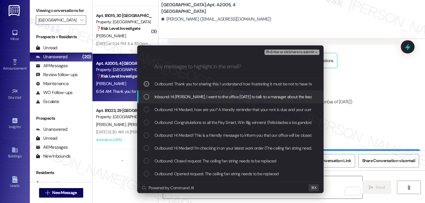
click at [148, 93] on div "Inbound: Hi Sarah, I went to the office 3 weeks ago to talk to a manager about …" at bounding box center [231, 96] width 174 height 7
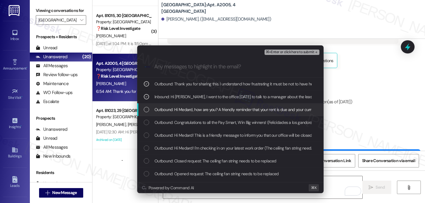
click at [150, 110] on div "Outbound: Hi Medard, how are you? A friendly reminder that your rent is due and…" at bounding box center [231, 109] width 174 height 7
click at [146, 110] on icon "List of options" at bounding box center [146, 109] width 4 height 4
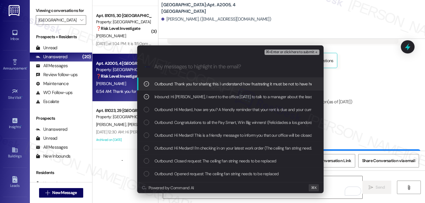
click at [313, 52] on span "⌘+Enter or click here to submit" at bounding box center [290, 52] width 48 height 4
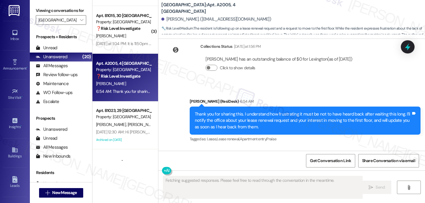
scroll to position [3667, 0]
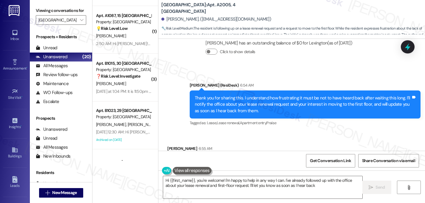
type textarea "Hi {{first_name}}, you're welcome! I'm happy to help in any way I can. I've alr…"
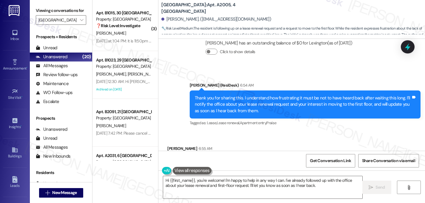
scroll to position [794, 0]
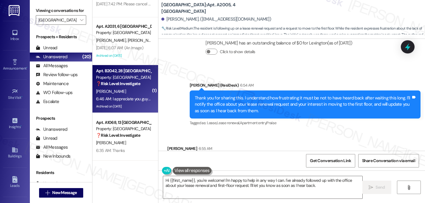
click at [114, 90] on div "[PERSON_NAME]" at bounding box center [123, 91] width 56 height 7
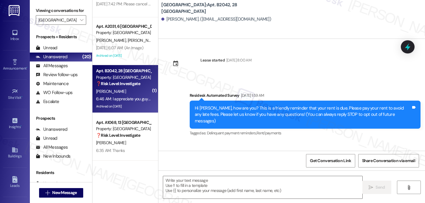
scroll to position [6972, 0]
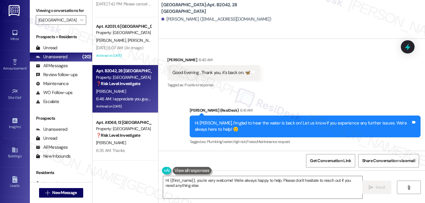
type textarea "Hi {{first_name}}, you're very welcome! We're always happy to help. Please don'…"
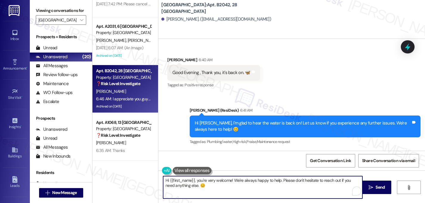
drag, startPoint x: 196, startPoint y: 181, endPoint x: 182, endPoint y: 180, distance: 14.3
click at [163, 177] on textarea "Hi {{first_name}}, you're very welcome! We're always happy to help. Please don'…" at bounding box center [262, 187] width 199 height 22
click at [200, 186] on textarea "Hi {{first_name}}, you're very welcome! We're always happy to help. Please don'…" at bounding box center [262, 187] width 199 height 22
drag, startPoint x: 202, startPoint y: 188, endPoint x: 142, endPoint y: 171, distance: 62.4
click at [142, 171] on div "( 3 ) Apt. B1015, 30 Lexington Property: Lexington ❓ Risk Level: Investigate P.…" at bounding box center [258, 101] width 333 height 203
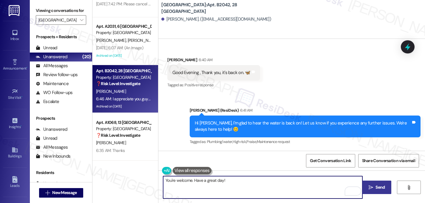
type textarea "You're welcome. Have a great day!"
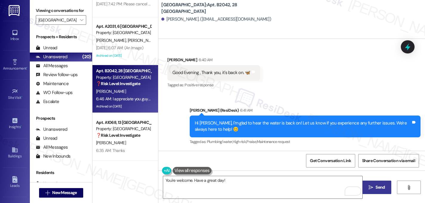
click at [384, 189] on span "Send" at bounding box center [379, 187] width 9 height 6
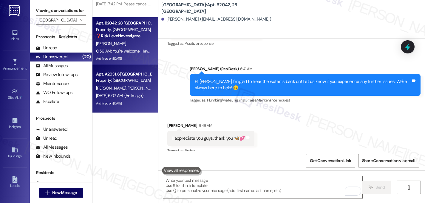
scroll to position [597, 0]
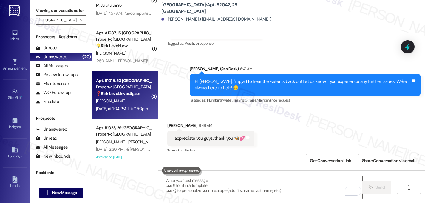
click at [127, 103] on div "P. Eschrich" at bounding box center [123, 100] width 56 height 7
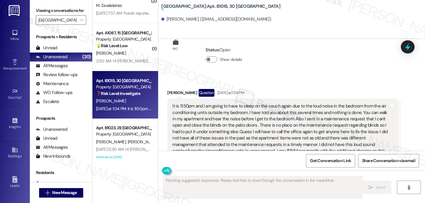
scroll to position [14742, 0]
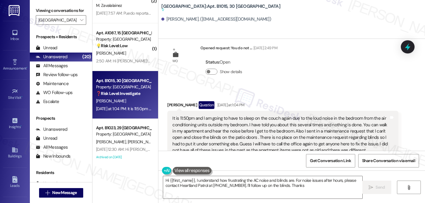
type textarea "Hi {{first_name}}, I understand how frustrating the AC noise and blinds are. Fo…"
click at [294, 191] on button "Hide Suggestions" at bounding box center [295, 194] width 12 height 6
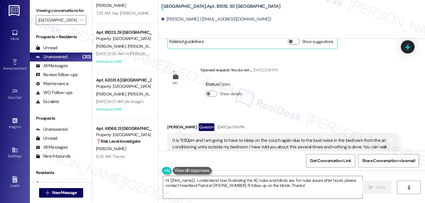
scroll to position [14695, 0]
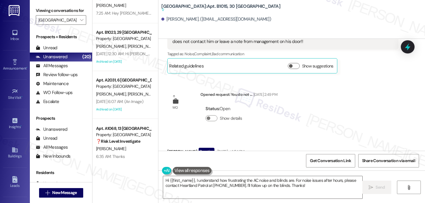
drag, startPoint x: 169, startPoint y: 64, endPoint x: 386, endPoint y: 107, distance: 221.0
click at [386, 162] on div "It is 11:50pm and I am going to have to sleep on the couch again due to the lou…" at bounding box center [280, 191] width 217 height 58
copy div "It is 11:50pm and I am going to have to sleep on the couch again due to the lou…"
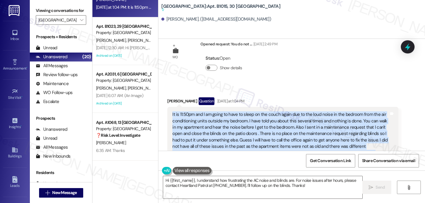
scroll to position [555, 0]
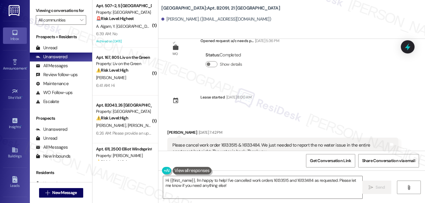
scroll to position [33, 0]
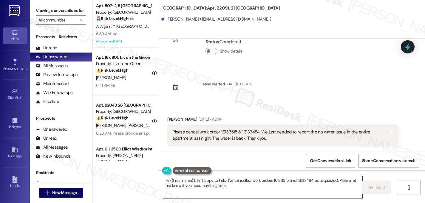
click at [227, 186] on textarea "Hi {{first_name}}, I'm happy to help! I've cancelled work orders 16133515 and 1…" at bounding box center [262, 187] width 199 height 22
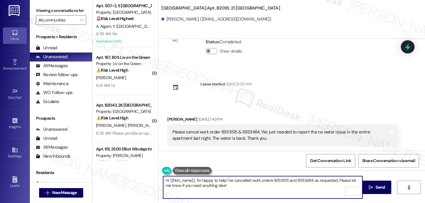
drag, startPoint x: 184, startPoint y: 171, endPoint x: 181, endPoint y: 169, distance: 3.1
click at [184, 171] on button at bounding box center [192, 170] width 39 height 7
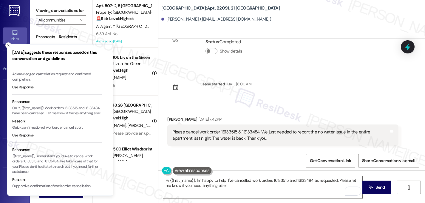
scroll to position [51, 0]
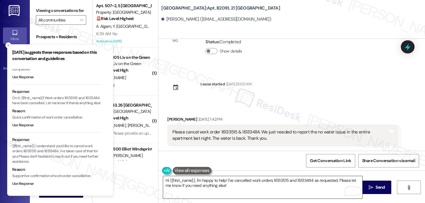
click at [229, 187] on textarea "Hi {{first_name}}, I'm happy to help! I've cancelled work orders 16133515 and 1…" at bounding box center [262, 187] width 199 height 22
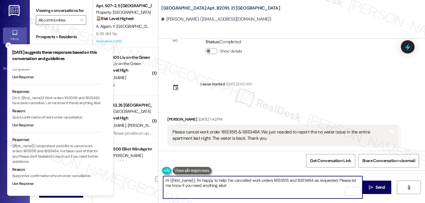
drag, startPoint x: 231, startPoint y: 180, endPoint x: 204, endPoint y: 178, distance: 27.2
click at [204, 178] on textarea "Hi {{first_name}}, I'm happy to help! I've cancelled work orders 16133515 and 1…" at bounding box center [262, 187] width 199 height 22
click at [270, 180] on textarea "Hi {{first_name}}, I'll notify the team that you wish to cancelled work orders …" at bounding box center [262, 187] width 199 height 22
click at [355, 182] on textarea "Hi {{first_name}}, I'll notify the team that you wish to cancel work orders 161…" at bounding box center [262, 187] width 199 height 22
click at [193, 180] on textarea "Hi {{first_name}}, I'll notify the team that you wish to cancel work orders 161…" at bounding box center [262, 187] width 199 height 22
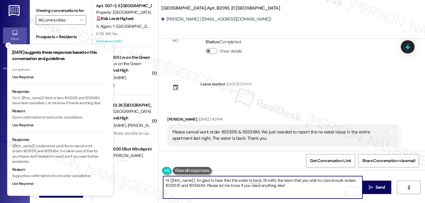
click at [287, 186] on textarea "Hi {{first_name}}, I'm glad to hear that the water is back. I'll notify the tea…" at bounding box center [262, 187] width 199 height 22
click at [374, 187] on span "Send" at bounding box center [380, 187] width 12 height 6
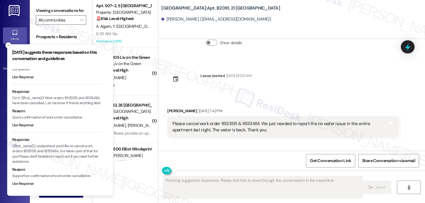
scroll to position [81, 0]
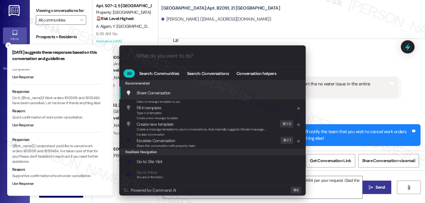
type textarea "Hi [PERSON_NAME], happy to help! I've cancelled work orders 16133515 and 161334…"
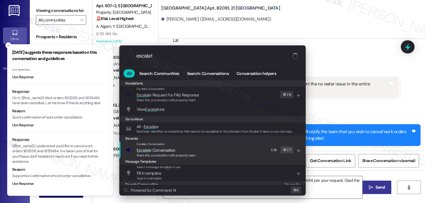
type input "escalat"
click at [140, 153] on div "Share this conversation with property team" at bounding box center [166, 155] width 59 height 5
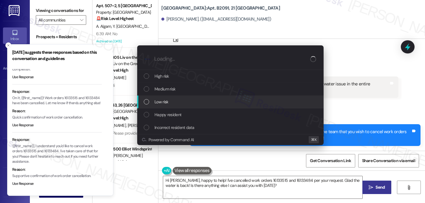
click at [150, 101] on div "Low risk" at bounding box center [231, 101] width 174 height 7
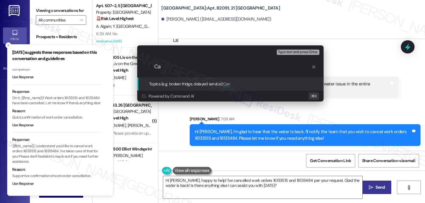
type input "C"
paste input "16133515 & 16133484."
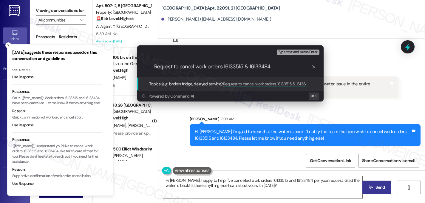
type input "Request to cancel work orders 16133515 & 16133484"
drag, startPoint x: 281, startPoint y: 70, endPoint x: 143, endPoint y: 64, distance: 137.3
click at [143, 64] on div ".cls-1{fill:#0a055f;}.cls-2{fill:#0cc4c4;} resideskLogoBlueOrange Request to ca…" at bounding box center [230, 66] width 186 height 21
click at [289, 64] on input "Request to cancel work orders 16133515 & 16133484" at bounding box center [232, 67] width 157 height 6
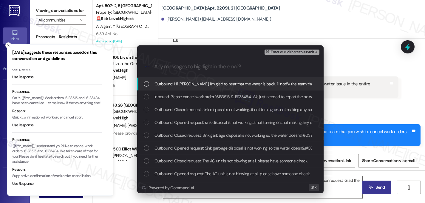
click at [148, 86] on div "List of options" at bounding box center [146, 83] width 5 height 5
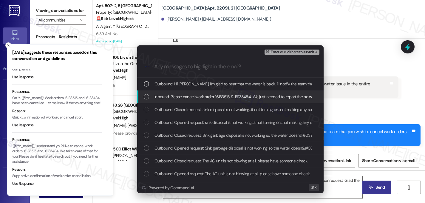
click at [150, 97] on div "Inbound: Please cancel work order 16133515 & 16133484. We just needed to report…" at bounding box center [231, 96] width 174 height 7
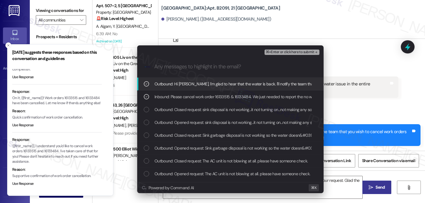
click at [311, 52] on span "⌘+Enter or click here to submit" at bounding box center [290, 52] width 48 height 4
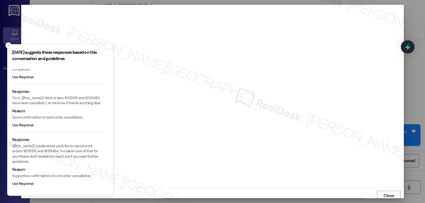
scroll to position [2, 0]
click at [7, 44] on icon "Close toast" at bounding box center [9, 46] width 4 height 4
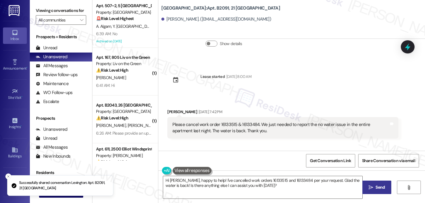
scroll to position [32, 0]
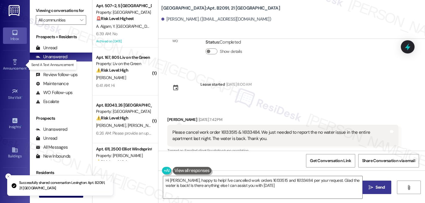
type textarea "Hi [PERSON_NAME], happy to help! I've cancelled work orders 16133515 and 161334…"
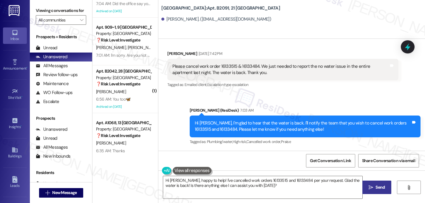
scroll to position [2225, 0]
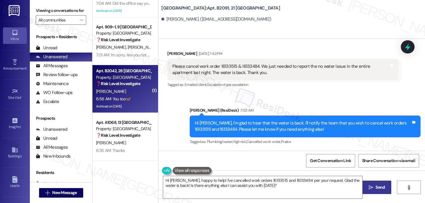
click at [118, 91] on div "[PERSON_NAME]" at bounding box center [123, 91] width 56 height 7
type textarea "Hi [PERSON_NAME], happy to help! I've cancelled work orders 16133515 and 161334…"
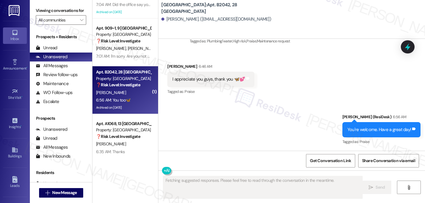
scroll to position [2224, 0]
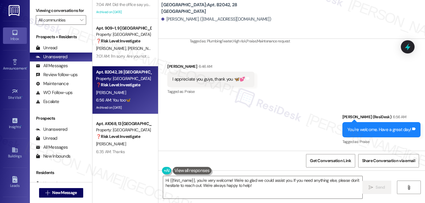
type textarea "Hi {{first_name}}, you're very welcome! We're so glad we could assist you. If y…"
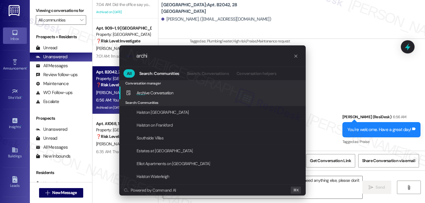
type input "archi"
click at [143, 94] on span "Archi" at bounding box center [141, 92] width 9 height 5
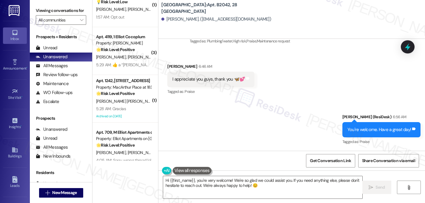
scroll to position [1976, 0]
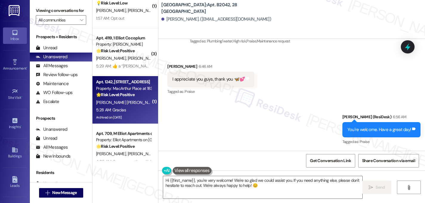
click at [112, 95] on strong "🌟 Risk Level: Positive" at bounding box center [115, 94] width 38 height 5
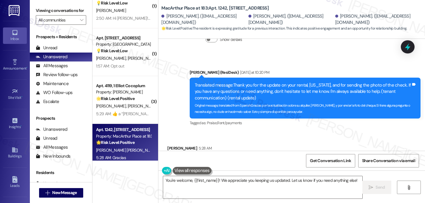
scroll to position [4470, 0]
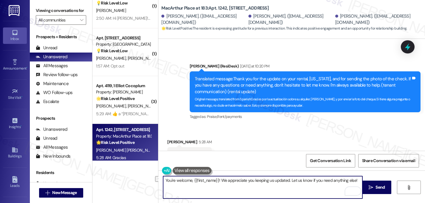
drag, startPoint x: 288, startPoint y: 180, endPoint x: 355, endPoint y: 178, distance: 67.7
click at [355, 178] on textarea "You're welcome, {{first_name}}! We appreciate you keeping us updated. Let us kn…" at bounding box center [262, 187] width 199 height 22
click at [216, 181] on textarea "You're welcome, {{first_name}}! We appreciate you keeping us updated." at bounding box center [262, 187] width 199 height 22
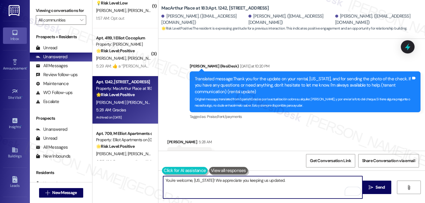
click at [164, 169] on button at bounding box center [185, 170] width 46 height 7
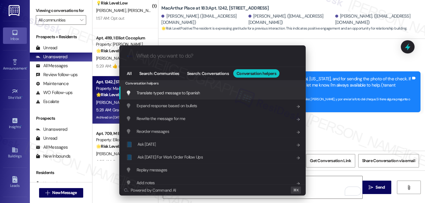
click at [163, 95] on span "Translate typed message to Spanish" at bounding box center [168, 92] width 63 height 5
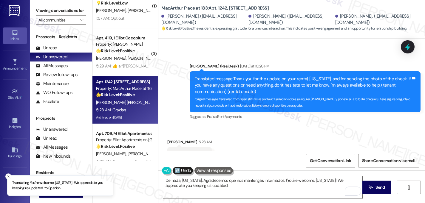
type textarea "De nada, [US_STATE]. Agradecemos que nos mantengas informados. (You're welcome,…"
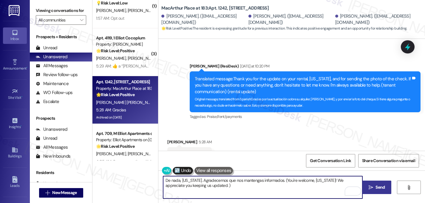
click at [378, 185] on span "Send" at bounding box center [379, 187] width 9 height 6
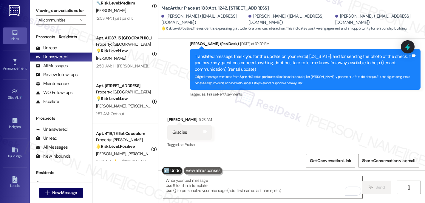
scroll to position [4518, 0]
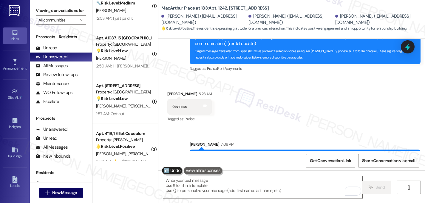
click at [200, 30] on span "🌟 Risk Level: Positive : The resident is expressing gratitude for a previous in…" at bounding box center [283, 28] width 245 height 6
click at [274, 25] on div "[PERSON_NAME]. ([EMAIL_ADDRESS][DOMAIN_NAME])" at bounding box center [290, 19] width 85 height 13
click at [269, 30] on span "🌟 Risk Level: Positive : The resident is expressing gratitude for a previous in…" at bounding box center [283, 28] width 245 height 6
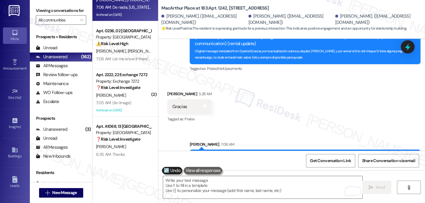
scroll to position [2225, 0]
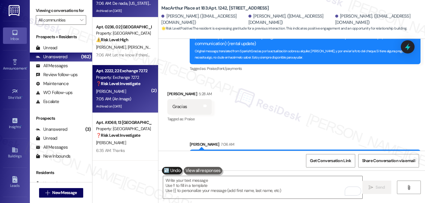
click at [132, 86] on div "❓ Risk Level: Investigate No message text available" at bounding box center [123, 84] width 55 height 6
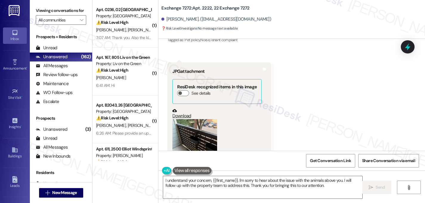
scroll to position [5188, 0]
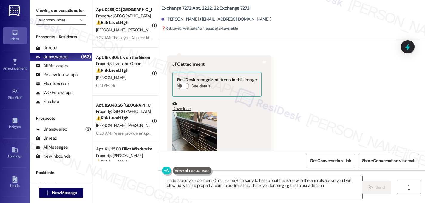
click at [189, 112] on button "Zoom image" at bounding box center [194, 142] width 45 height 60
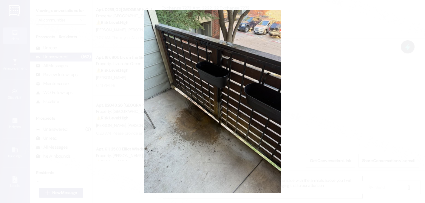
click at [347, 51] on button "Unzoom image" at bounding box center [212, 101] width 425 height 203
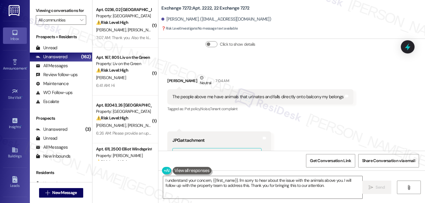
scroll to position [5111, 0]
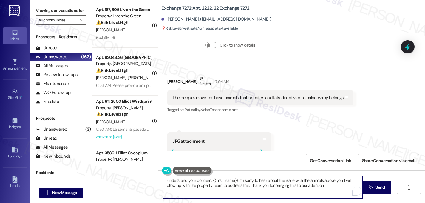
click at [168, 186] on textarea "I understand your concern, {{first_name}}. I'm sorry to hear about the issue wi…" at bounding box center [262, 187] width 199 height 22
click at [175, 187] on textarea "I understand your concern, {{first_name}}. I'm sorry to hear about the issue wi…" at bounding box center [262, 187] width 199 height 22
click at [329, 187] on textarea "I understand your concern, {{first_name}}. I'm sorry to hear about the issue wi…" at bounding box center [262, 187] width 199 height 22
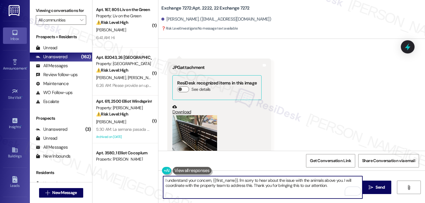
scroll to position [5188, 0]
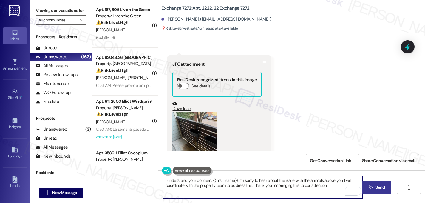
type textarea "I understand your concern, {{first_name}}. I'm sorry to hear about the issue wi…"
click at [376, 189] on span "Send" at bounding box center [379, 187] width 9 height 6
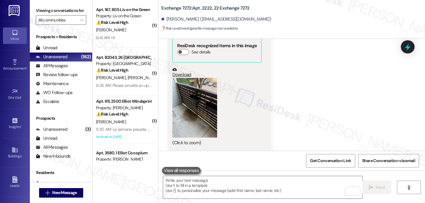
scroll to position [5236, 0]
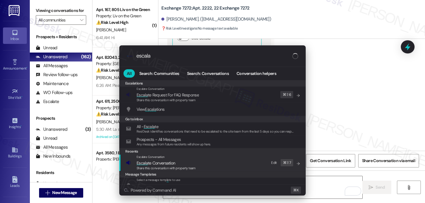
type input "escala"
click at [157, 160] on span "Escala te Conversation" at bounding box center [156, 163] width 38 height 7
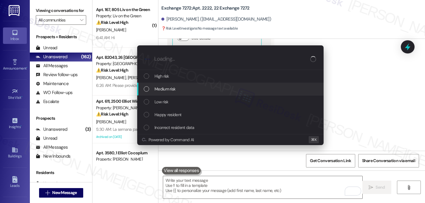
click at [161, 92] on span "Medium risk" at bounding box center [164, 89] width 21 height 7
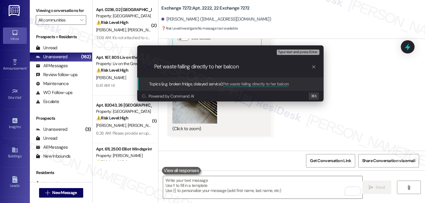
type input "Pet waste falling directly to her balcony"
click at [243, 65] on input "Pet waste falling directly to her balcony" at bounding box center [232, 67] width 157 height 6
click at [240, 65] on input "Pet waste falling directly to her balcony" at bounding box center [232, 67] width 157 height 6
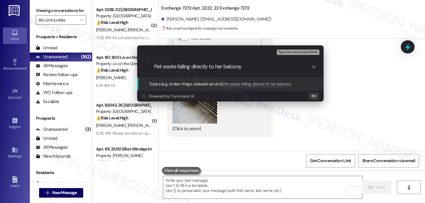
click at [240, 65] on input "Pet waste falling directly to her balcony" at bounding box center [232, 67] width 157 height 6
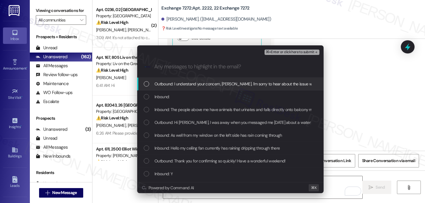
click at [168, 87] on span "Outbound: I understand your concern, [PERSON_NAME]. I'm sorry to hear about the…" at bounding box center [340, 84] width 373 height 7
click at [166, 86] on span "Outbound: I understand your concern, [PERSON_NAME]. I'm sorry to hear about the…" at bounding box center [340, 84] width 373 height 7
click at [146, 87] on div "Outbound: I understand your concern, [PERSON_NAME]. I'm sorry to hear about the…" at bounding box center [231, 84] width 174 height 7
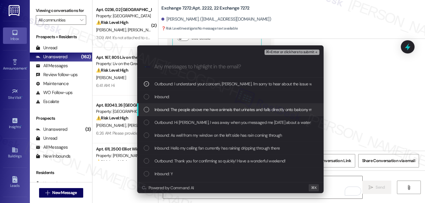
click at [146, 112] on div "Inbound: The people above me have animals that urinates and falls directly onto…" at bounding box center [231, 109] width 174 height 7
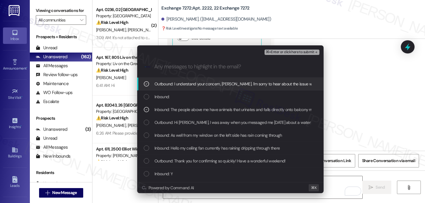
click at [314, 53] on icon "remove-block-⌘+enter-or click here to submit" at bounding box center [316, 52] width 4 height 4
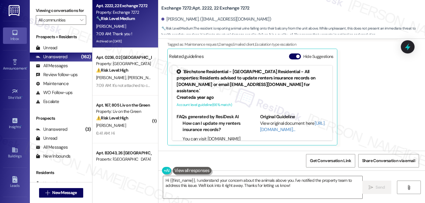
scroll to position [5564, 0]
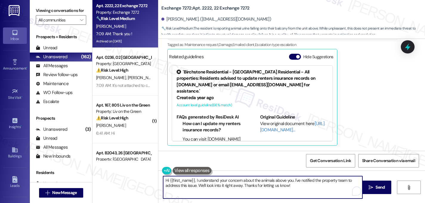
click at [290, 180] on textarea "Hi {{first_name}}, I understand your concern about the animals above you. I've …" at bounding box center [262, 187] width 199 height 22
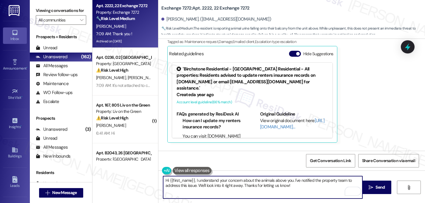
scroll to position [5689, 0]
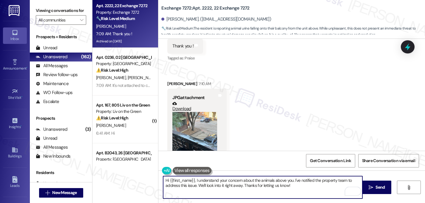
drag, startPoint x: 291, startPoint y: 180, endPoint x: 174, endPoint y: 171, distance: 117.0
click at [174, 176] on div "Hi {{first_name}}, I understand your concern about the animals above you. I've …" at bounding box center [260, 187] width 200 height 23
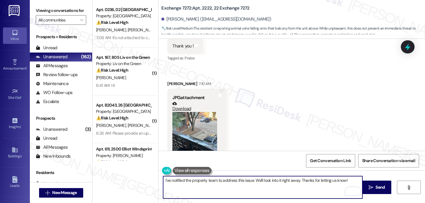
click at [163, 180] on textarea "I've notified the property team to address this issue. We'll look into it right…" at bounding box center [262, 187] width 199 height 22
click at [260, 182] on textarea "Thanks for sending the photos! I've notified the property team to address this …" at bounding box center [262, 187] width 199 height 22
drag, startPoint x: 291, startPoint y: 181, endPoint x: 299, endPoint y: 189, distance: 12.2
click at [299, 189] on textarea "Thanks for sending the photos! I've notified the team to address this issue. We…" at bounding box center [262, 187] width 199 height 22
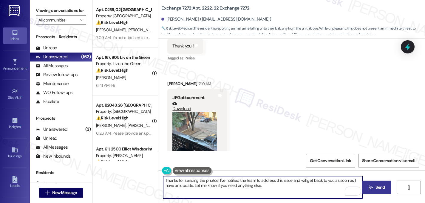
type textarea "Thanks for sending the photos! I've notified the team to address this issue and…"
click at [376, 189] on span "Send" at bounding box center [379, 187] width 9 height 6
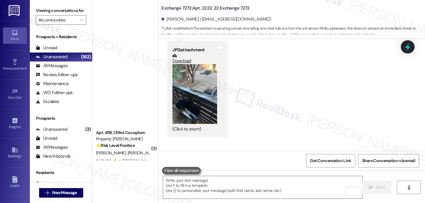
scroll to position [2225, 0]
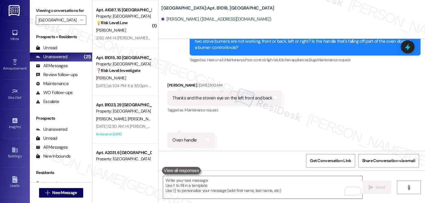
scroll to position [608, 0]
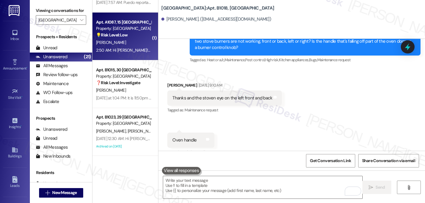
click at [122, 44] on div "[PERSON_NAME]" at bounding box center [123, 42] width 56 height 7
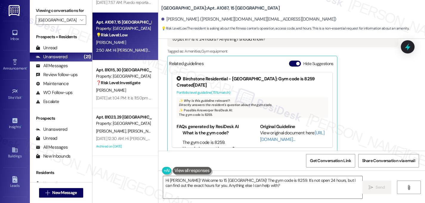
scroll to position [539, 0]
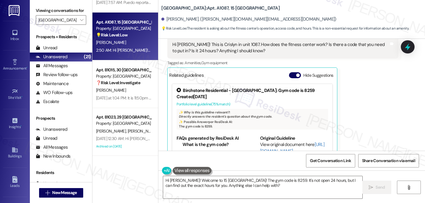
click at [289, 69] on div "Related guidelines Hide Suggestions" at bounding box center [252, 75] width 166 height 12
click at [292, 72] on button "Hide Suggestions" at bounding box center [295, 75] width 12 height 6
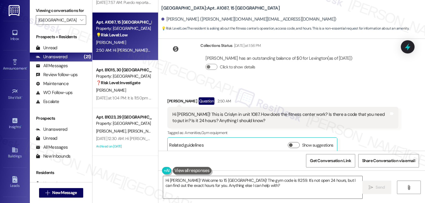
scroll to position [469, 0]
click at [291, 142] on button "Show suggestions" at bounding box center [294, 145] width 12 height 6
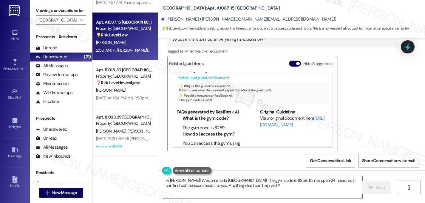
scroll to position [23, 0]
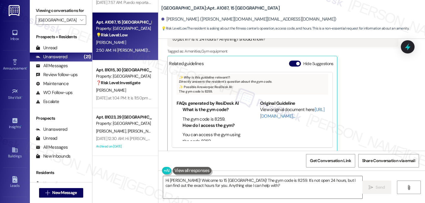
click at [246, 126] on div "FAQs generated by ResiDesk AI What is the gym code? The gym code is 8259. How d…" at bounding box center [253, 120] width 152 height 41
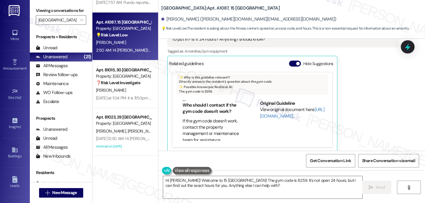
scroll to position [324, 0]
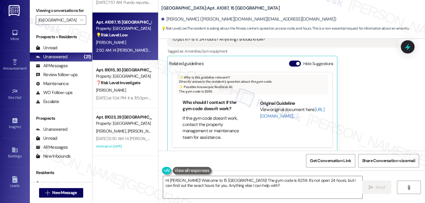
click at [357, 97] on div "Crislyn Maybee Question 2:50 AM Hi Sarah! This is Crislyn in unit 1087. How doe…" at bounding box center [282, 84] width 231 height 137
click at [296, 61] on button "Hide Suggestions" at bounding box center [295, 64] width 12 height 6
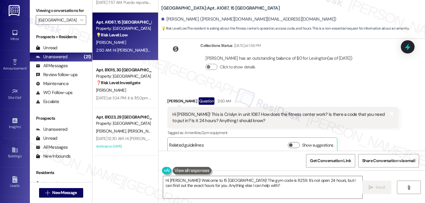
scroll to position [469, 0]
click at [248, 191] on textarea "Hi Crislyn! Welcome to 15 Lexington! The gym code is 8259. It's not open 24 hou…" at bounding box center [262, 187] width 199 height 22
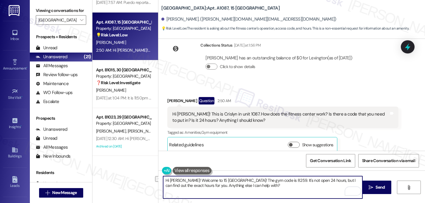
drag, startPoint x: 226, startPoint y: 180, endPoint x: 191, endPoint y: 180, distance: 34.6
click at [191, 180] on textarea "Hi Crislyn! Welcome to 15 Lexington! The gym code is 8259. It's not open 24 hou…" at bounding box center [262, 187] width 199 height 22
click at [222, 185] on textarea "Hi Crislyn! The gym code is 8259. It's not open 24 hours, but I can find out th…" at bounding box center [262, 187] width 199 height 22
drag, startPoint x: 220, startPoint y: 180, endPoint x: 228, endPoint y: 186, distance: 9.7
click at [228, 186] on textarea "Hi Crislyn! The gym code is 8259. It's not open 24 hours, but I can find out th…" at bounding box center [262, 187] width 199 height 22
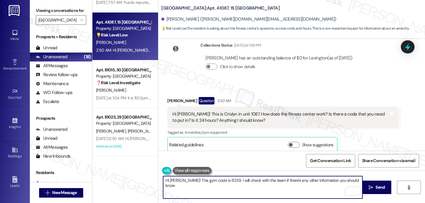
click at [228, 181] on textarea "Hi Crislyn! The gym code is 8259. I will check with the team if there's any oth…" at bounding box center [262, 187] width 199 height 22
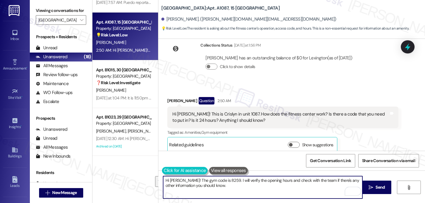
drag, startPoint x: 217, startPoint y: 186, endPoint x: 163, endPoint y: 171, distance: 55.6
click at [163, 176] on div "Hi Crislyn! The gym code is 8259. I will verify the opening hours and check wit…" at bounding box center [260, 187] width 200 height 23
type textarea "Hi Crislyn! The gym code is 8259. I will verify the opening hours and check wit…"
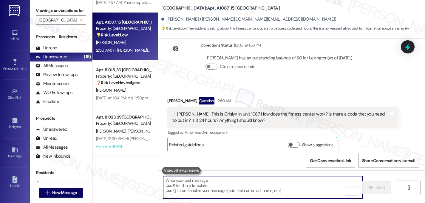
paste textarea "Hi Crislyn! The gym code is 8259. I’ll confirm the opening hours for you and ch…"
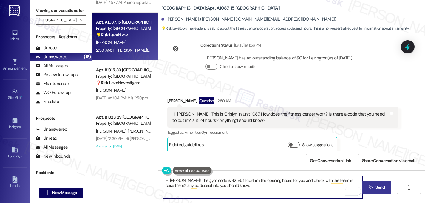
click at [371, 189] on icon "" at bounding box center [371, 187] width 4 height 5
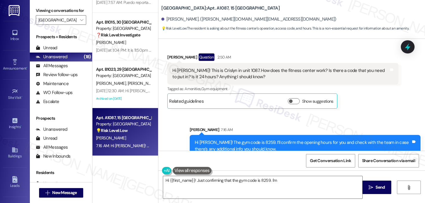
scroll to position [517, 0]
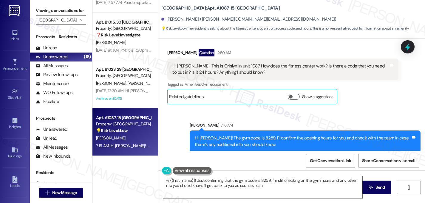
type textarea "Hi {{first_name}}! Just confirming that the gym code is 8259. I'm still checkin…"
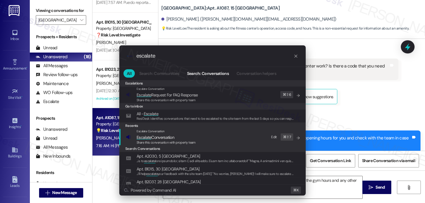
type input "escalate"
click at [151, 136] on span "Escalate" at bounding box center [144, 137] width 15 height 5
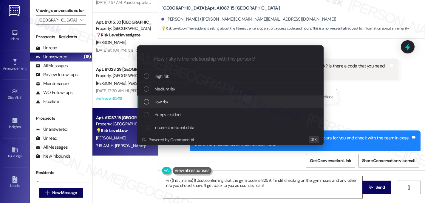
click at [158, 105] on div "Low risk" at bounding box center [230, 101] width 186 height 13
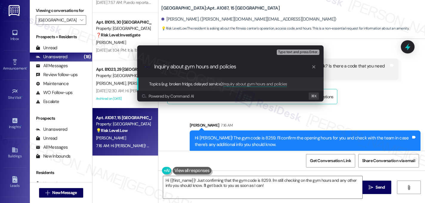
type input "Inquiry about gym hours and policies"
drag, startPoint x: 257, startPoint y: 71, endPoint x: 115, endPoint y: 66, distance: 142.9
click at [115, 66] on div "Escalate Conversation Low risk Topics (e.g. broken fridge, delayed service) Any…" at bounding box center [212, 101] width 425 height 203
click at [266, 68] on input "Inquiry about gym hours and policies" at bounding box center [232, 67] width 157 height 6
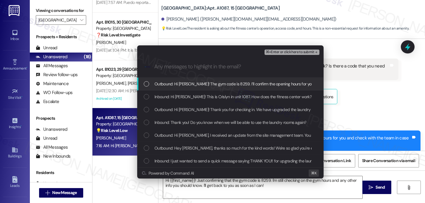
click at [184, 82] on span "Outbound: Hi Crislyn! The gym code is 8259. I’ll confirm the opening hours for …" at bounding box center [300, 84] width 293 height 7
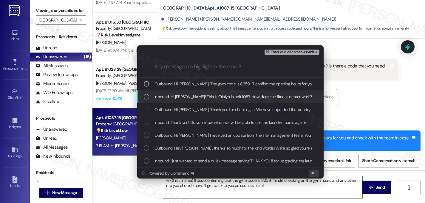
click at [177, 95] on span "Inbound: Hi Sarah! This is Crislyn in unit 1087. How does the fitness center wo…" at bounding box center [300, 96] width 293 height 7
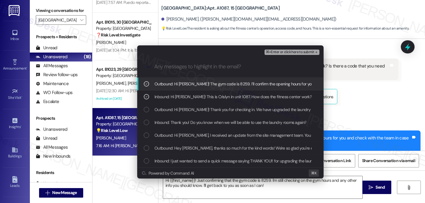
click at [309, 52] on span "⌘+Enter or click here to submit" at bounding box center [290, 52] width 48 height 4
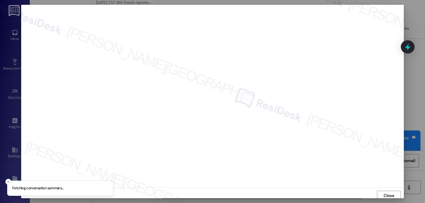
scroll to position [2, 0]
drag, startPoint x: 386, startPoint y: 192, endPoint x: 379, endPoint y: 192, distance: 6.9
click at [386, 192] on span "Close" at bounding box center [389, 193] width 10 height 6
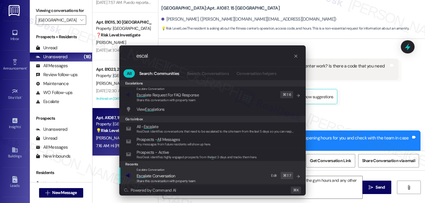
type input "escal"
click at [166, 175] on span "Escal ate Conversation" at bounding box center [156, 175] width 38 height 5
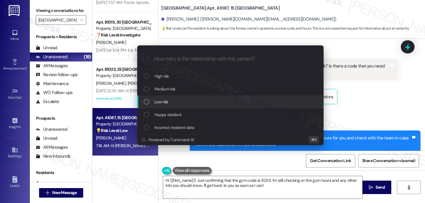
click at [163, 103] on span "Low risk" at bounding box center [161, 101] width 14 height 7
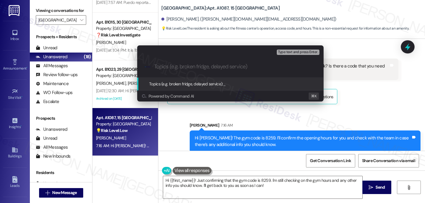
paste input "Inquiry about gym hours and policies"
type input "Inquiry about gym hours and policies"
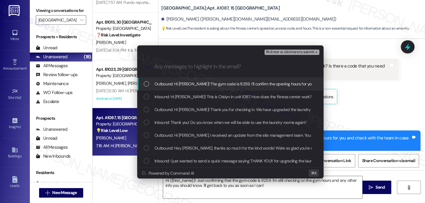
click at [219, 81] on span "Outbound: Hi Crislyn! The gym code is 8259. I’ll confirm the opening hours for …" at bounding box center [300, 84] width 293 height 7
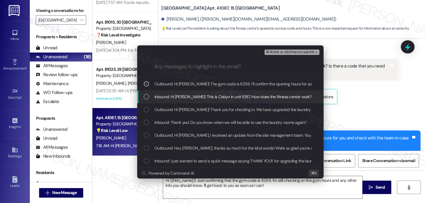
click at [214, 95] on span "Inbound: Hi Sarah! This is Crislyn in unit 1087. How does the fitness center wo…" at bounding box center [300, 96] width 293 height 7
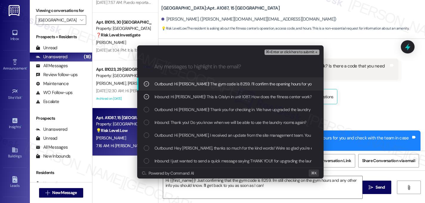
click at [314, 52] on icon "remove-block-⌘+enter-or click here to submit" at bounding box center [316, 52] width 4 height 4
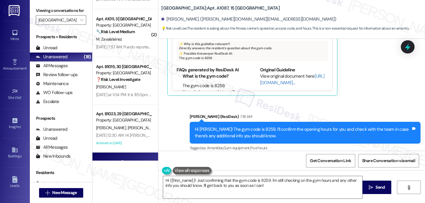
scroll to position [552, 0]
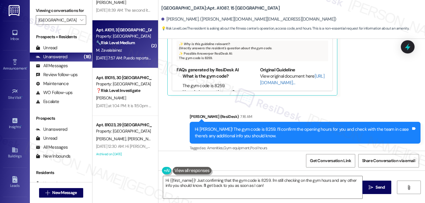
click at [112, 47] on div "M. Zavalalainez" at bounding box center [123, 50] width 56 height 7
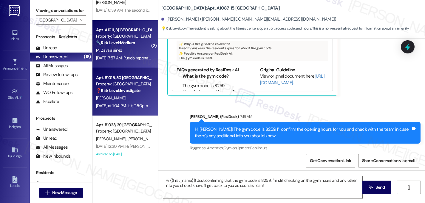
type textarea "Fetching suggested responses. Please feel free to read through the conversation…"
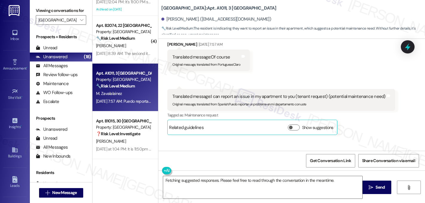
scroll to position [1302, 0]
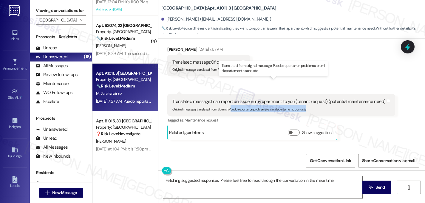
drag, startPoint x: 227, startPoint y: 91, endPoint x: 310, endPoint y: 89, distance: 83.2
click at [310, 105] on div "Original message, translated from Spanish : Puedo reportar un problema en mi de…" at bounding box center [278, 108] width 213 height 6
copy sub "uedo reportar un problema en mi departamento con uste"
click at [214, 180] on textarea "Fetching suggested responses. Please feel free to read through the conversation…" at bounding box center [262, 187] width 199 height 22
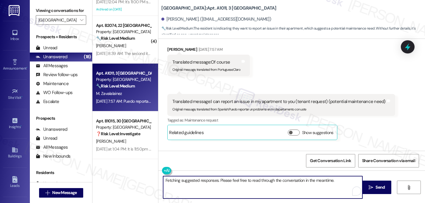
click at [214, 180] on textarea "Fetching suggested responses. Please feel free to read through the conversation…" at bounding box center [262, 187] width 199 height 22
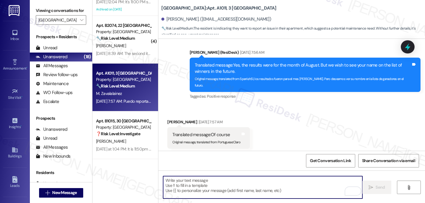
scroll to position [1332, 0]
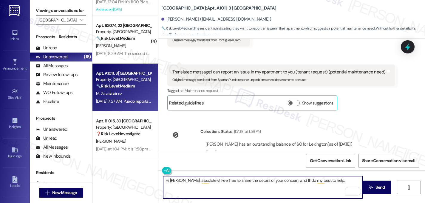
click at [328, 182] on textarea "Hi Melvin, absolutely! Feel free to share the details of your concern, and I'll…" at bounding box center [262, 187] width 199 height 22
click at [164, 171] on button at bounding box center [185, 170] width 46 height 7
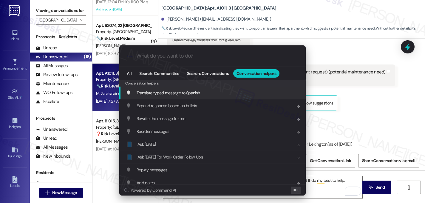
click at [152, 96] on div "Translate typed message to Spanish Add shortcut" at bounding box center [212, 92] width 186 height 13
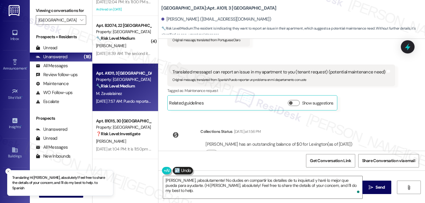
type textarea "Hola Melvin, ¡absolutamente! No dudes en compartir los detalles de tu inquietud…"
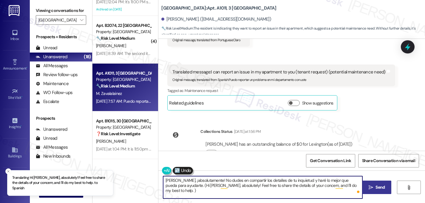
click at [378, 187] on span "Send" at bounding box center [379, 187] width 9 height 6
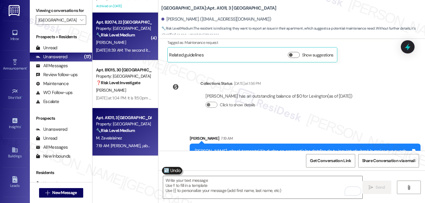
scroll to position [512, 0]
click at [113, 44] on div "[PERSON_NAME]" at bounding box center [123, 42] width 56 height 7
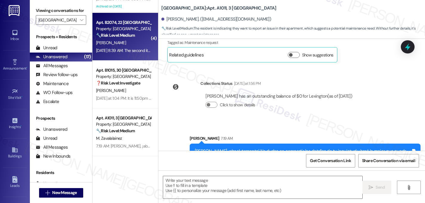
type textarea "Fetching suggested responses. Please feel free to read through the conversation…"
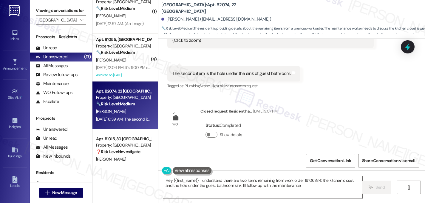
scroll to position [443, 0]
type textarea "Hey {{first_name}}, I understand there are two items remaining from work order …"
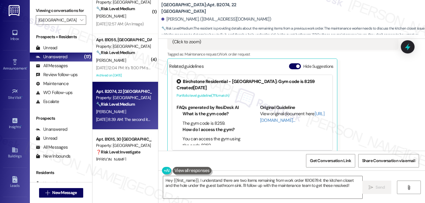
scroll to position [1009, 0]
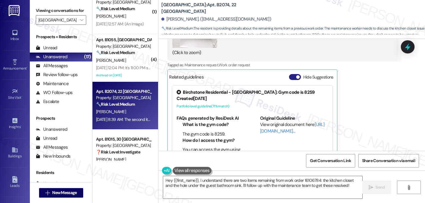
click at [293, 76] on button "Hide Suggestions" at bounding box center [295, 77] width 12 height 6
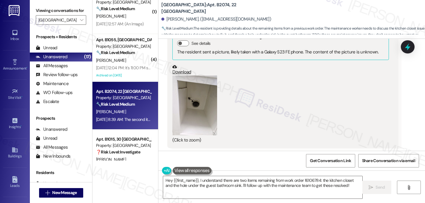
scroll to position [922, 0]
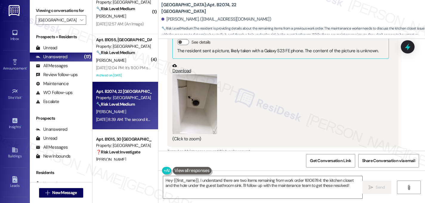
click at [183, 117] on button "Zoom image" at bounding box center [194, 104] width 45 height 60
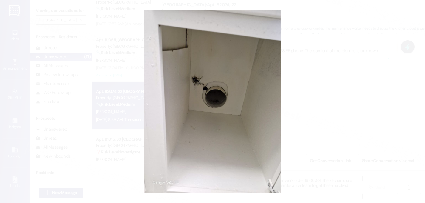
click at [278, 108] on button "Unzoom image" at bounding box center [212, 101] width 425 height 203
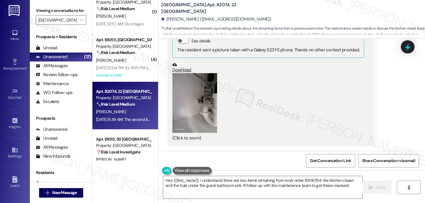
scroll to position [1137, 0]
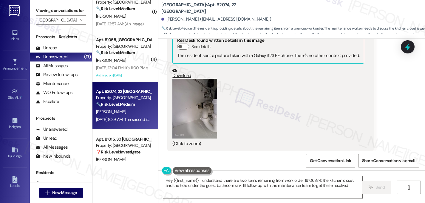
click at [188, 114] on button "Zoom image" at bounding box center [194, 109] width 45 height 60
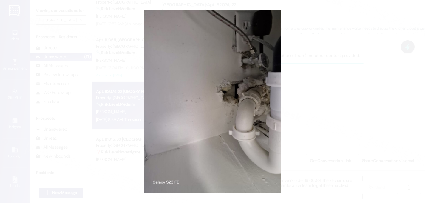
click at [310, 93] on button "Unzoom image" at bounding box center [212, 101] width 425 height 203
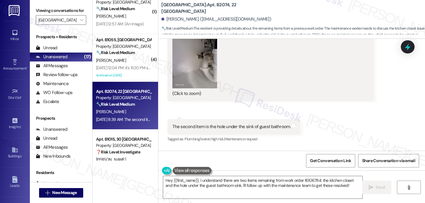
scroll to position [1241, 0]
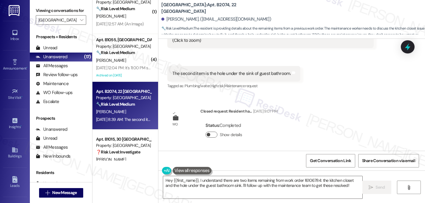
click at [209, 133] on button "Show details" at bounding box center [211, 135] width 12 height 6
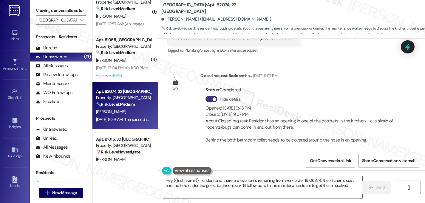
scroll to position [1279, 0]
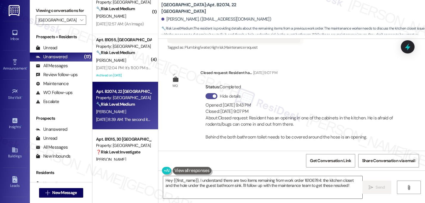
click at [213, 95] on span "button" at bounding box center [215, 96] width 4 height 4
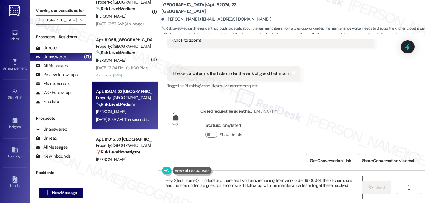
click at [282, 115] on div "WO Closed request: Resident ha... Sep 04, 2025 at 9:07 PM Status : Completed Sh…" at bounding box center [222, 126] width 119 height 47
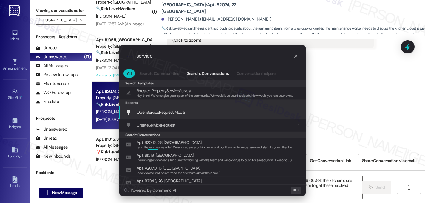
type input "service"
click at [157, 113] on span "Service" at bounding box center [152, 111] width 13 height 5
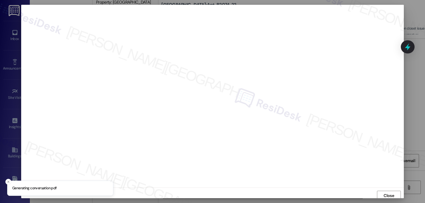
scroll to position [2, 0]
click at [387, 192] on span "Close" at bounding box center [389, 193] width 10 height 6
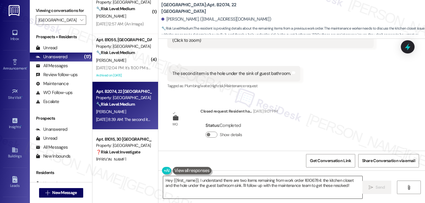
click at [356, 181] on textarea "Hey {{first_name}}, I understand there are two items remaining from work order …" at bounding box center [262, 187] width 199 height 22
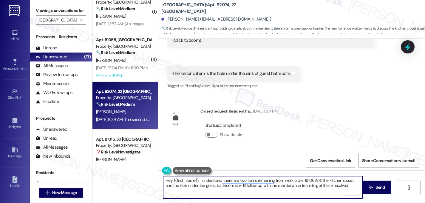
drag, startPoint x: 358, startPoint y: 181, endPoint x: 197, endPoint y: 179, distance: 161.1
click at [197, 179] on textarea "Hey {{first_name}}, I understand there are two items remaining from work order …" at bounding box center [262, 187] width 199 height 22
click at [273, 189] on textarea "Hey {{first_name}}, I saw that you still have an open work order for the hole u…" at bounding box center [262, 187] width 199 height 22
drag, startPoint x: 271, startPoint y: 187, endPoint x: 228, endPoint y: 186, distance: 43.8
click at [228, 186] on textarea "Hey {{first_name}}, I saw that you still have an open work order for the hole u…" at bounding box center [262, 187] width 199 height 22
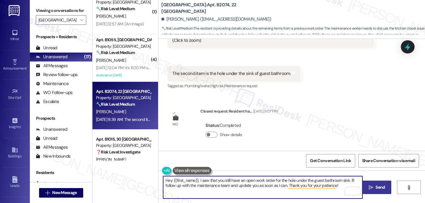
type textarea "Hey {{first_name}}, I saw that you still have an open work order for the hole u…"
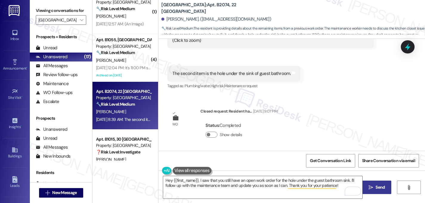
click at [373, 187] on span " Send" at bounding box center [376, 187] width 19 height 6
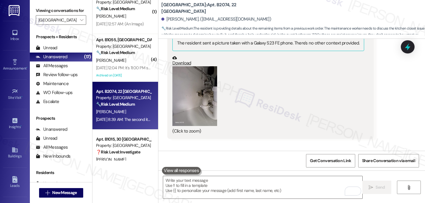
scroll to position [1241, 0]
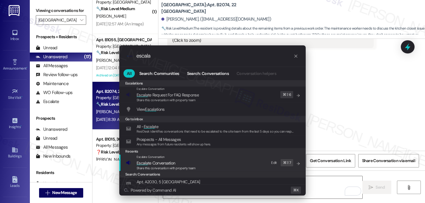
type input "escala"
click at [155, 162] on span "Escala te Conversation" at bounding box center [156, 162] width 38 height 5
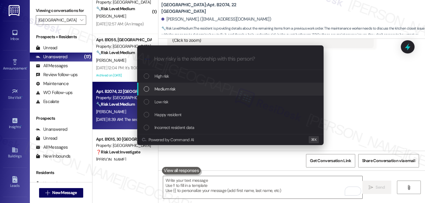
click at [156, 91] on span "Medium risk" at bounding box center [164, 89] width 21 height 7
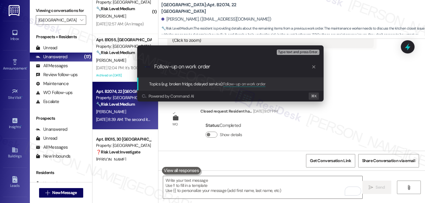
paste input "16129690"
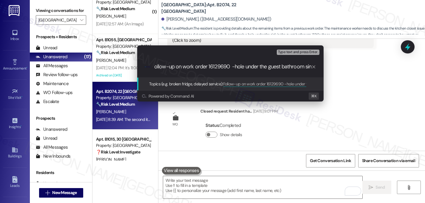
type input "Follow-up on work order 16129690 -hole under the guest bathroom sink"
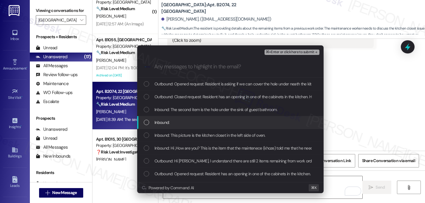
click at [351, 72] on div "Escalate Conversation Medium risk Follow-up on work order 16129690 -hole under …" at bounding box center [212, 101] width 425 height 203
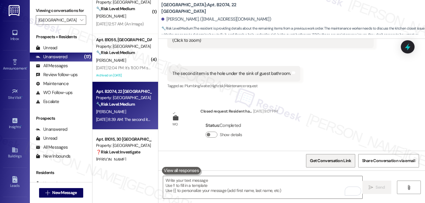
drag, startPoint x: 343, startPoint y: 165, endPoint x: 340, endPoint y: 157, distance: 7.5
click at [343, 165] on span "Get Conversation Link" at bounding box center [331, 160] width 44 height 13
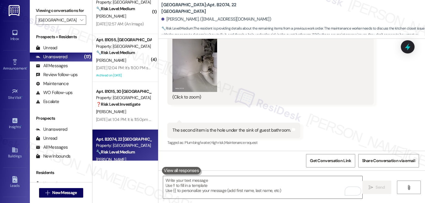
scroll to position [1289, 0]
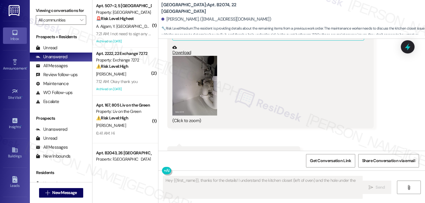
scroll to position [1322, 0]
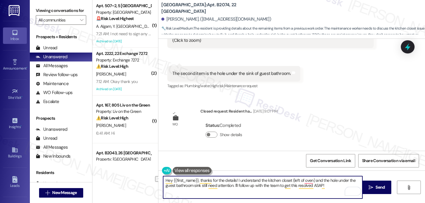
drag, startPoint x: 320, startPoint y: 181, endPoint x: 245, endPoint y: 177, distance: 74.9
click at [245, 177] on textarea "Hey {{first_name}}, thanks for the details! I understand the kitchen closet (le…" at bounding box center [262, 187] width 199 height 22
click at [197, 191] on textarea "Hey {{first_name}}, thanks for the details! I noticed that you still have an op…" at bounding box center [262, 187] width 199 height 22
click at [198, 186] on textarea "Hey {{first_name}}, thanks for the details! I noticed that you still have an op…" at bounding box center [262, 187] width 199 height 22
click at [231, 188] on textarea "Hey {{first_name}}, thanks for the details! I noticed that you still have an op…" at bounding box center [262, 187] width 199 height 22
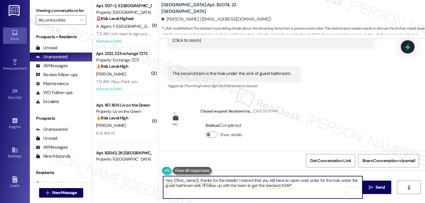
click at [301, 190] on textarea "Hey {{first_name}}, thanks for the details! I noticed that you still have an op…" at bounding box center [262, 187] width 199 height 22
type textarea "Hey {{first_name}}, thanks for the details! I noticed that you still have an op…"
click at [381, 187] on span "Send" at bounding box center [379, 187] width 9 height 6
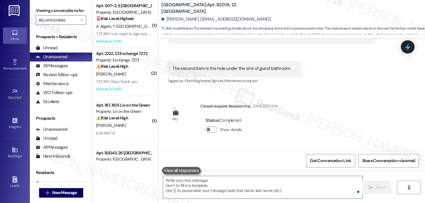
scroll to position [1370, 0]
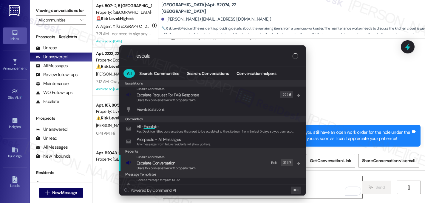
type input "escala"
click at [145, 162] on span "Escala" at bounding box center [142, 162] width 11 height 5
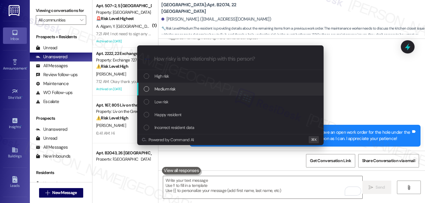
click at [169, 90] on span "Medium risk" at bounding box center [164, 89] width 21 height 7
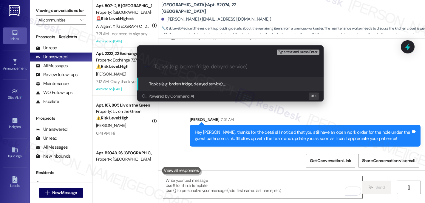
paste input "[URL][DOMAIN_NAME]"
type input "[URL][DOMAIN_NAME]"
type input "Follow-up on work order"
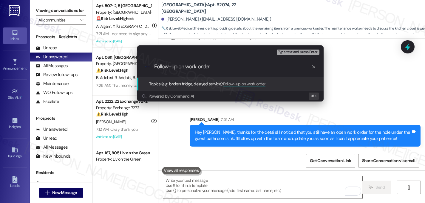
click at [314, 68] on icon "progress bar" at bounding box center [313, 66] width 5 height 5
click at [368, 66] on div "Escalate Conversation Medium risk Topics (e.g. broken fridge, delayed service) …" at bounding box center [212, 101] width 425 height 203
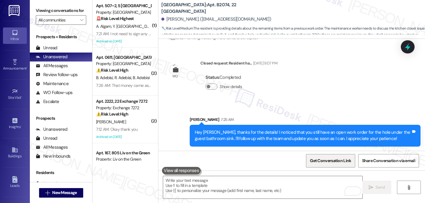
click at [322, 162] on span "Get Conversation Link" at bounding box center [330, 160] width 41 height 6
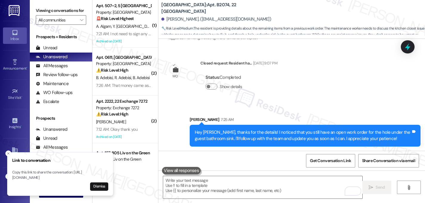
click at [242, 92] on div "Status : Completed Show details" at bounding box center [238, 83] width 77 height 30
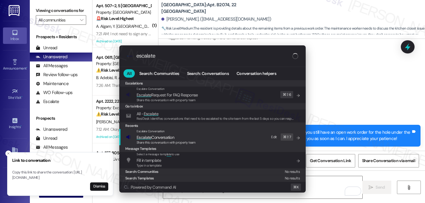
type input "escalate"
click at [146, 139] on span "Escalate" at bounding box center [144, 137] width 15 height 5
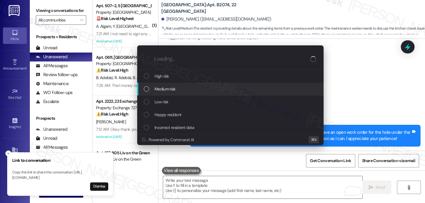
click at [153, 88] on div "Medium risk" at bounding box center [231, 89] width 174 height 7
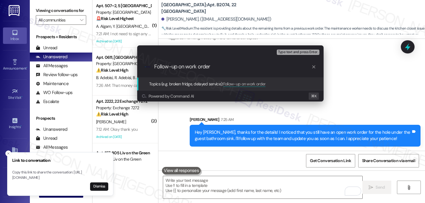
paste input "16129690"
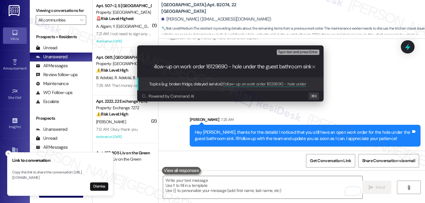
click at [186, 65] on input "Follow-up on work order 16129690 - hole under the guest bathroom sink" at bounding box center [232, 67] width 157 height 6
type input "Follow-up on work order 16129690 - hole under the guest bathroom sink"
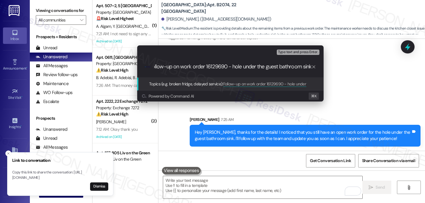
scroll to position [0, 0]
click at [285, 56] on div "Type text and press Enter." at bounding box center [299, 52] width 44 height 8
click at [286, 52] on span "Type text and press Enter." at bounding box center [298, 52] width 40 height 4
click at [284, 69] on input "Follow-up on work order 16129690 - hole under the guest bathroom sink" at bounding box center [232, 67] width 157 height 6
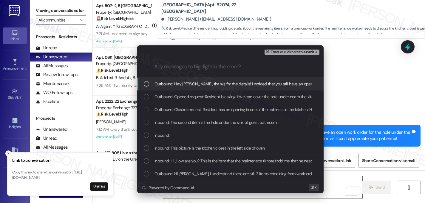
click at [171, 83] on span "Outbound: Hey [PERSON_NAME], thanks for the details! I noticed that you still h…" at bounding box center [356, 84] width 404 height 7
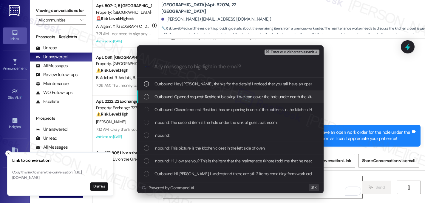
click at [167, 95] on span "Outbound: Opened request: Resident is asking if we can cover the hole under nea…" at bounding box center [333, 96] width 358 height 7
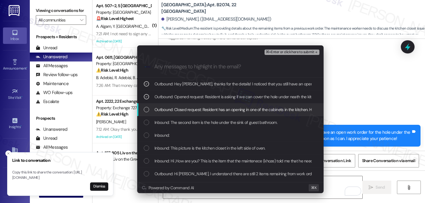
click at [155, 106] on div "Outbound: Closed request: Resident has an opening in one of the cabinets in the…" at bounding box center [230, 109] width 186 height 13
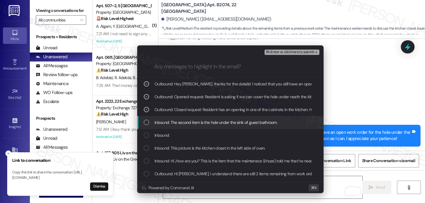
click at [153, 122] on div "Inbound: The second item is the hole under the sink of guest bathroom." at bounding box center [231, 122] width 174 height 7
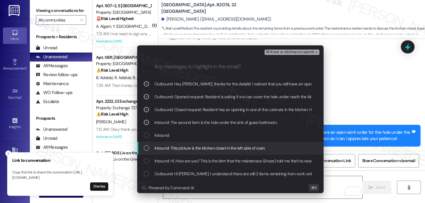
click at [153, 150] on div "Inbound: This picture is the kitchen closet in the left side of oven." at bounding box center [231, 148] width 174 height 7
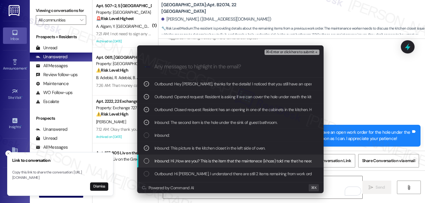
click at [154, 158] on div "Inbound: Hi ,How are you? This is the item that the maintenece (khoze) told me …" at bounding box center [231, 160] width 174 height 7
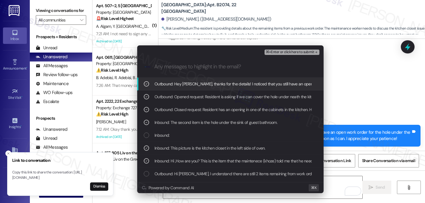
click at [310, 53] on span "⌘+Enter or click here to submit" at bounding box center [290, 52] width 48 height 4
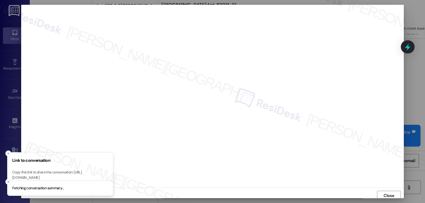
scroll to position [2, 0]
click at [93, 186] on button "Dismiss" at bounding box center [99, 186] width 18 height 8
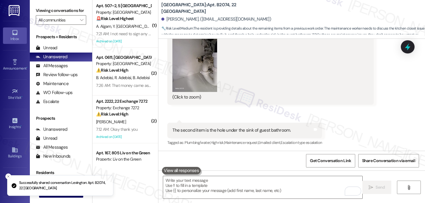
scroll to position [1378, 0]
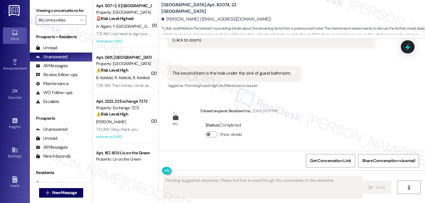
scroll to position [1378, 0]
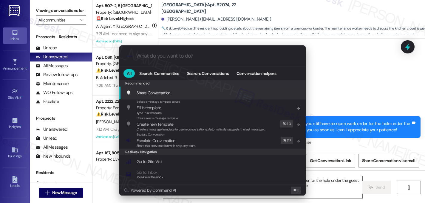
type textarea "Hi {{first_name}}, I'm on it! I'll follow up with the team regarding the open w…"
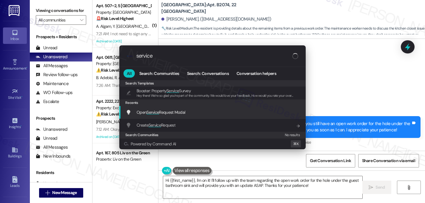
type input "service"
click at [154, 111] on span "Service" at bounding box center [152, 111] width 13 height 5
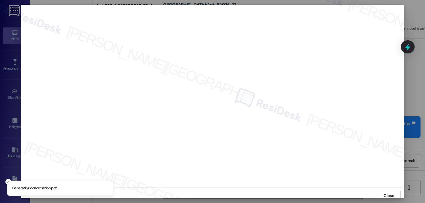
scroll to position [2, 0]
click at [395, 188] on button "Close" at bounding box center [389, 193] width 24 height 10
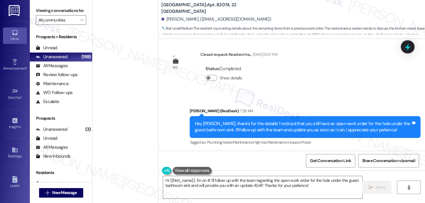
scroll to position [0, 0]
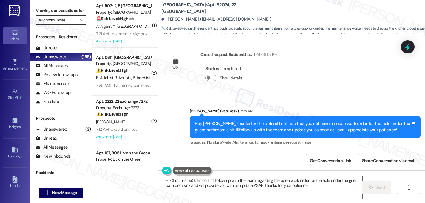
click at [71, 25] on input "All communities" at bounding box center [57, 20] width 38 height 10
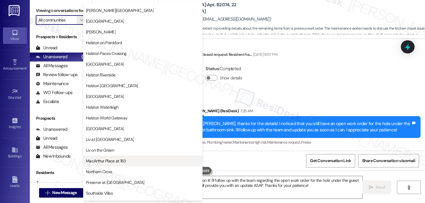
scroll to position [232, 0]
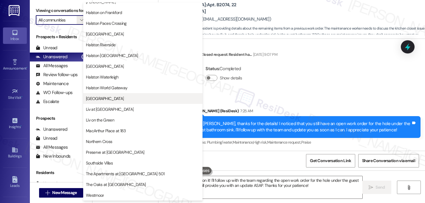
click at [103, 95] on button "[GEOGRAPHIC_DATA]" at bounding box center [142, 98] width 119 height 11
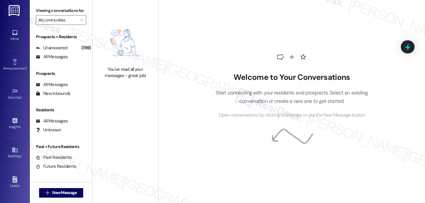
type input "[GEOGRAPHIC_DATA]"
